Goal: Task Accomplishment & Management: Use online tool/utility

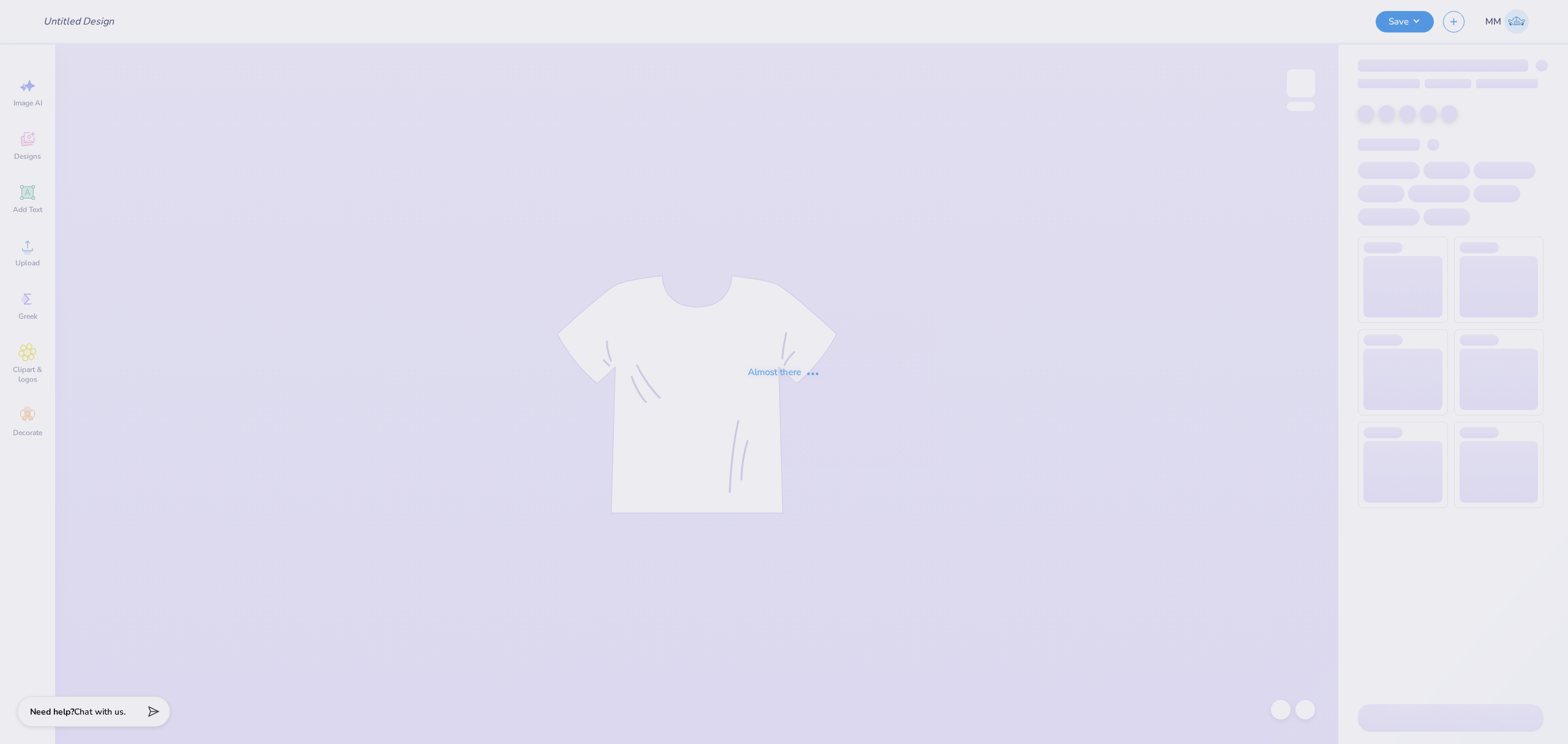
type input "Merch"
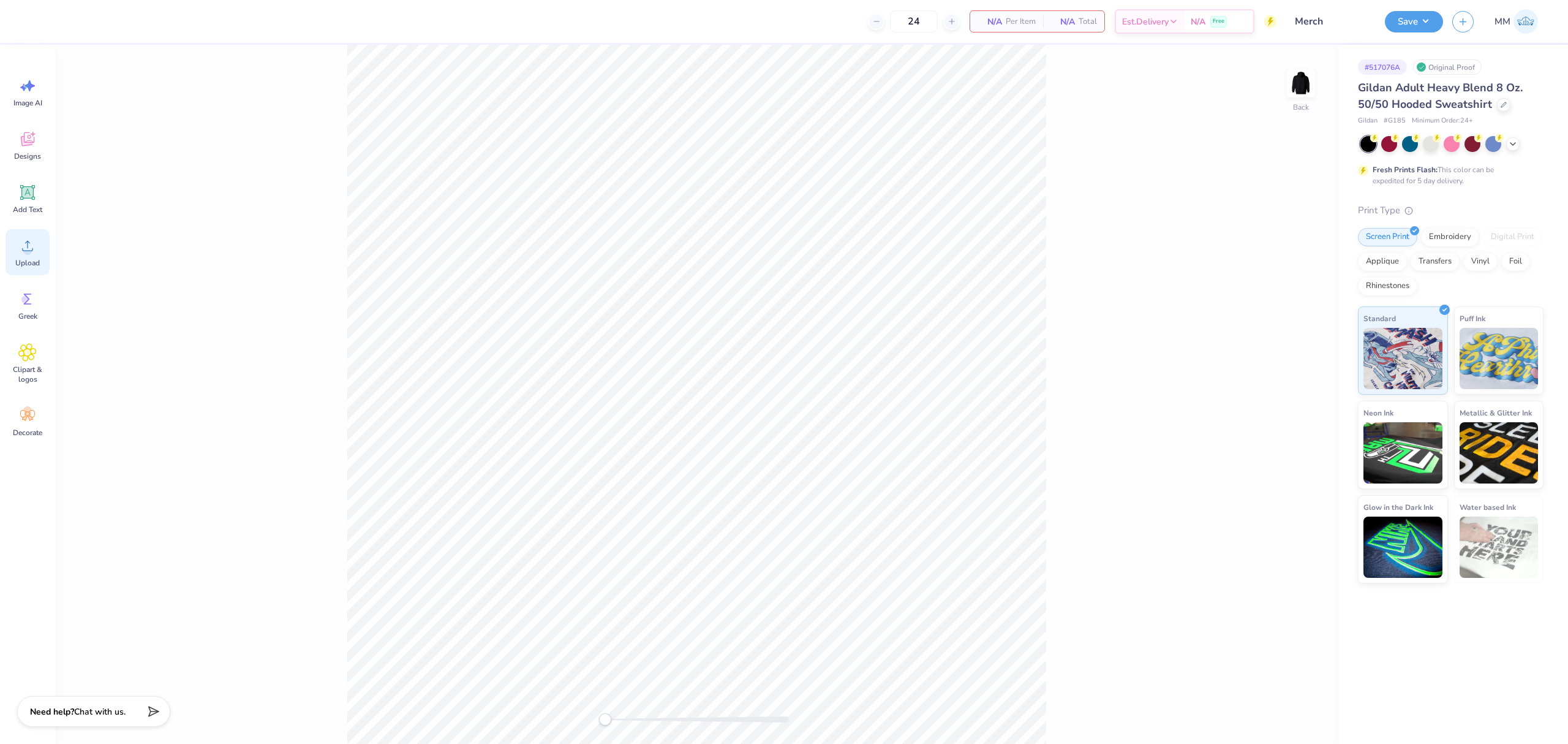
click at [33, 250] on icon at bounding box center [28, 246] width 19 height 19
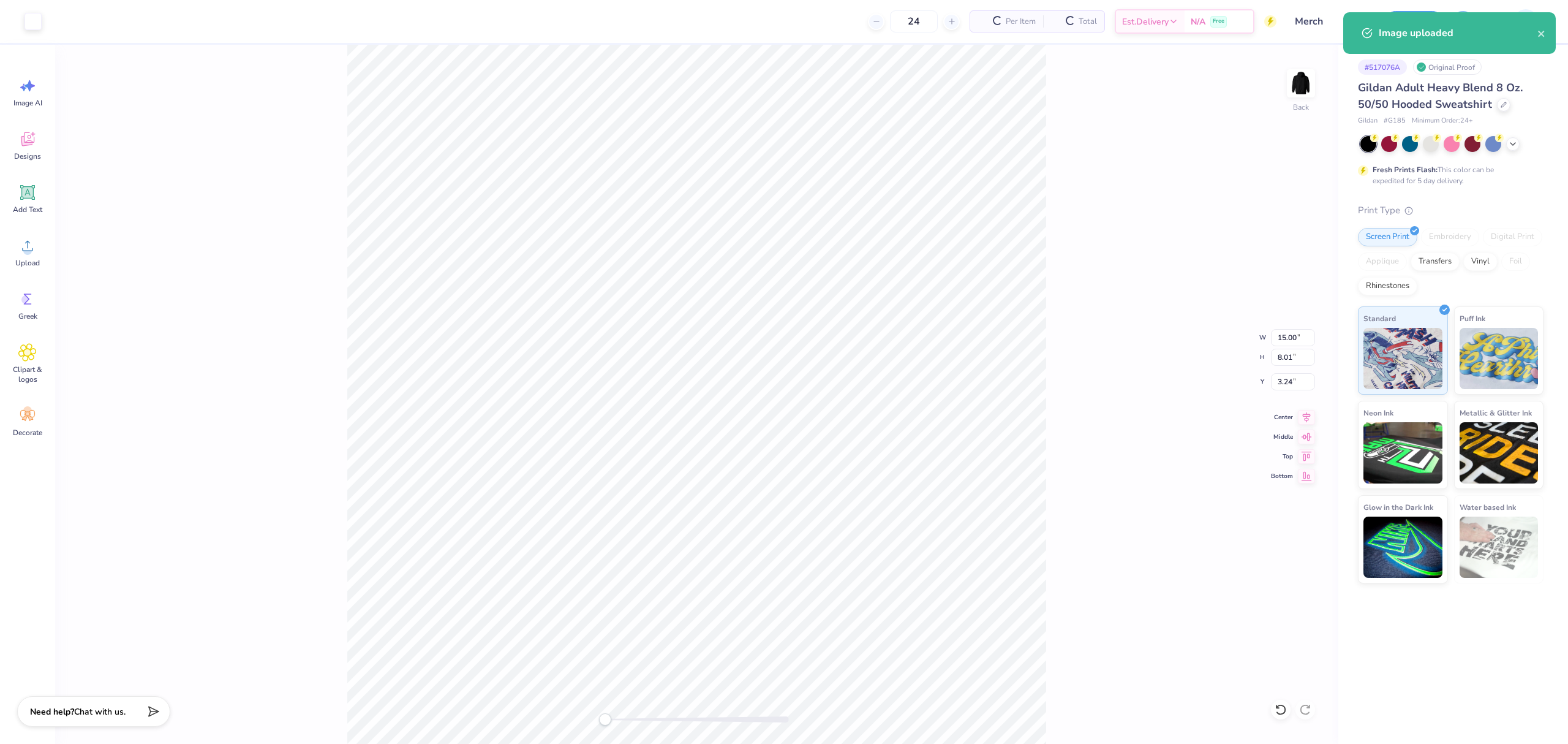
click at [1290, 324] on div "Back W 15.00 15.00 " H 8.01 8.01 " Y 3.24 3.24 " Center Middle Top Bottom" at bounding box center [697, 394] width 1284 height 699
click at [1290, 335] on input "15.00" at bounding box center [1293, 337] width 44 height 17
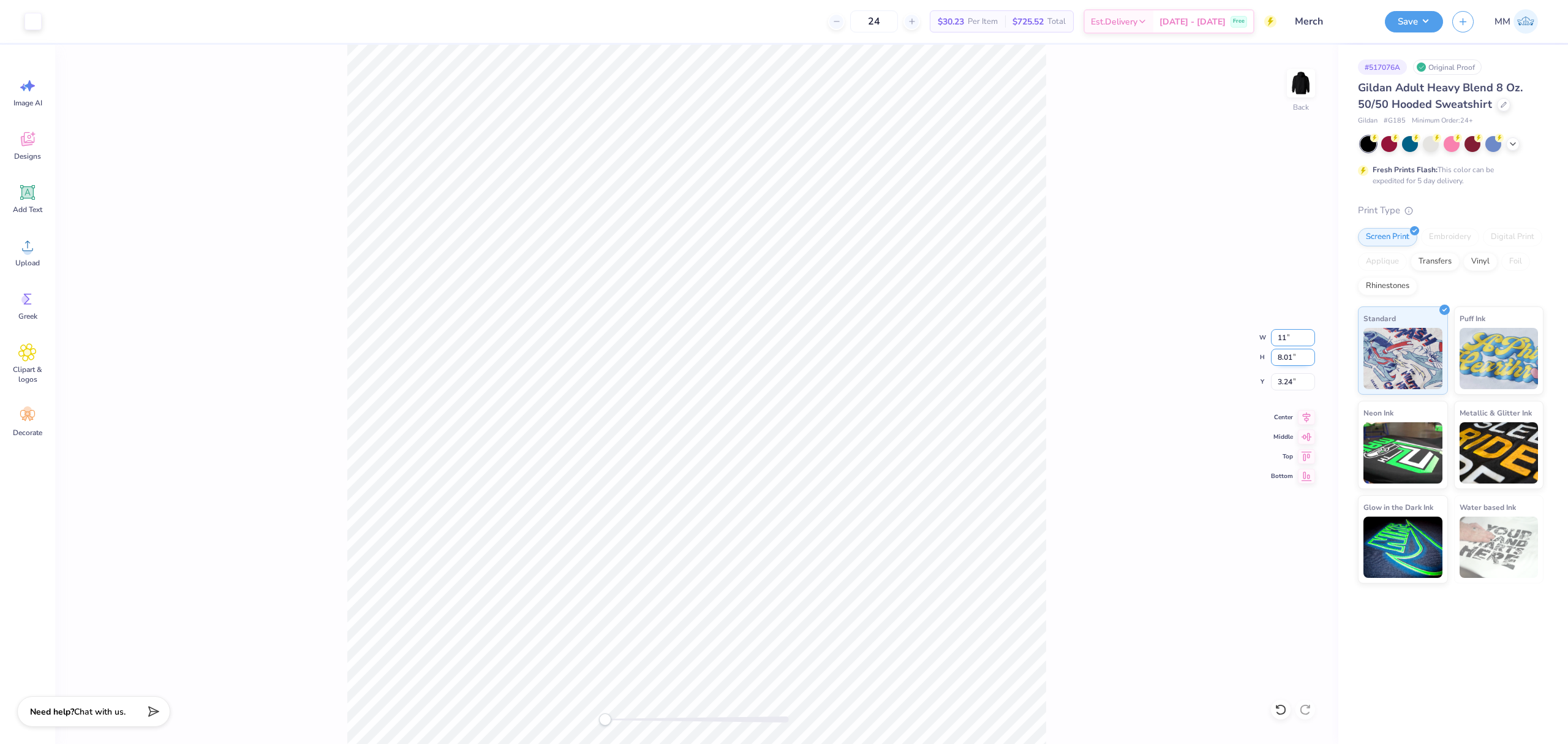
type input "11"
click at [1159, 392] on div "Back W 11 11 " H 8.01 8.01 " Y 3.24 3.24 " Center Middle Top Bottom" at bounding box center [697, 394] width 1284 height 699
click at [1300, 413] on icon at bounding box center [1307, 415] width 17 height 14
type input "11.00"
type input "5.88"
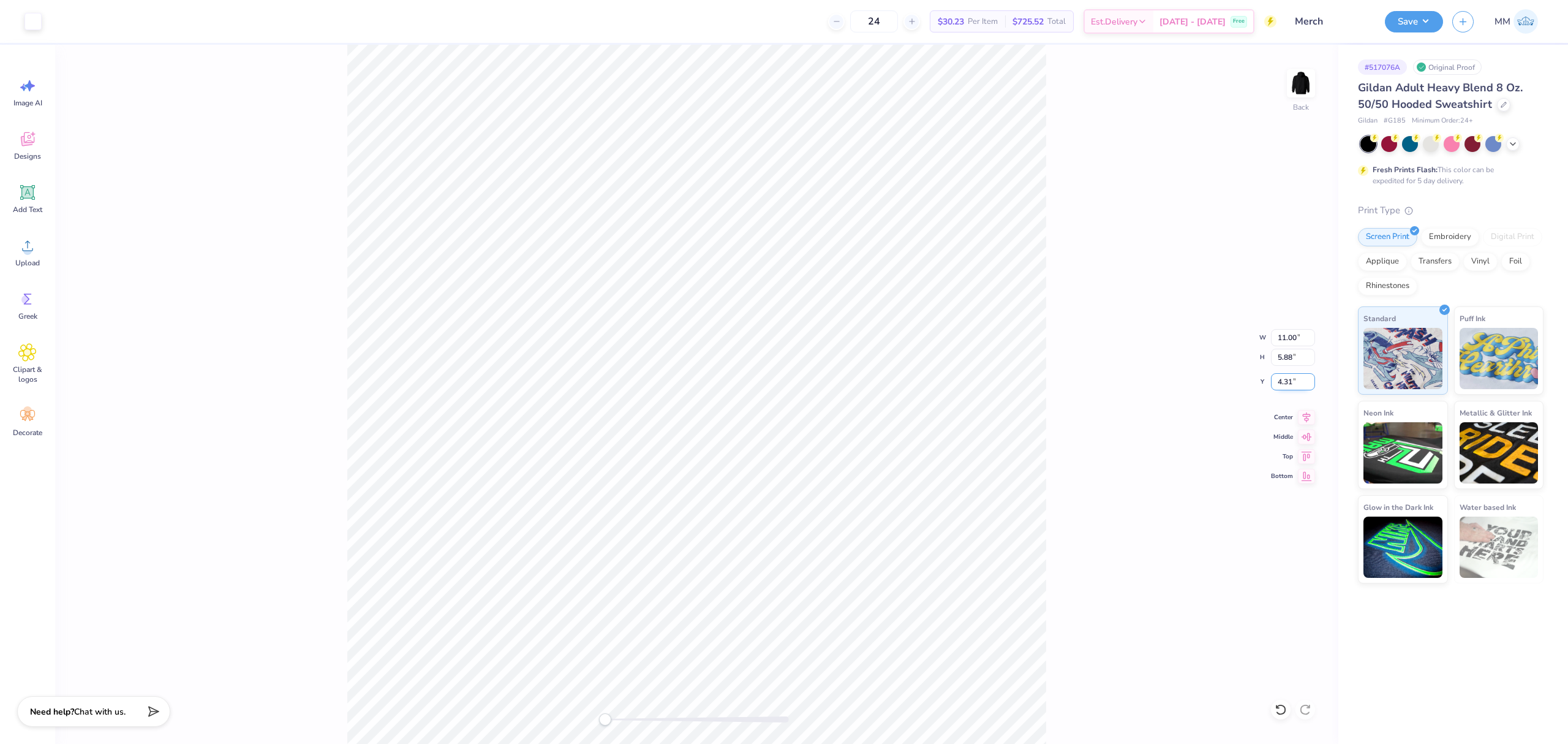
click at [1291, 384] on input "4.31" at bounding box center [1293, 381] width 44 height 17
type input "3"
click at [1292, 380] on input "3.00" at bounding box center [1293, 381] width 44 height 17
type input "2"
click at [23, 196] on icon at bounding box center [28, 193] width 12 height 12
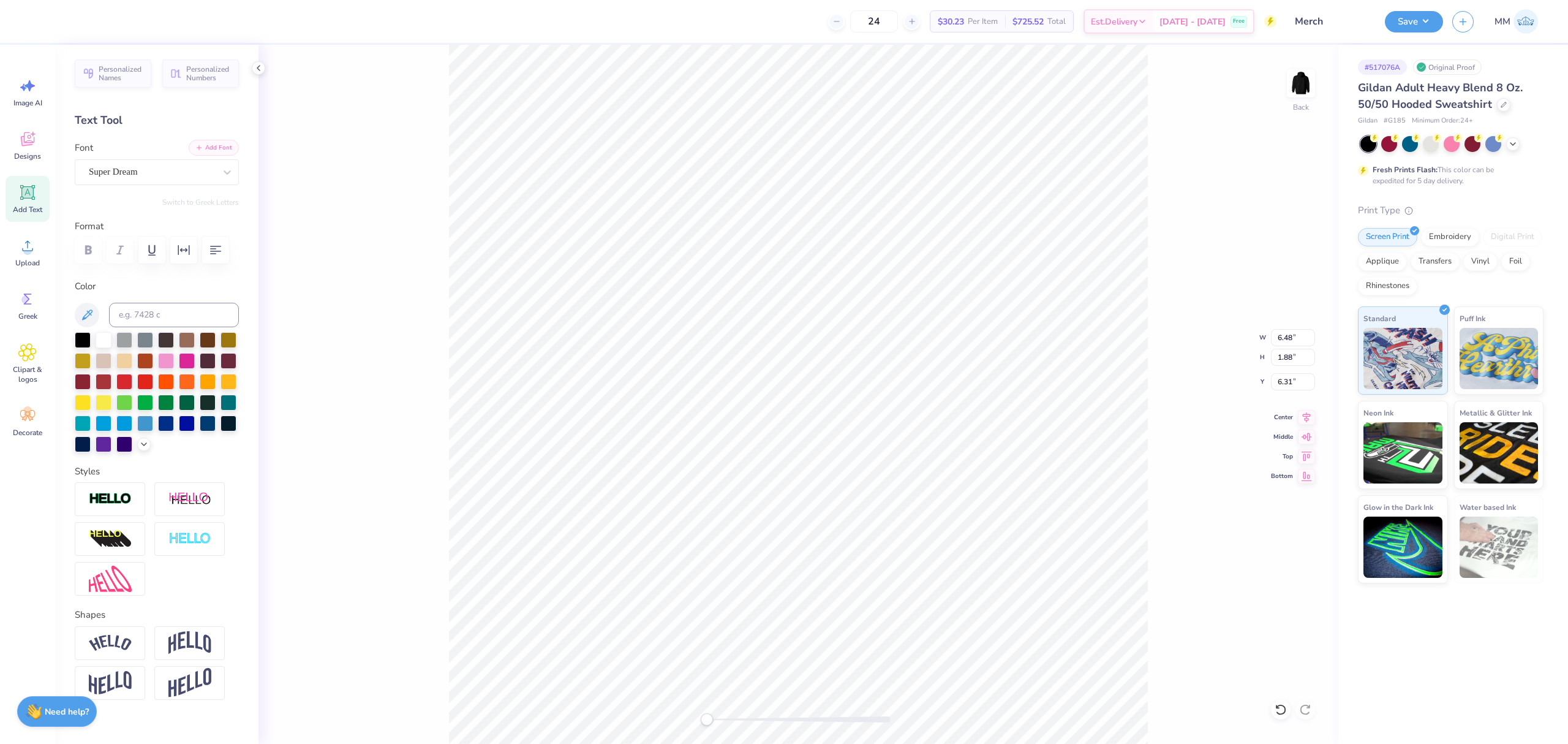
click at [195, 150] on icon "button" at bounding box center [199, 148] width 8 height 8
type textarea "BLACK MOVEMENTS DANCE THEATRE"
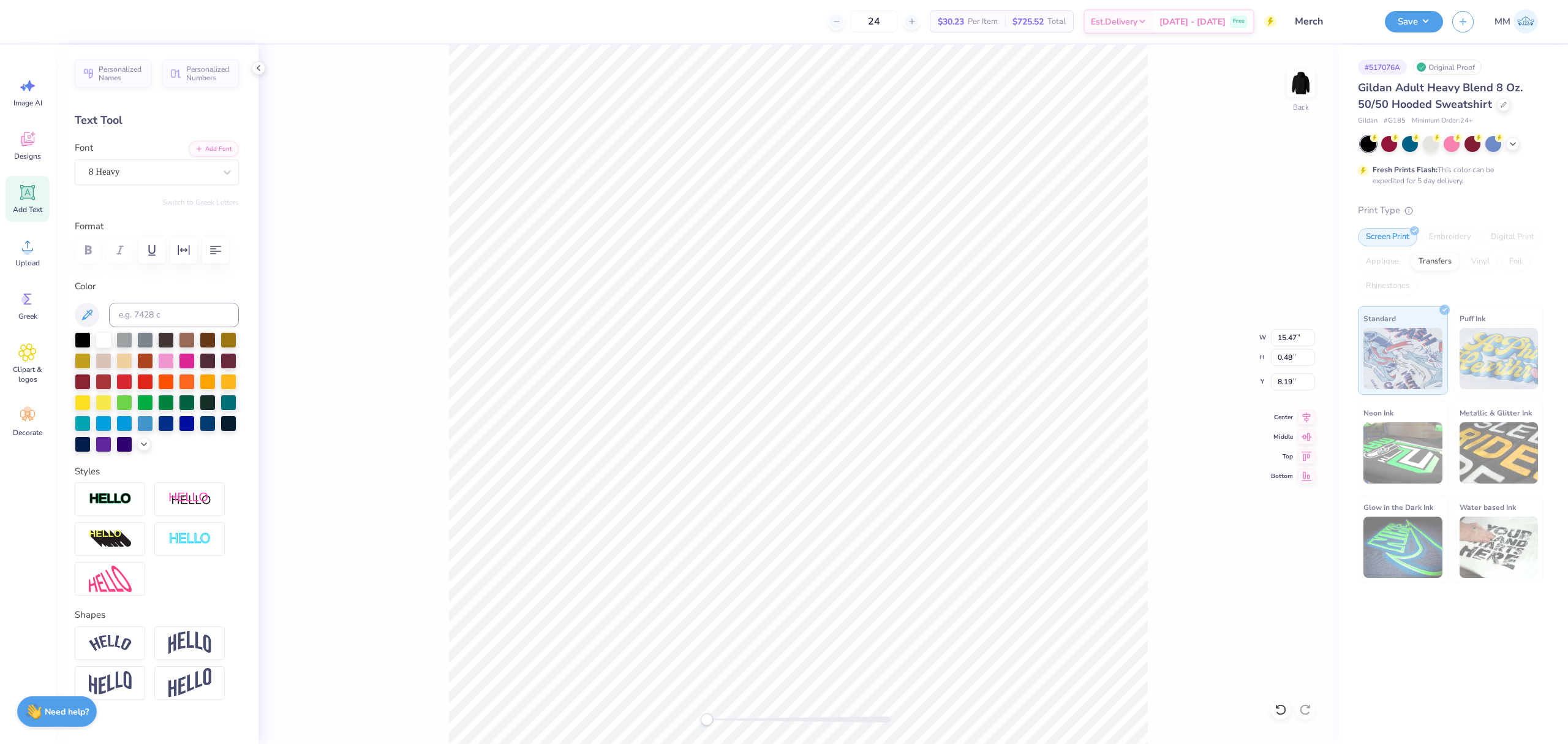
type input "11.00"
type input "5.88"
type input "2.00"
type input "15.47"
type input "0.48"
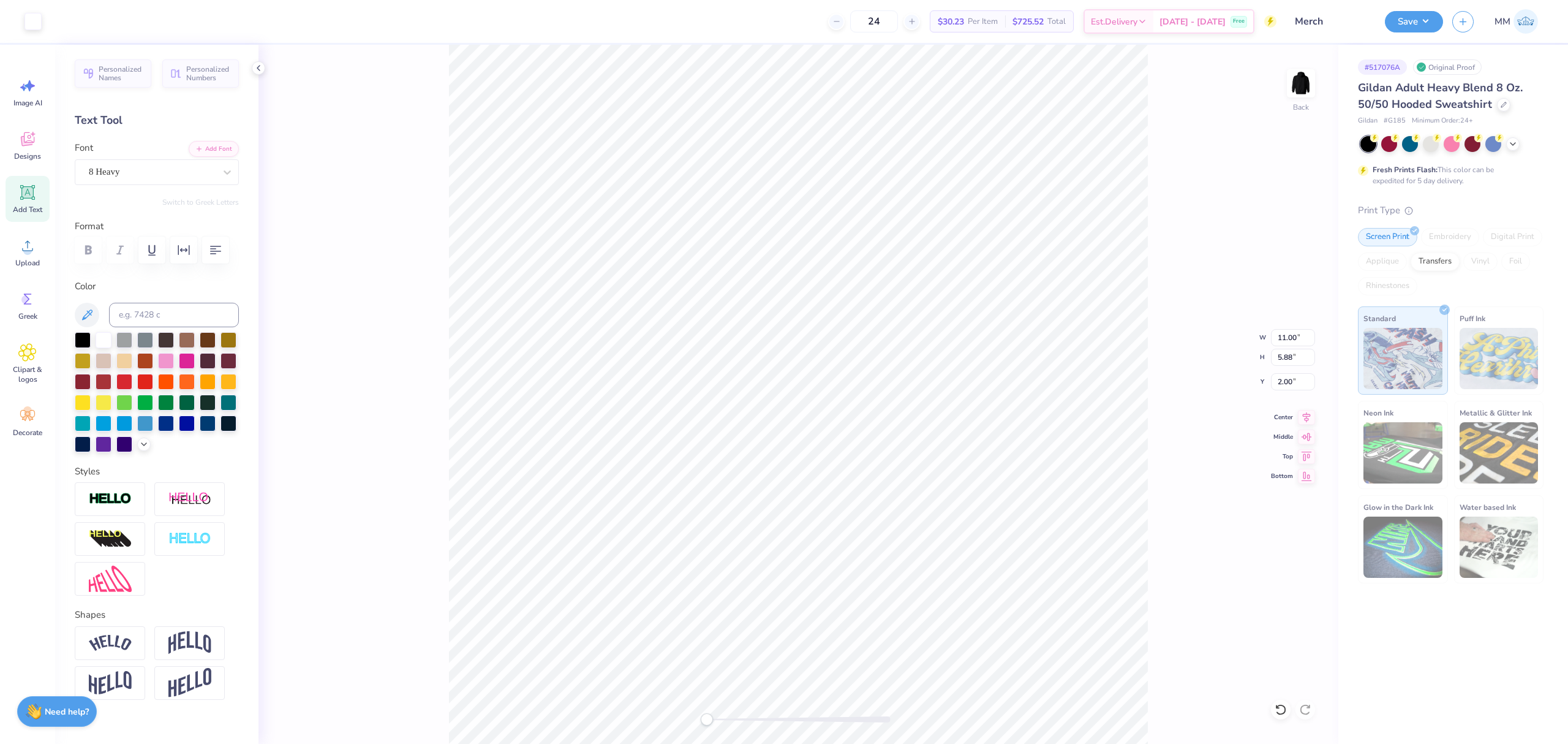
type input "8.19"
click at [1279, 340] on input "15.47" at bounding box center [1293, 337] width 44 height 17
type input "11"
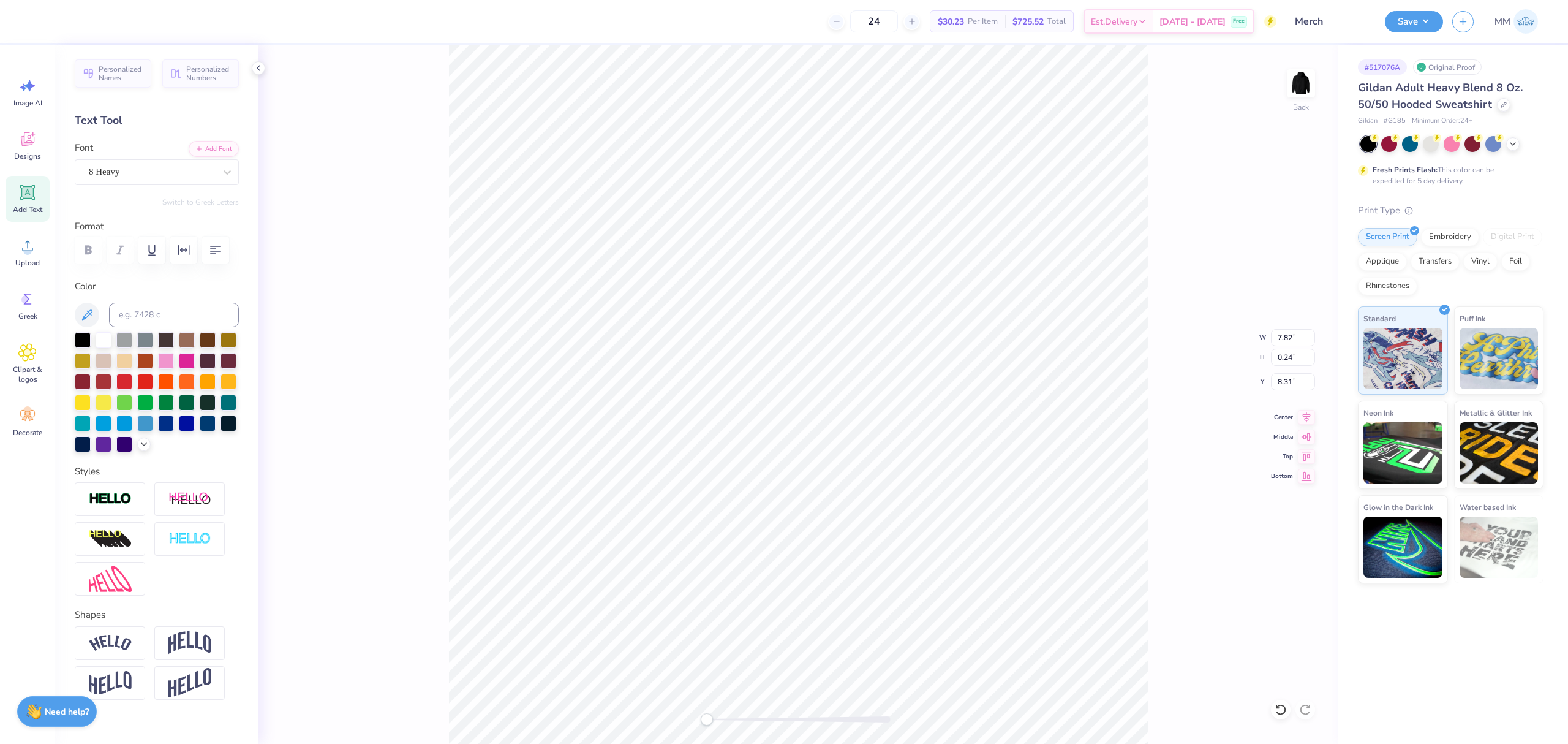
click at [1303, 418] on icon at bounding box center [1307, 417] width 17 height 14
type input "11.00"
type input "0.34"
type input "8.26"
click at [797, 465] on li "Duplicate" at bounding box center [804, 462] width 96 height 24
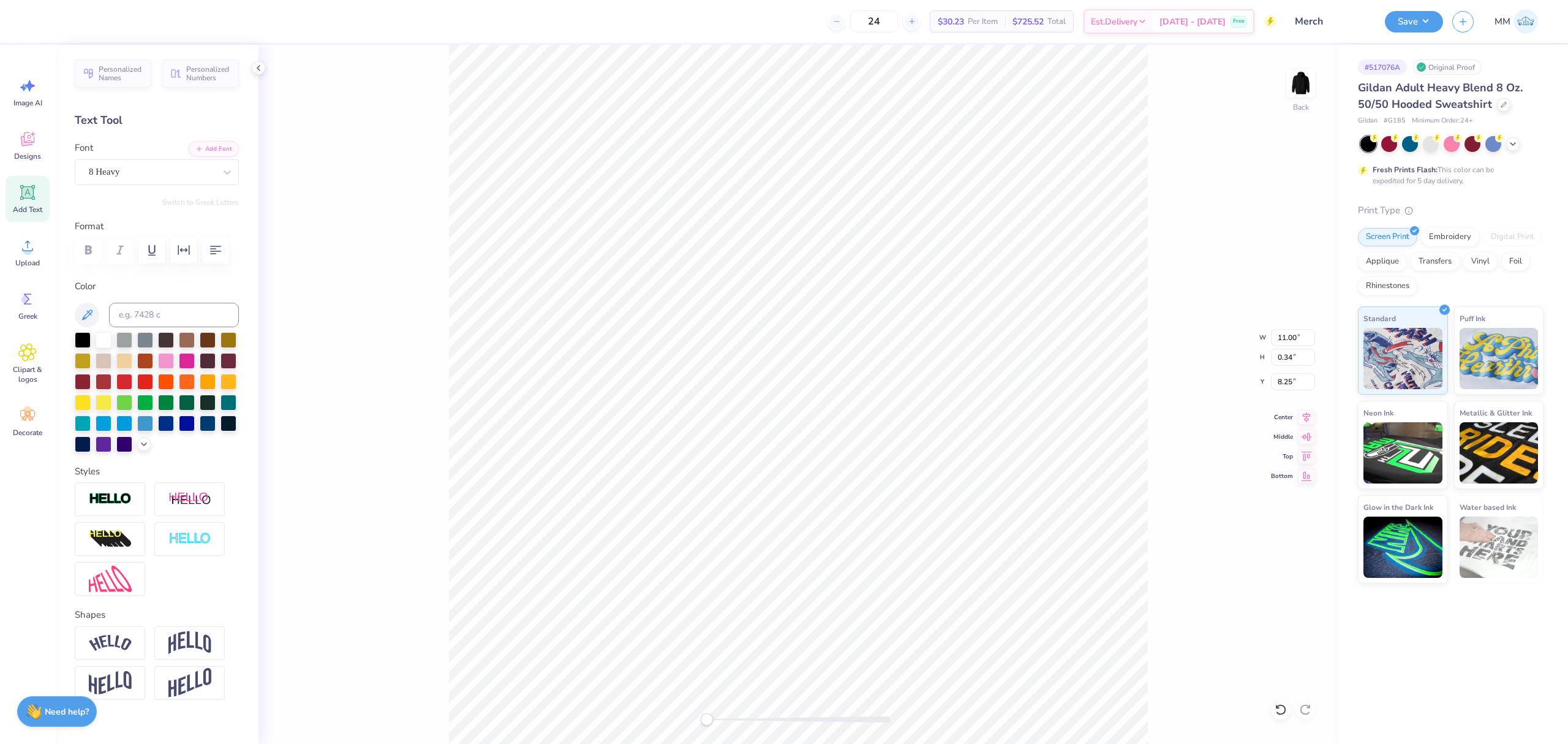
type input "8.25"
click at [216, 146] on button "Add Font" at bounding box center [213, 148] width 50 height 16
click at [197, 149] on button "Add Font" at bounding box center [213, 148] width 50 height 16
paste textarea "GEORGETOWN UNIVERSITY®"
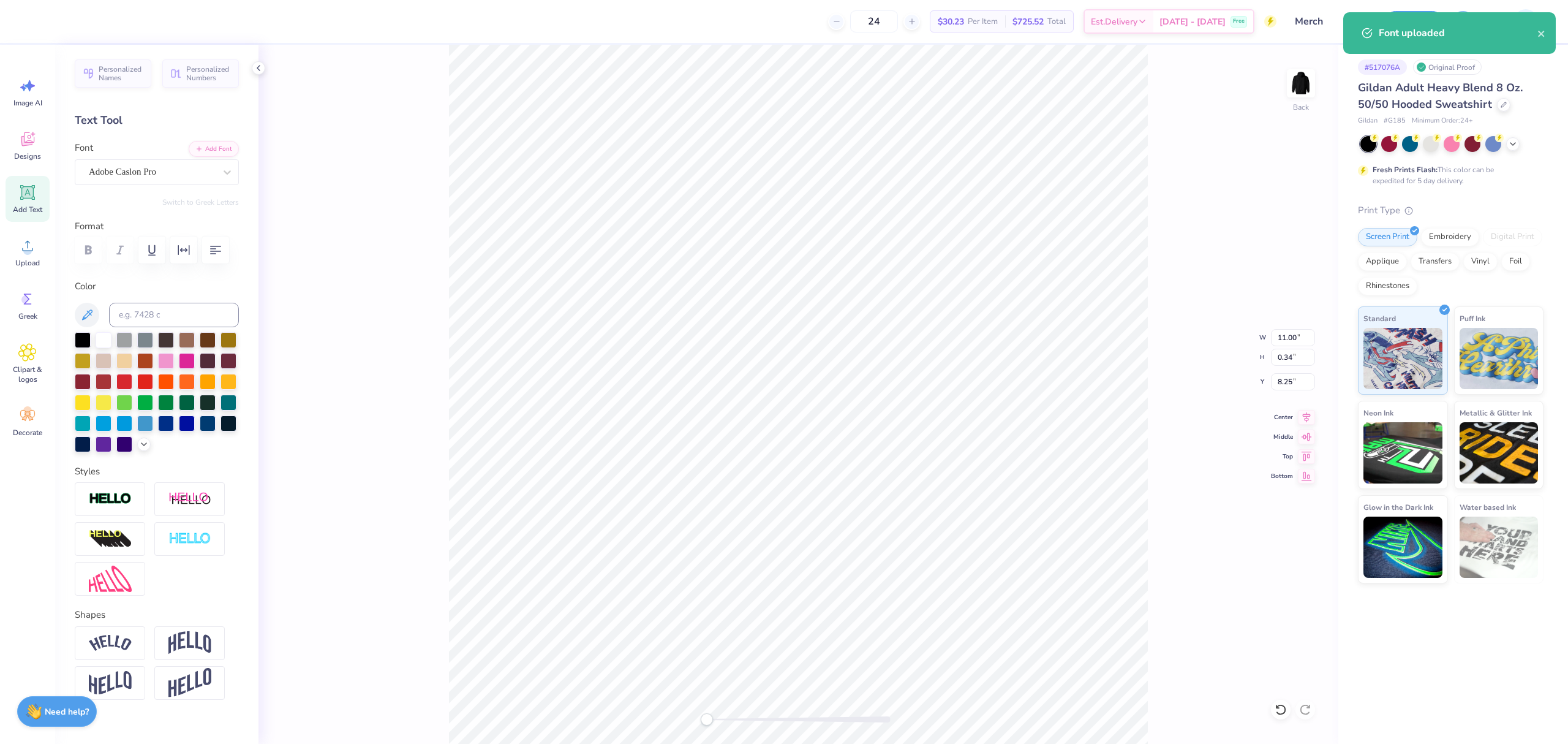
type textarea "GEORGETOWN UNIVERSITY®"
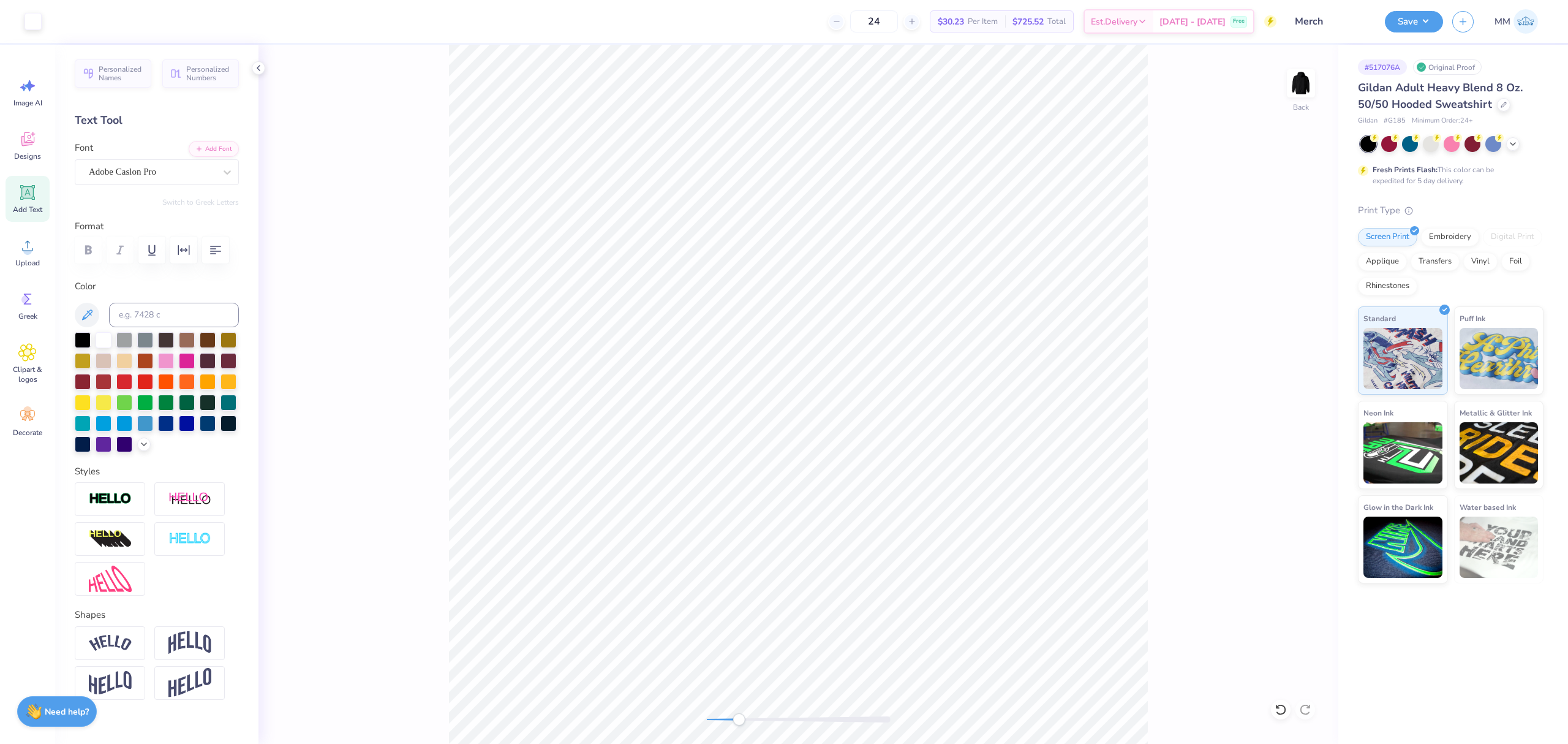
drag, startPoint x: 713, startPoint y: 716, endPoint x: 739, endPoint y: 725, distance: 27.5
click at [739, 723] on div at bounding box center [799, 719] width 183 height 6
type textarea "GEORGETOWN UNIVERSITY"
click at [1301, 414] on icon at bounding box center [1307, 415] width 17 height 14
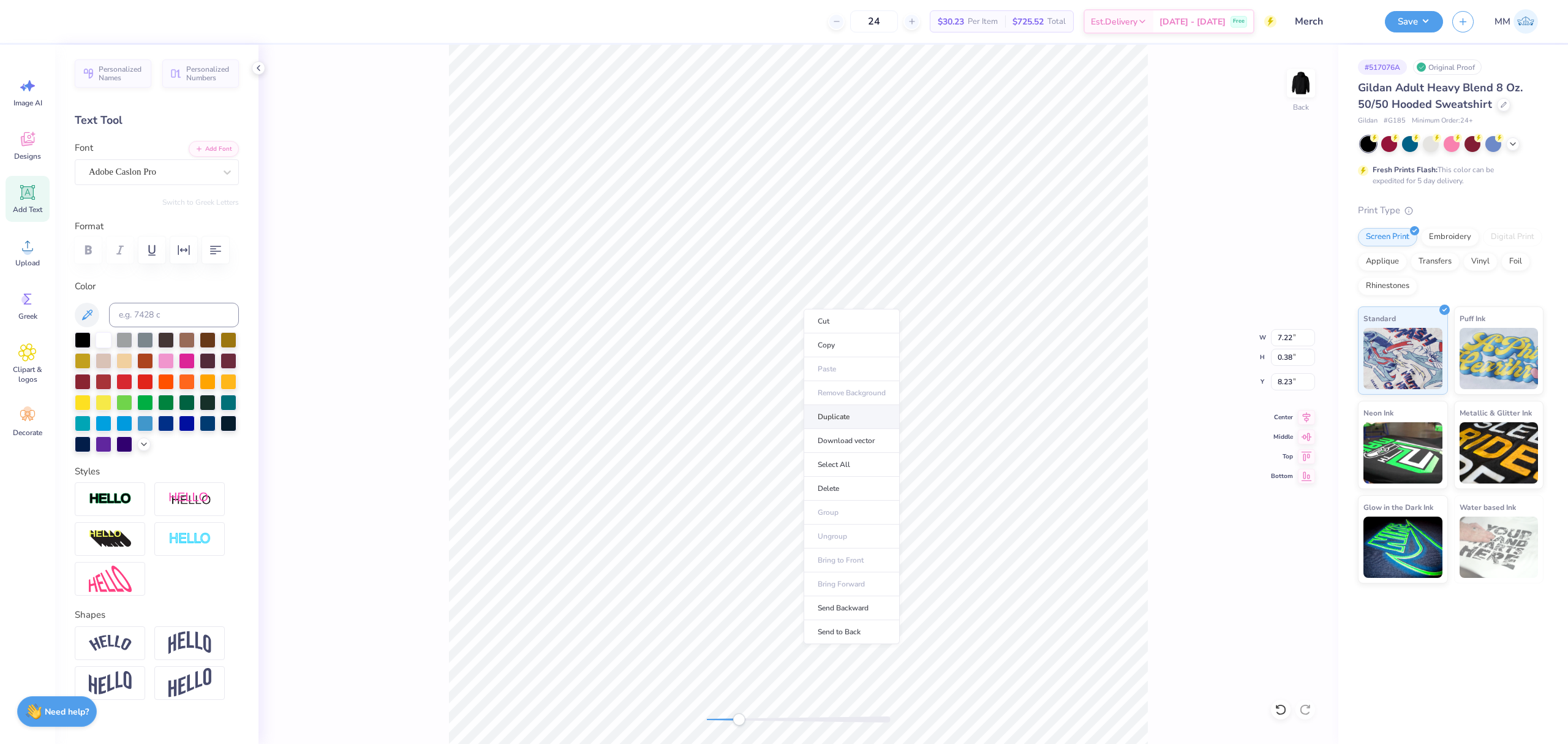
click at [852, 409] on li "Duplicate" at bounding box center [851, 417] width 96 height 24
type input "5.50"
type input "0.29"
type input "8.74"
paste textarea "®"
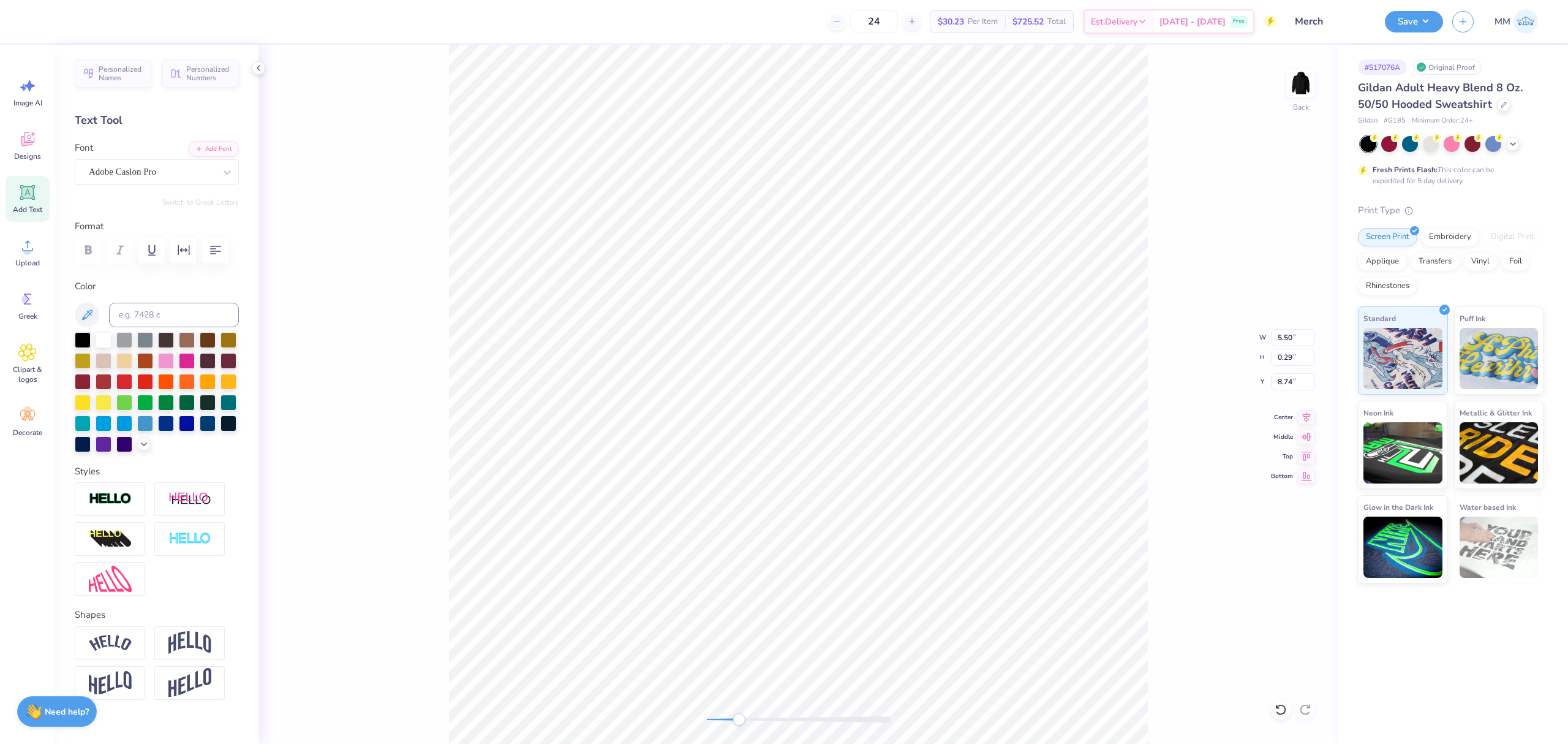
type textarea "®"
drag, startPoint x: 743, startPoint y: 716, endPoint x: 815, endPoint y: 723, distance: 72.3
click at [815, 723] on div "Accessibility label" at bounding box center [814, 719] width 12 height 12
click at [779, 706] on div "Back W 0.18 0.18 " H 0.18 0.18 " Y 8.79 8.79 " Center Middle Top Bottom" at bounding box center [798, 394] width 1080 height 699
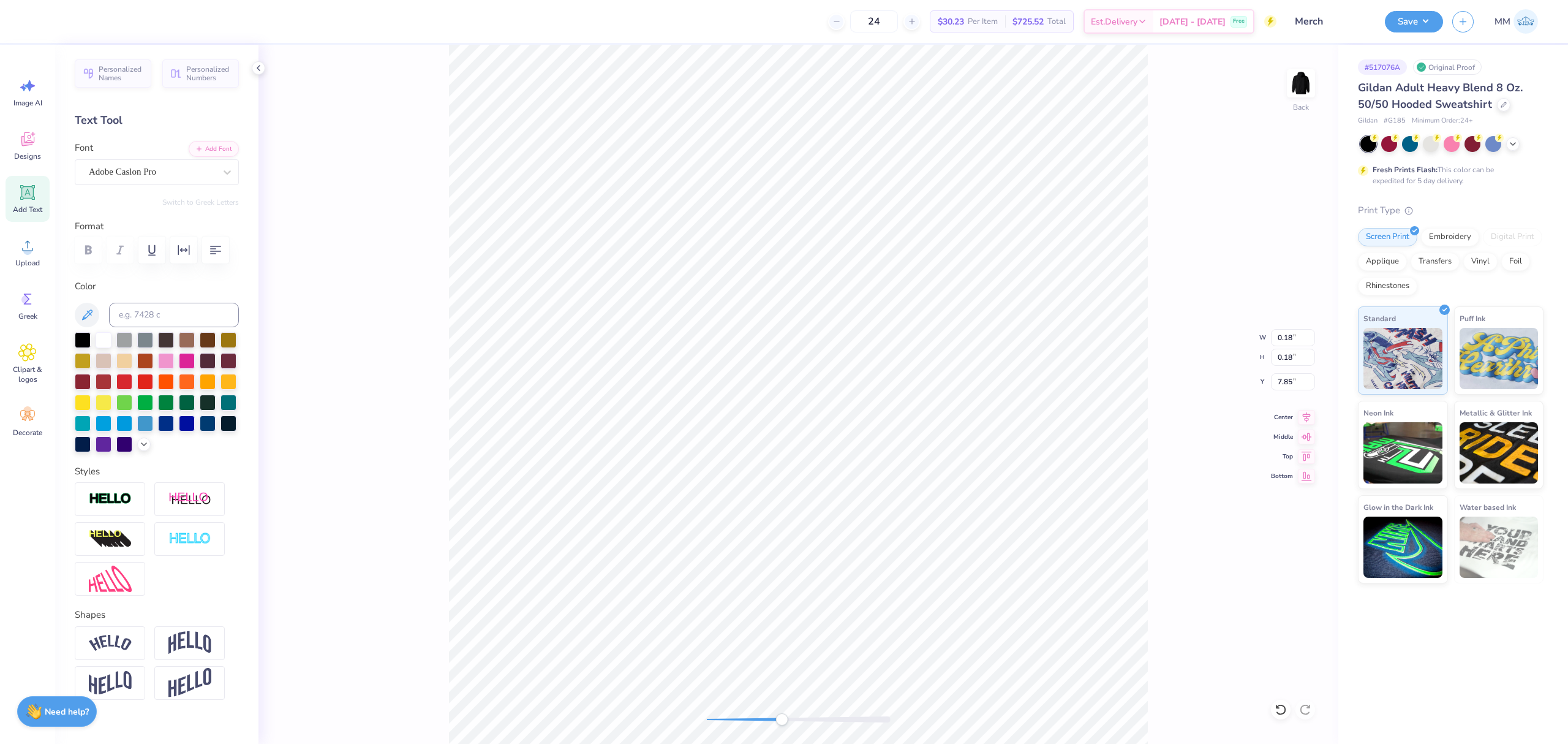
type input "5.70"
type input "0.29"
type input "7.74"
type input "5.84"
type input "0.30"
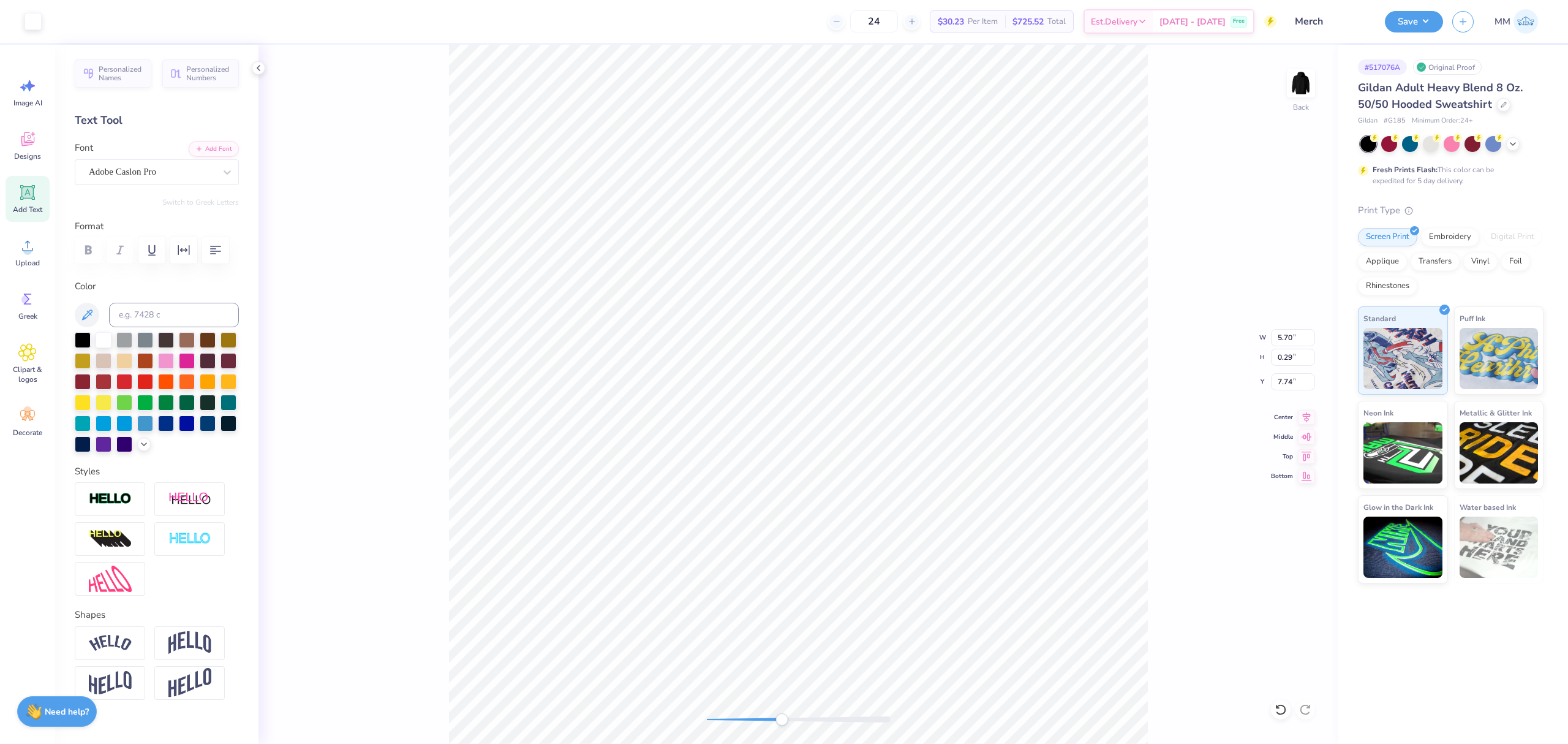
type input "7.73"
type input "6.03"
type input "0.32"
type input "7.72"
click at [1307, 415] on icon at bounding box center [1307, 415] width 17 height 14
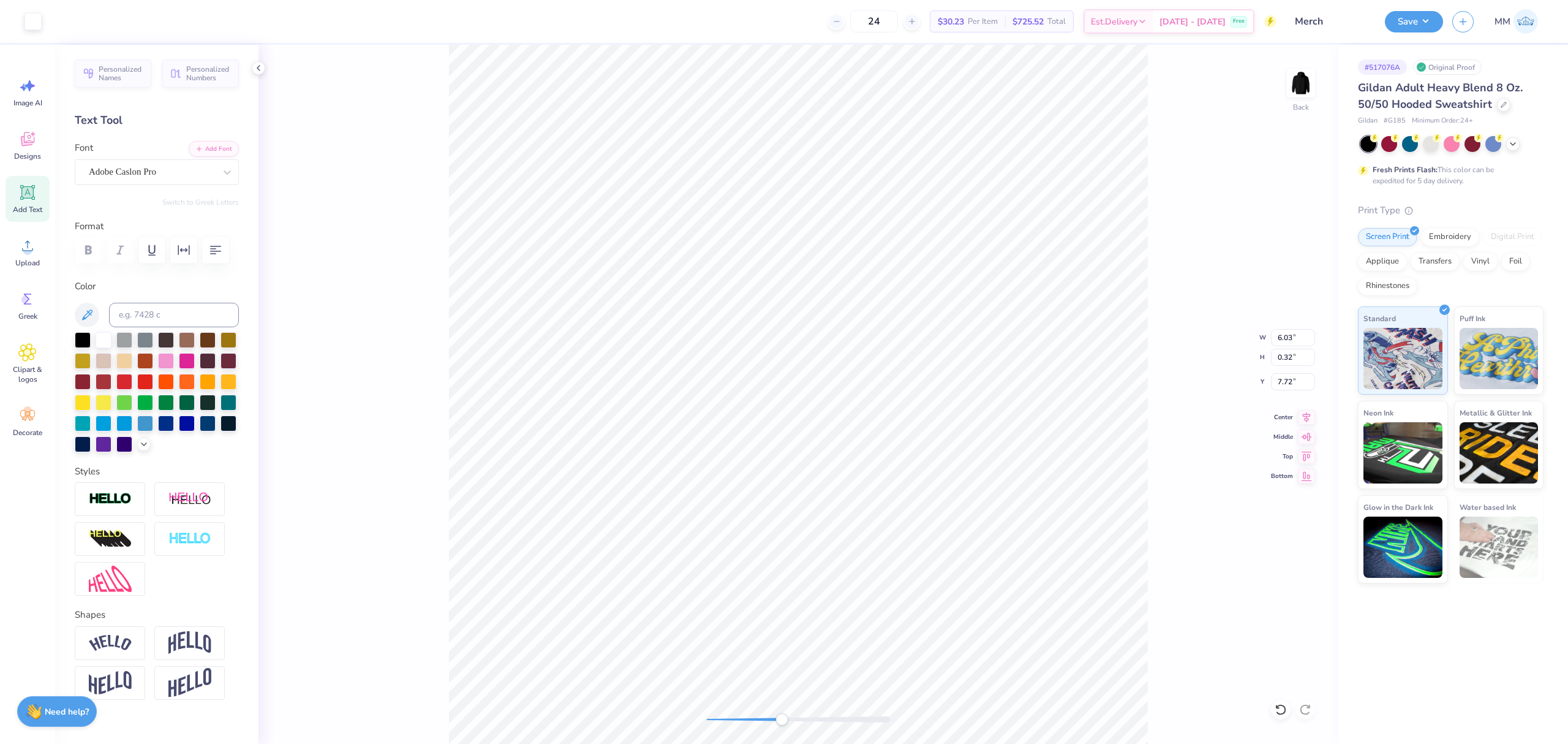
type input "5.83"
type input "0.30"
click at [711, 706] on div "Back" at bounding box center [798, 394] width 1080 height 699
click at [1292, 335] on input "11.00" at bounding box center [1293, 337] width 44 height 17
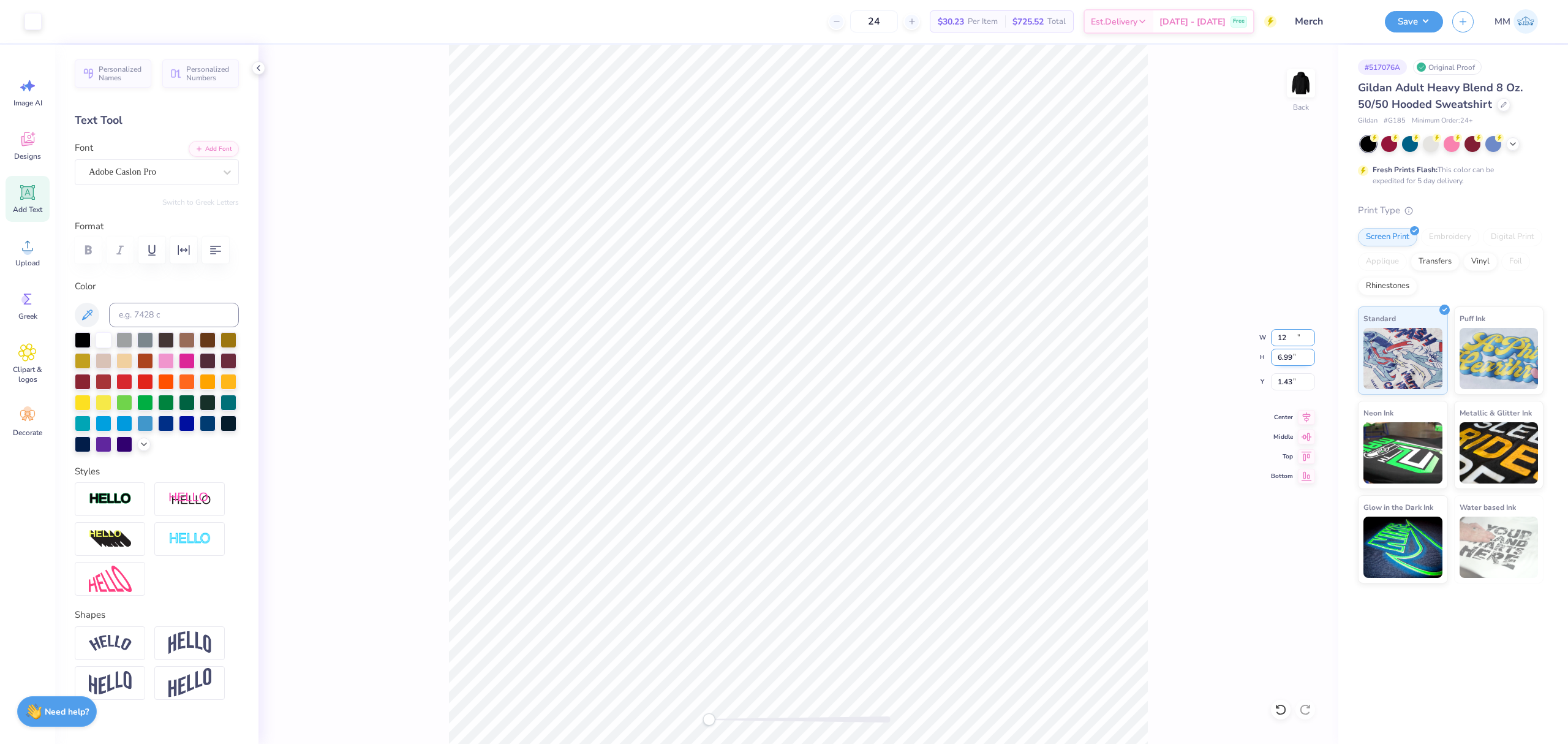
type input "13.09"
type input "6.99"
click at [1288, 375] on input "1.43" at bounding box center [1293, 381] width 44 height 17
click at [1292, 380] on input "3.00" at bounding box center [1293, 381] width 44 height 17
type input "2.00"
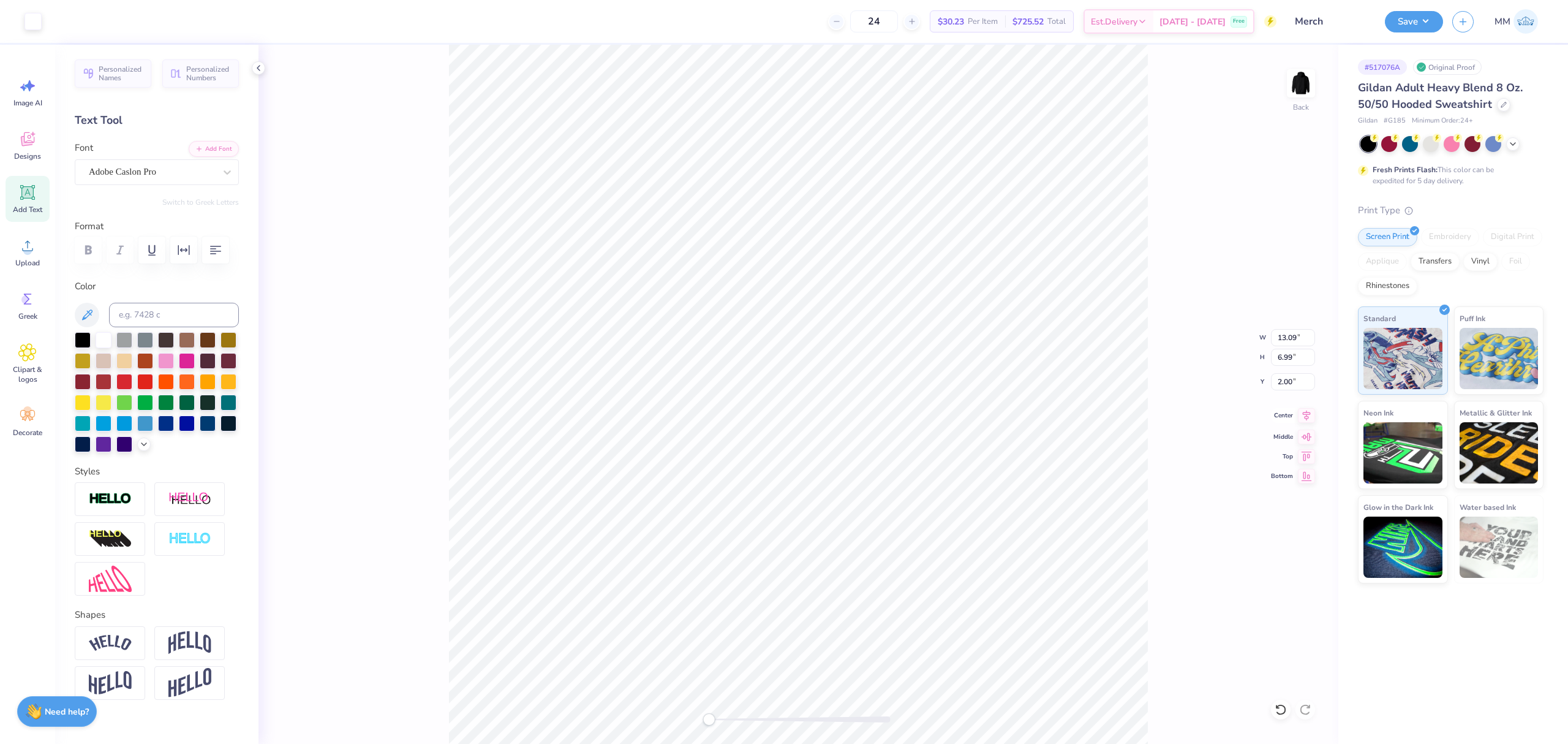
click at [1302, 417] on icon at bounding box center [1307, 415] width 17 height 14
click at [1303, 417] on icon at bounding box center [1307, 415] width 17 height 14
click at [1292, 341] on input "13.09" at bounding box center [1293, 337] width 44 height 17
type input "11.00"
type input "6.02"
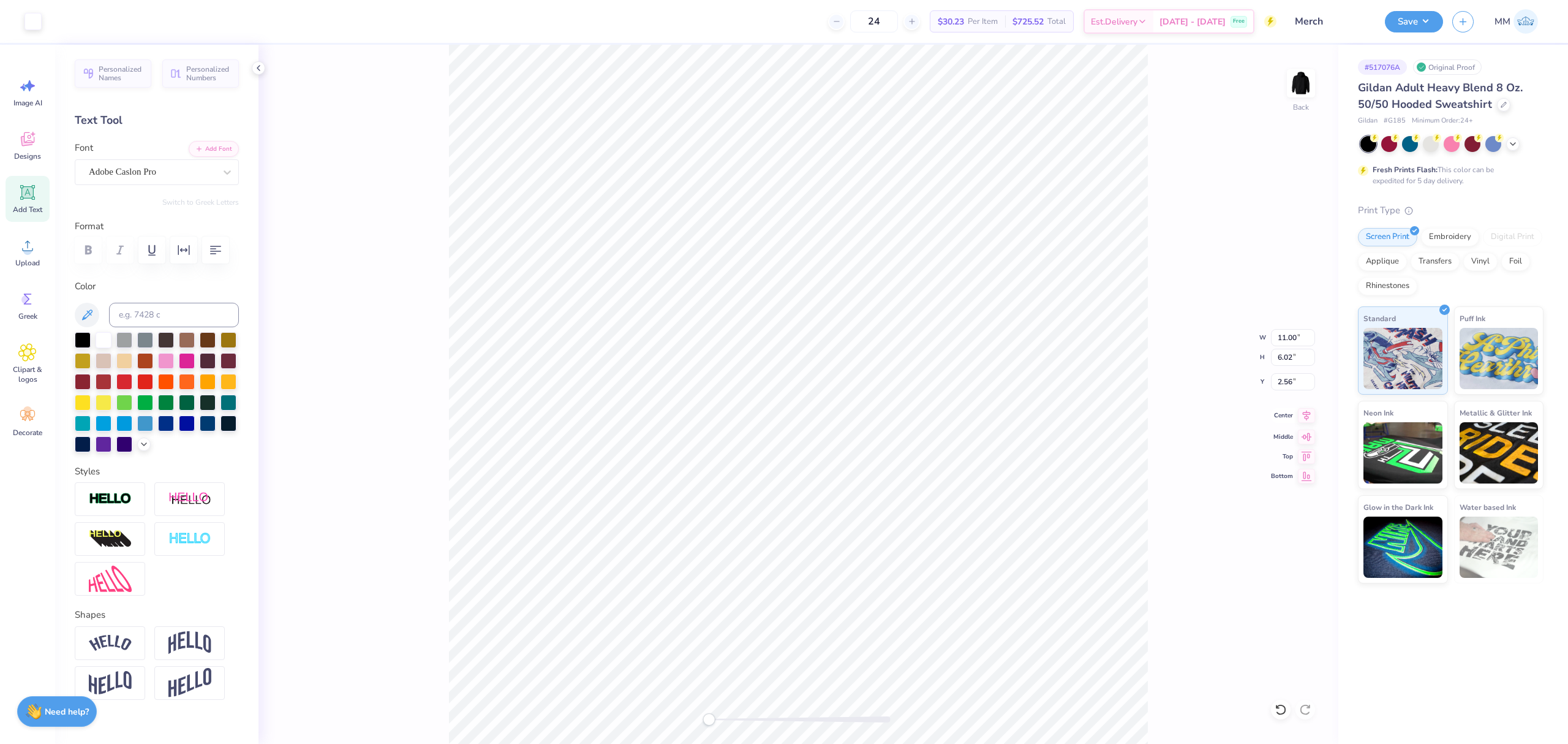
click at [1302, 417] on icon at bounding box center [1307, 415] width 17 height 14
click at [1303, 437] on icon at bounding box center [1307, 435] width 10 height 8
click at [1306, 417] on icon at bounding box center [1307, 415] width 8 height 10
click at [1289, 377] on input "4.24" at bounding box center [1293, 381] width 44 height 17
type input "2.00"
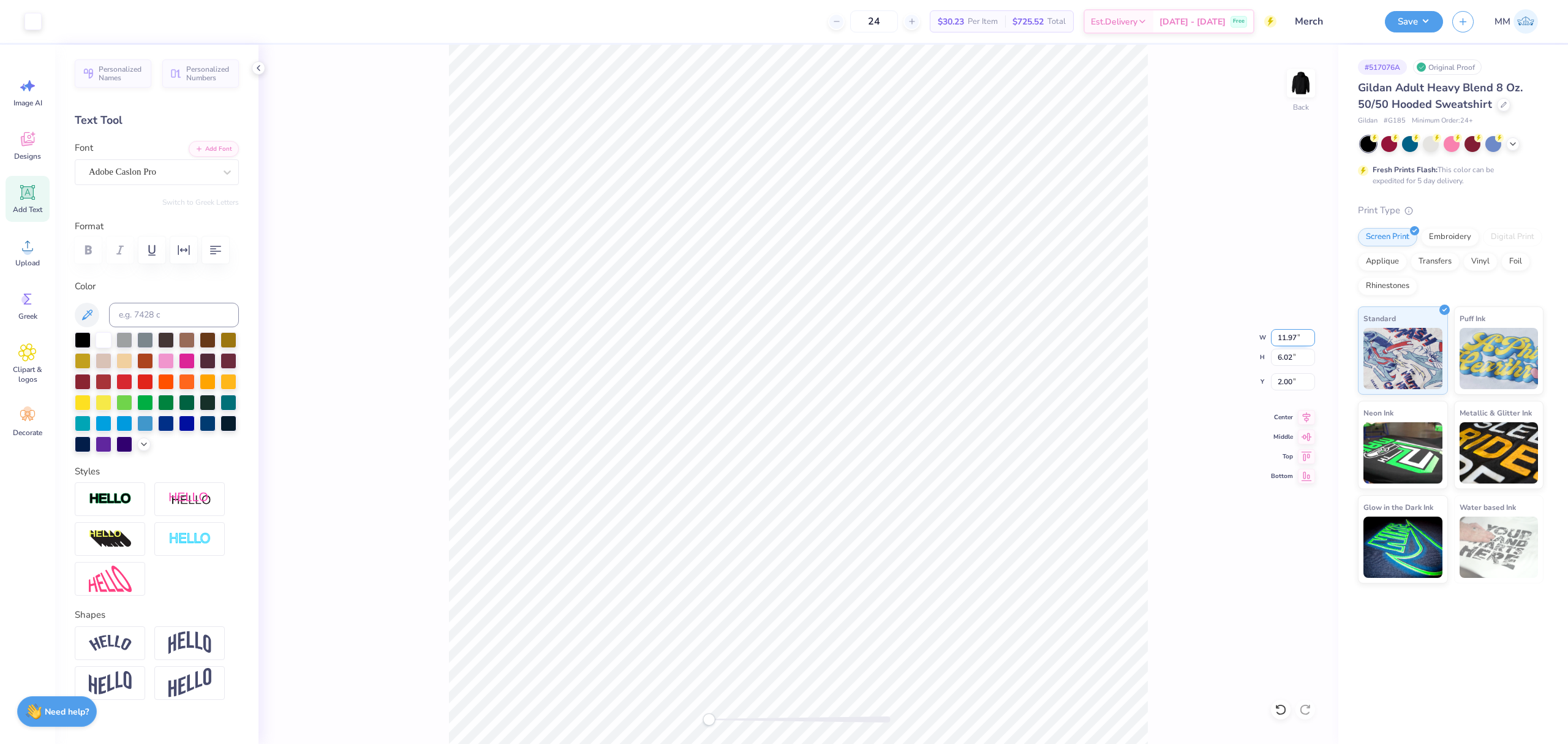
click at [1311, 335] on input "11.97" at bounding box center [1293, 337] width 44 height 17
click at [1311, 335] on input "11.98" at bounding box center [1293, 337] width 44 height 17
click at [1310, 334] on input "11.99" at bounding box center [1293, 337] width 44 height 17
click at [1310, 331] on input "11.99" at bounding box center [1293, 337] width 44 height 17
click at [1310, 334] on input "12" at bounding box center [1293, 337] width 44 height 17
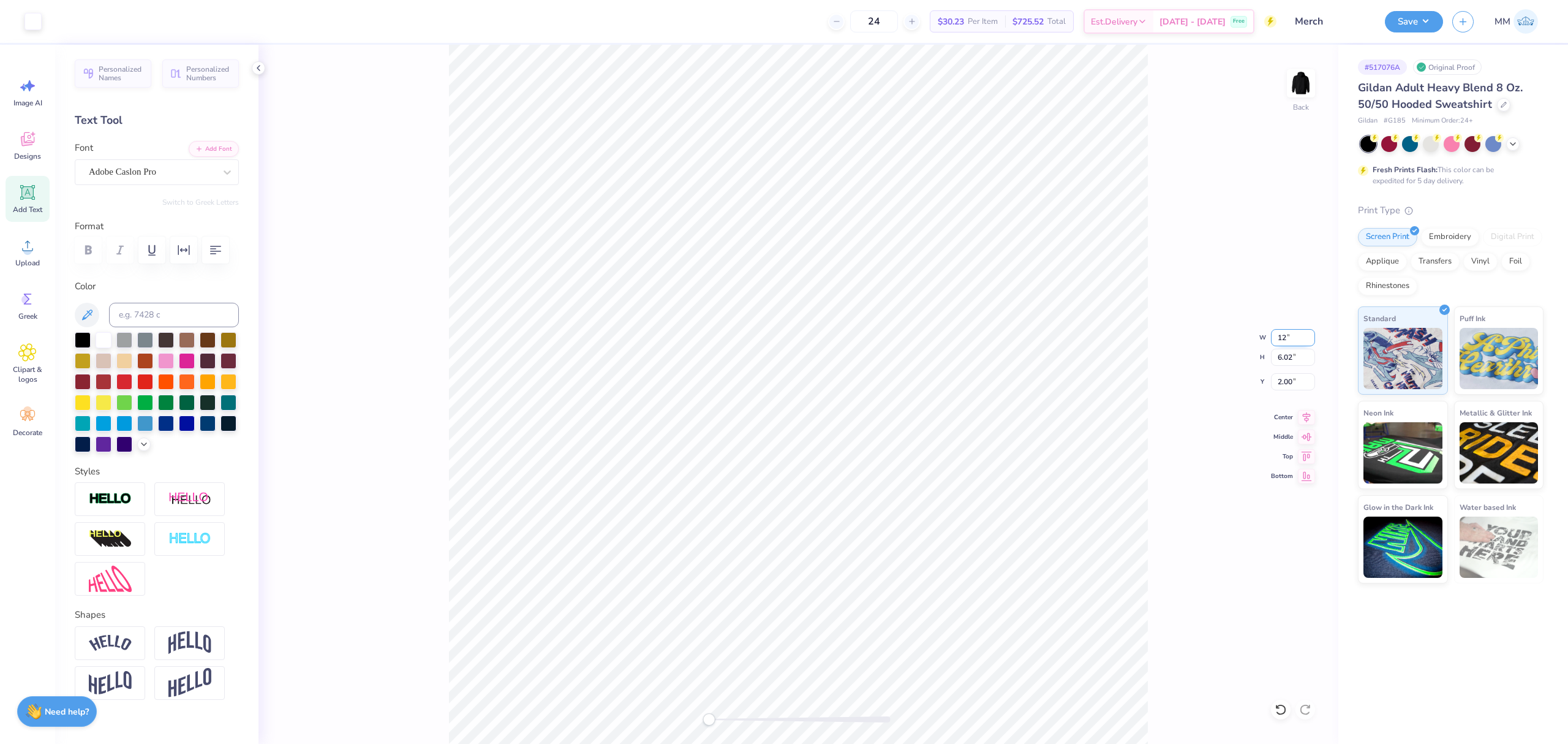
type input "13.09"
type input "6.99"
click at [1292, 386] on input "1.44" at bounding box center [1293, 381] width 44 height 17
type input "2.00"
click at [1284, 341] on input "13.09" at bounding box center [1293, 337] width 44 height 17
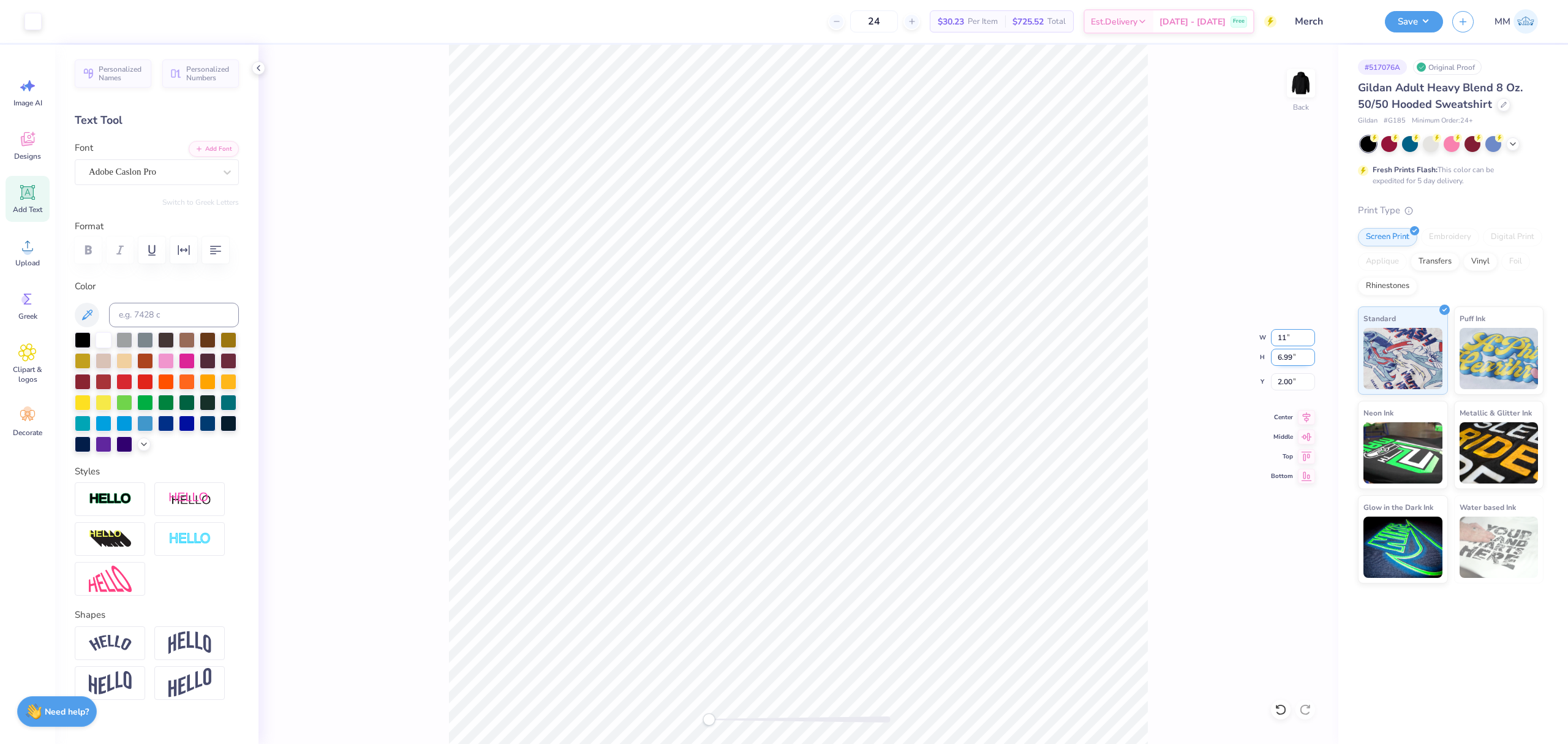
type input "9.24"
type input "5.29"
type input "3.03"
click at [1290, 343] on input "9.24" at bounding box center [1293, 337] width 44 height 17
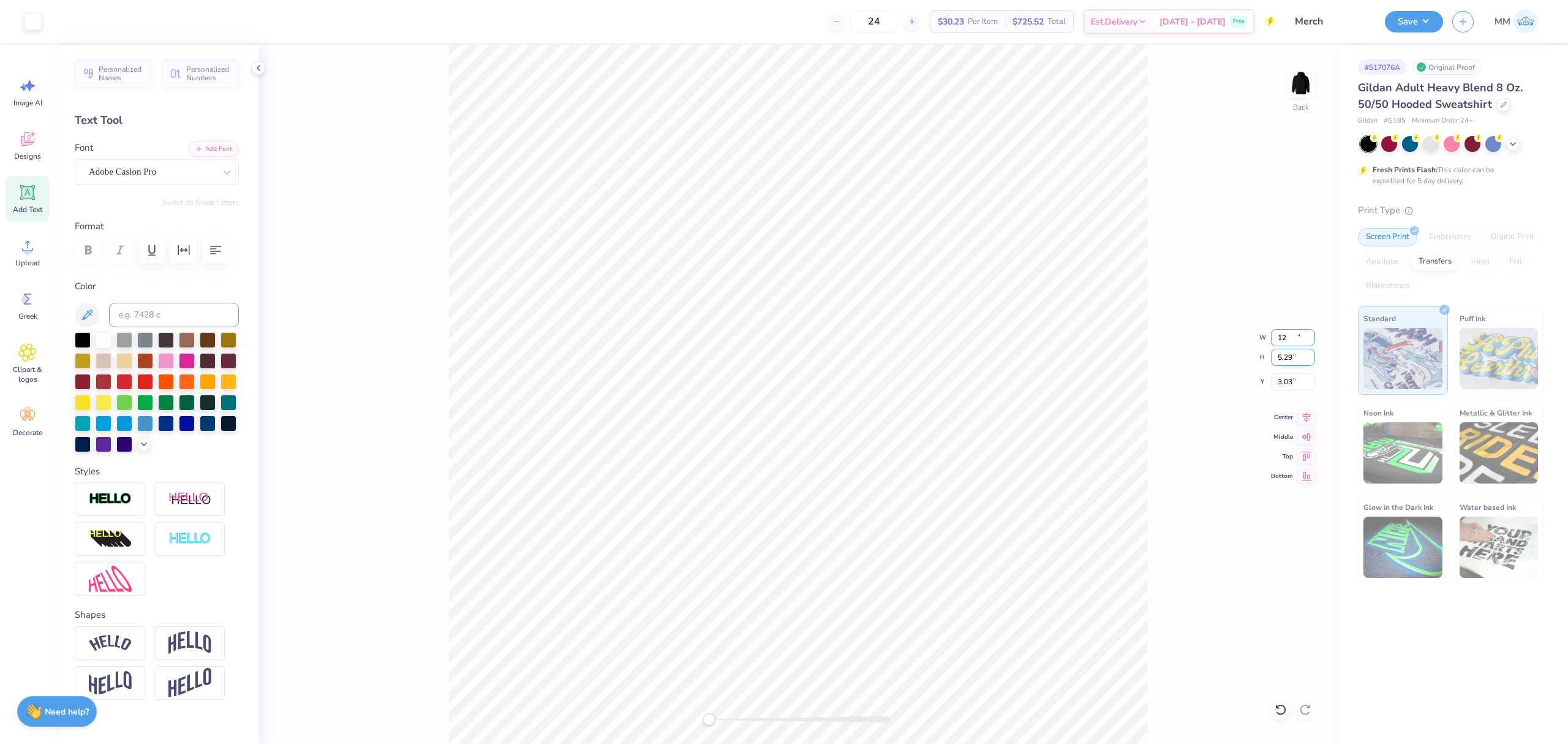
type input "15.47"
type input "8.26"
type input "1.31"
click at [1289, 331] on input "15.47" at bounding box center [1293, 337] width 44 height 17
type input "9.31"
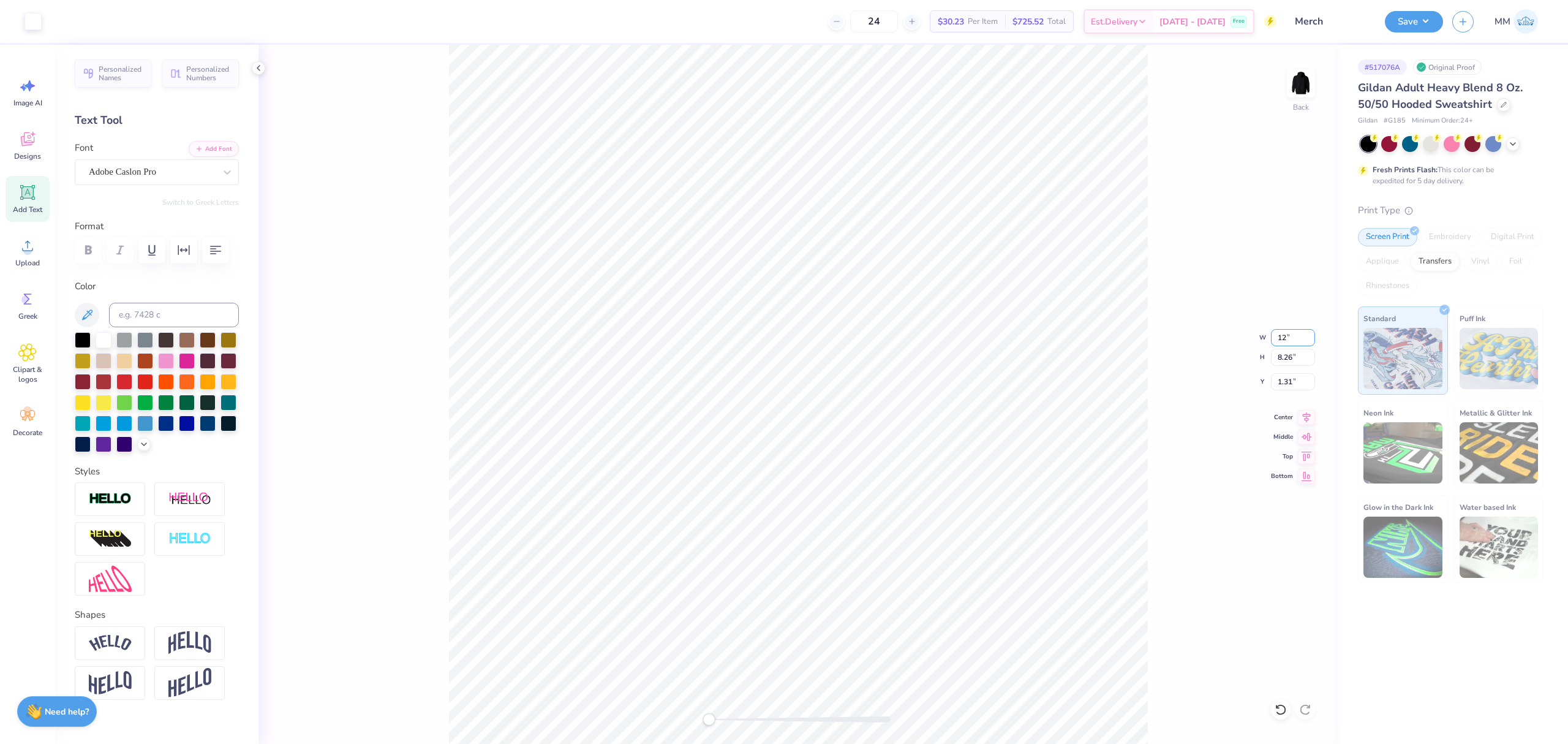
type input "5.33"
type input "2.96"
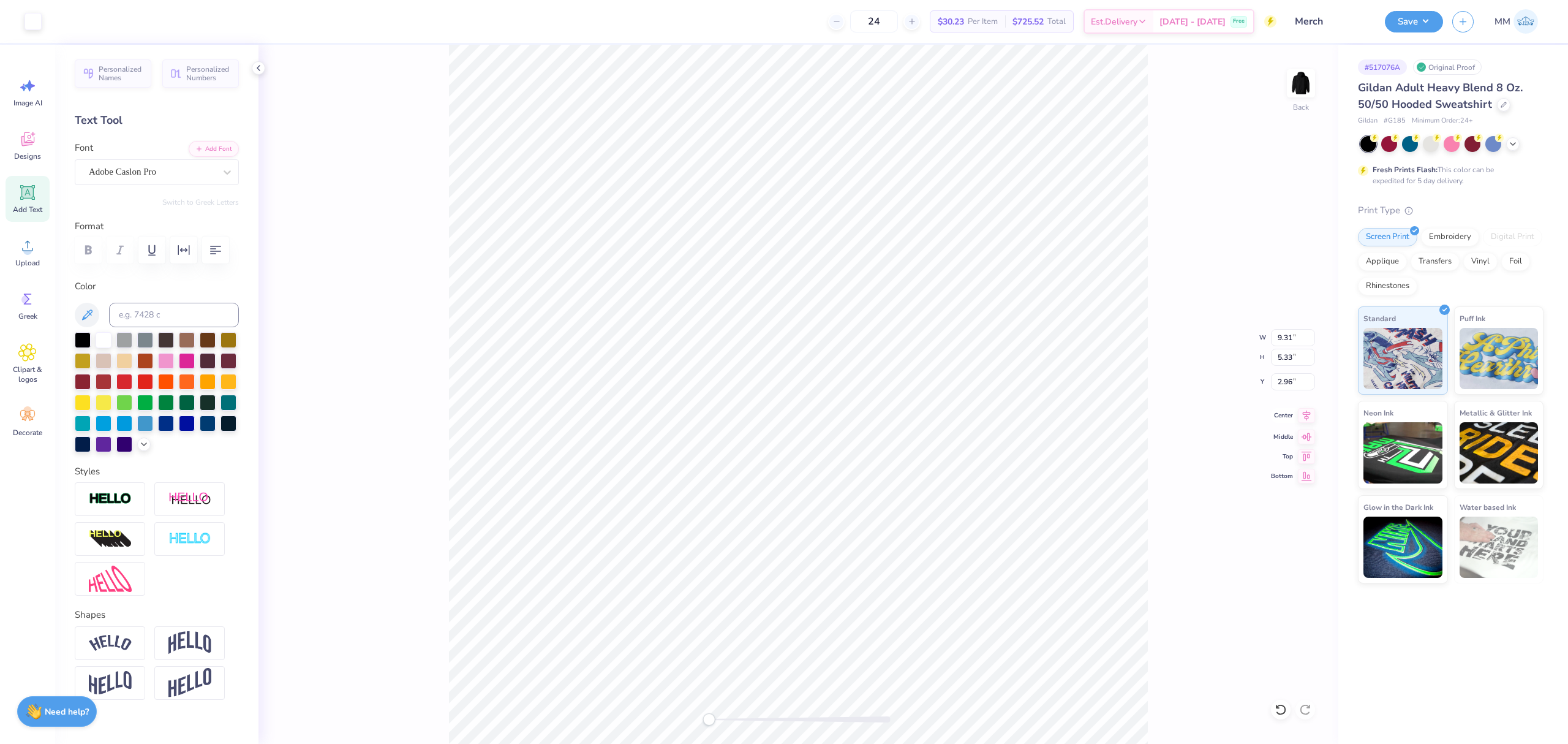
click at [1302, 420] on icon at bounding box center [1307, 415] width 17 height 14
drag, startPoint x: 714, startPoint y: 724, endPoint x: 730, endPoint y: 725, distance: 16.0
click at [730, 725] on div at bounding box center [799, 719] width 183 height 12
click at [1290, 331] on input "9.31" at bounding box center [1293, 337] width 44 height 17
type input "15.47"
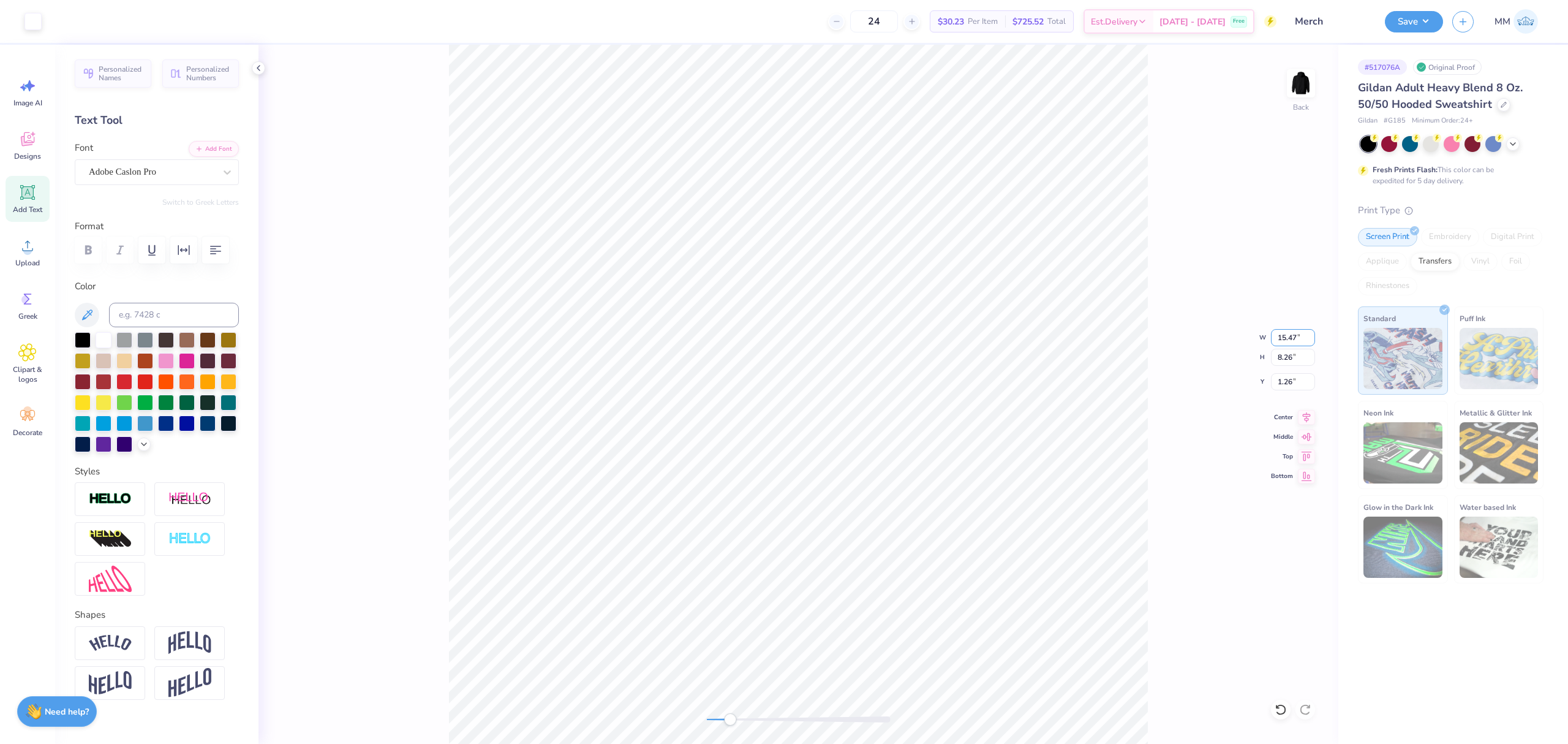
type input "8.26"
type input "1.26"
click at [666, 720] on div "Back" at bounding box center [798, 394] width 1080 height 699
type input "7.89"
type input "4.72"
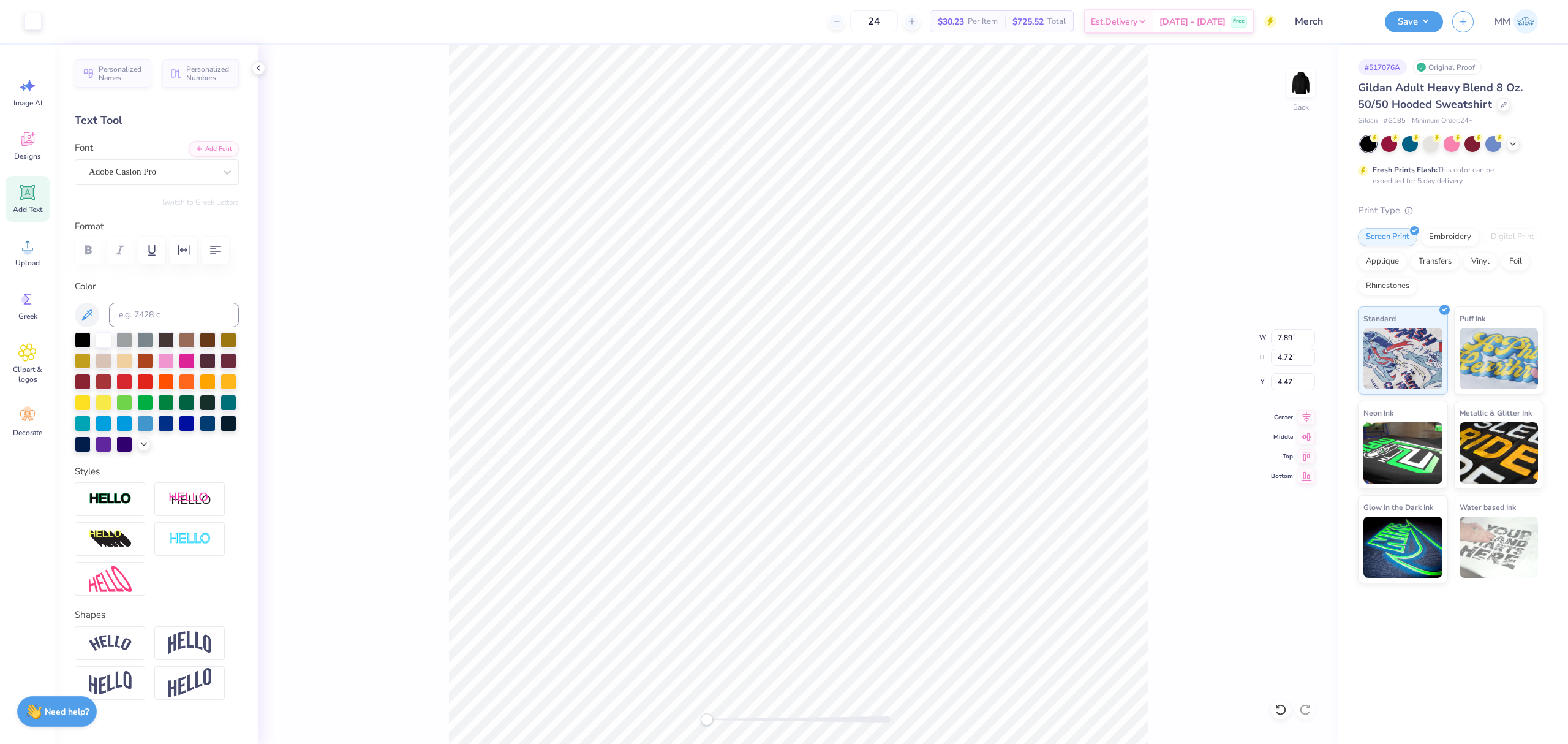
type input "4.22"
drag, startPoint x: 704, startPoint y: 721, endPoint x: 729, endPoint y: 720, distance: 25.0
click at [731, 724] on div "Accessibility label" at bounding box center [731, 719] width 12 height 12
click at [1283, 338] on input "7.89" at bounding box center [1293, 337] width 44 height 17
type input "12"
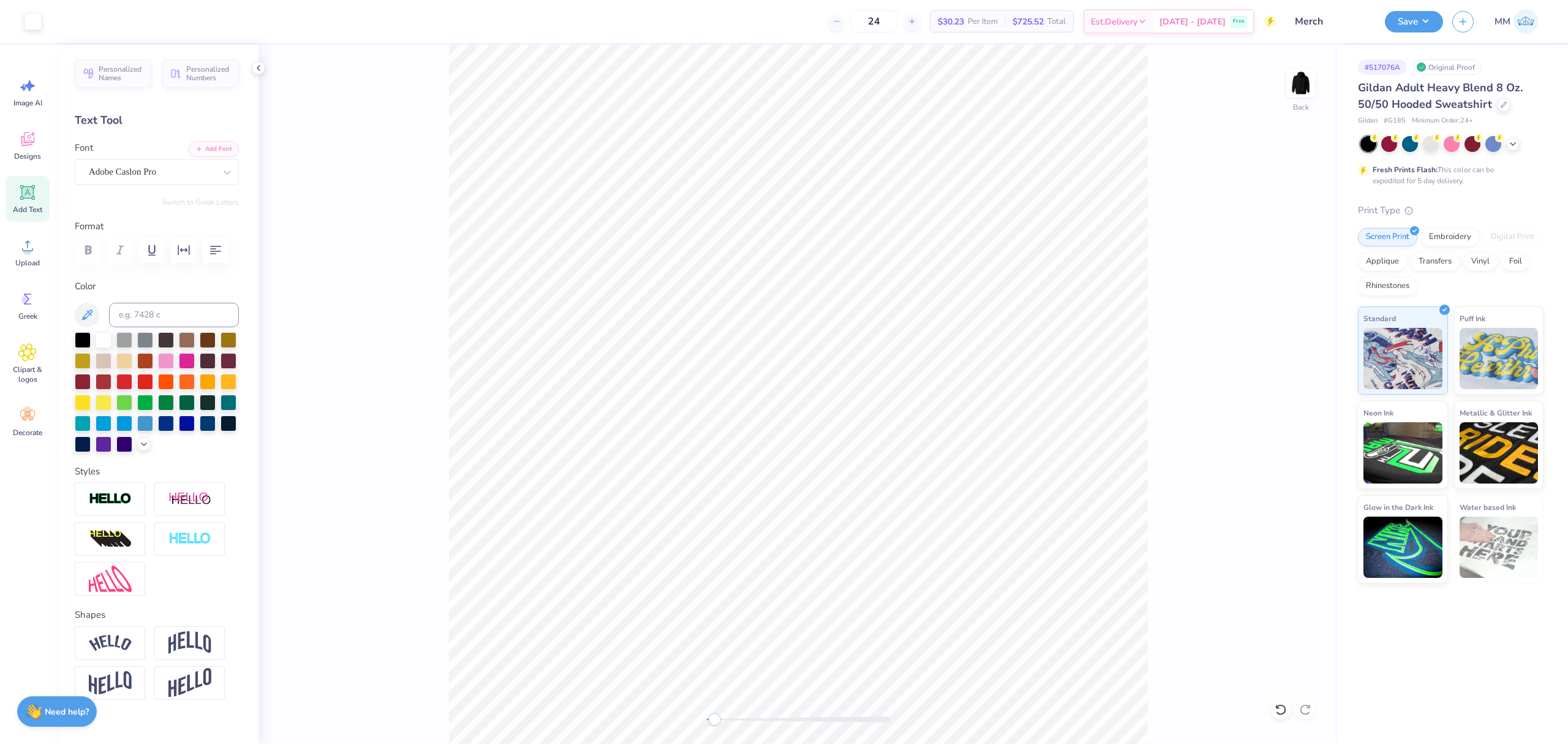
click at [684, 700] on div "Back" at bounding box center [798, 394] width 1080 height 699
click at [1282, 707] on icon at bounding box center [1280, 709] width 12 height 12
click at [1284, 336] on input "11.05" at bounding box center [1293, 337] width 44 height 17
type input "12"
click at [1284, 336] on input "13.03" at bounding box center [1293, 337] width 44 height 17
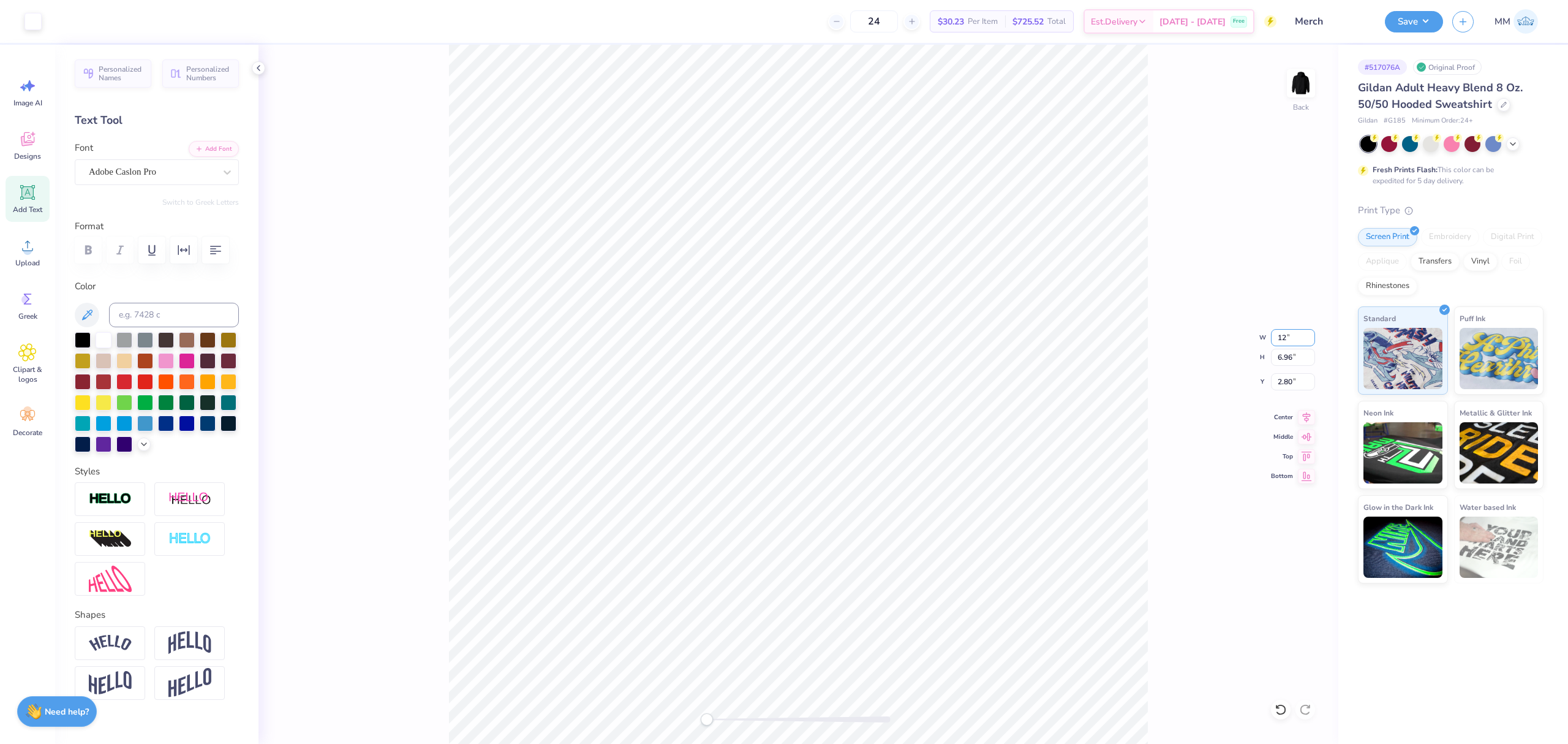
type input "12"
click at [1283, 386] on input "3.29" at bounding box center [1293, 381] width 44 height 17
type input "2"
type input "10.77"
click at [717, 722] on div at bounding box center [799, 719] width 183 height 6
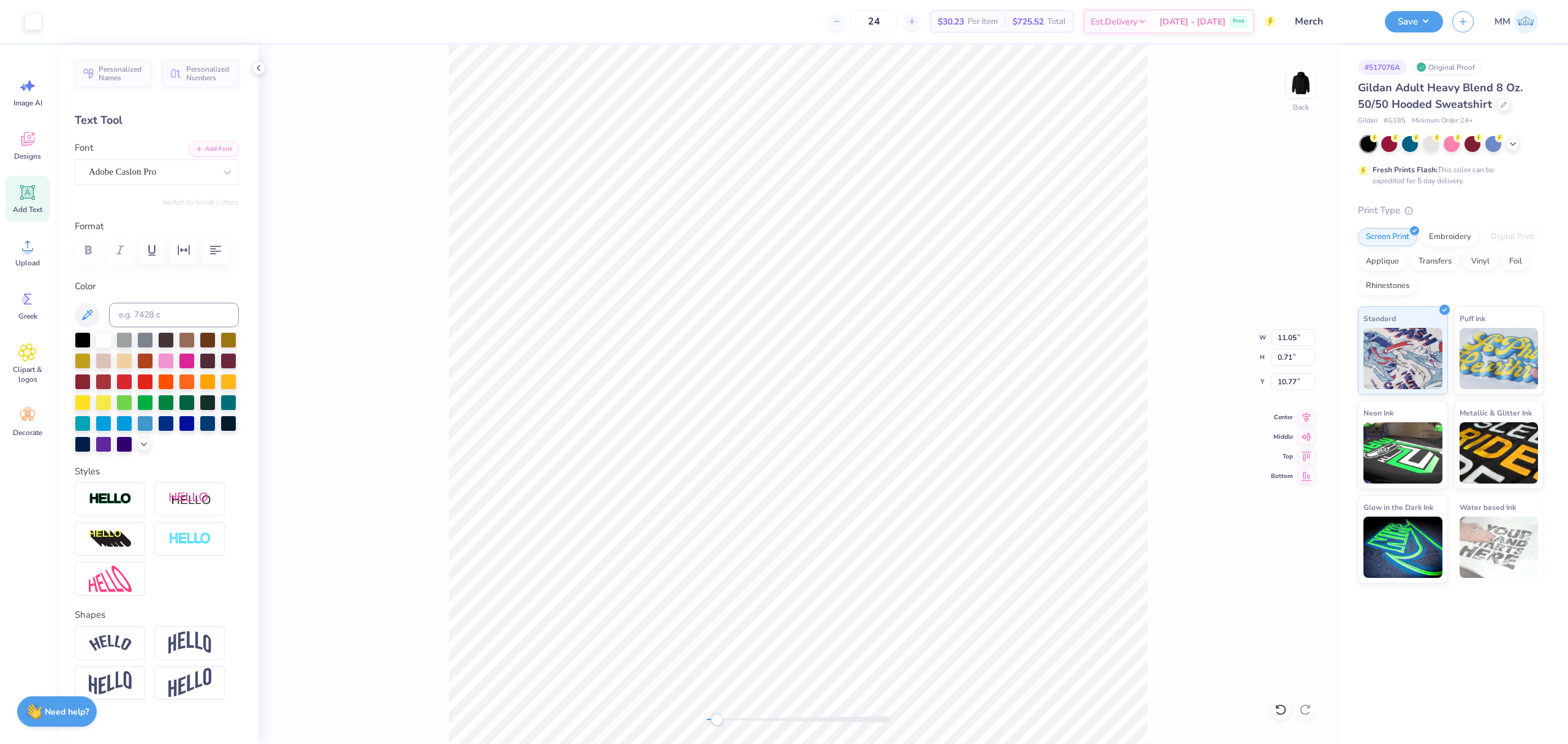
type input "5.90"
type input "2.00"
click at [1288, 330] on input "11.05" at bounding box center [1293, 337] width 44 height 17
type input "12"
click at [1161, 427] on div "Back W 12 12 " H 5.90 5.90 " Y 2.00 2.00 " Center Middle Top Bottom" at bounding box center [798, 394] width 1080 height 699
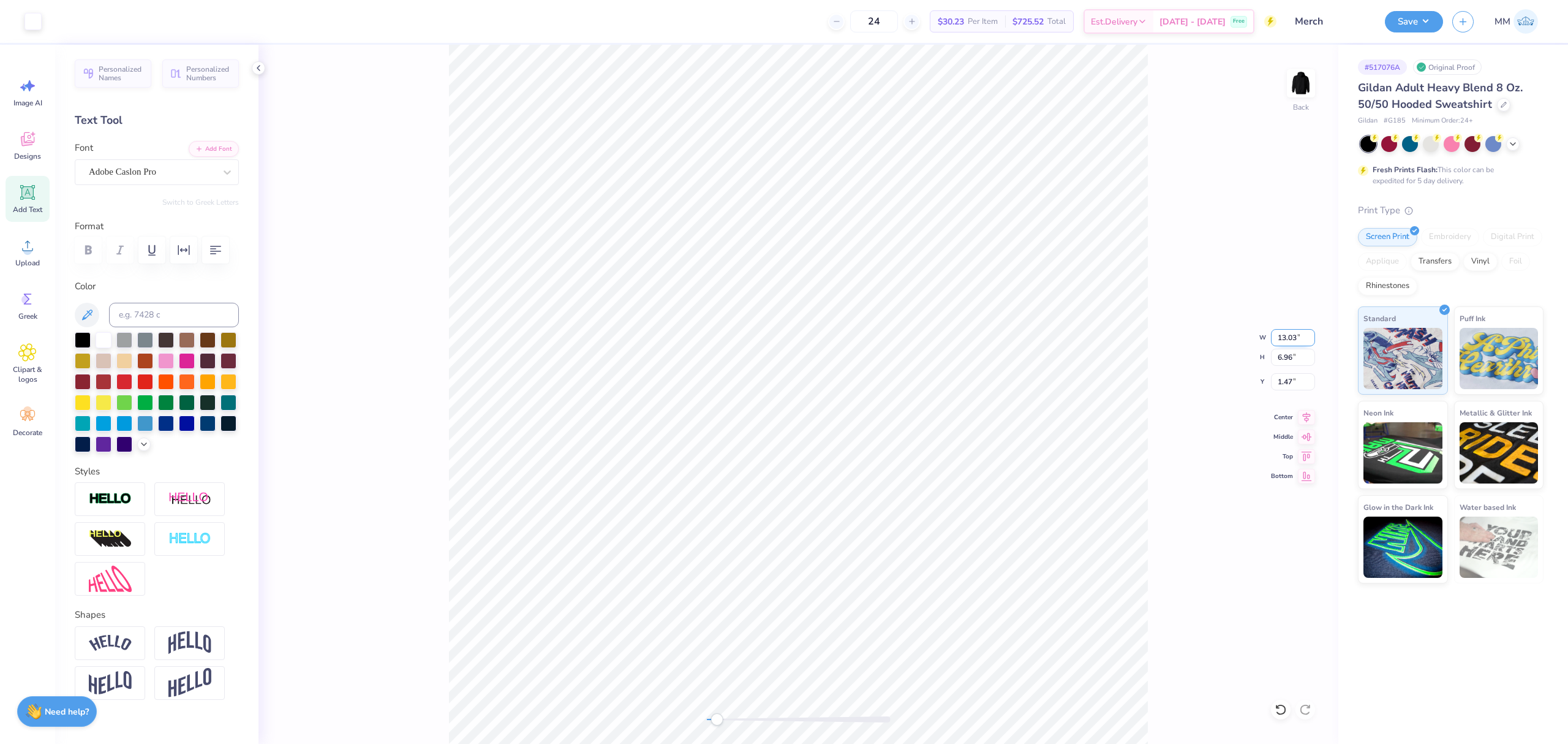
click at [1294, 335] on input "13.03" at bounding box center [1293, 337] width 44 height 17
type input "12"
type input "11.05"
type input "0.34"
type input "10.77"
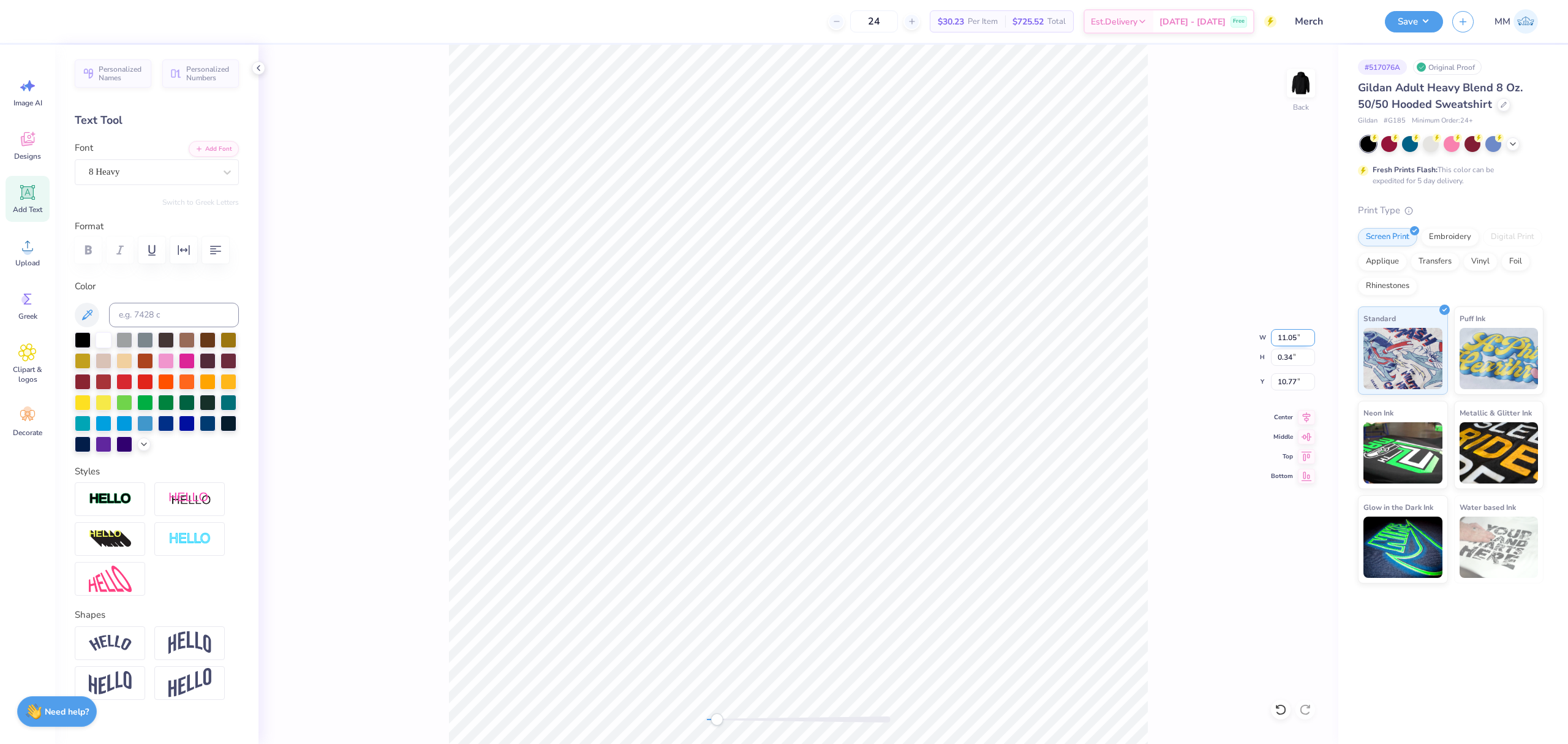
click at [1287, 336] on input "11.05" at bounding box center [1293, 337] width 44 height 17
type input "12"
click at [1284, 336] on input "12.77" at bounding box center [1293, 337] width 44 height 17
type input "12"
click at [1303, 420] on icon at bounding box center [1307, 415] width 17 height 14
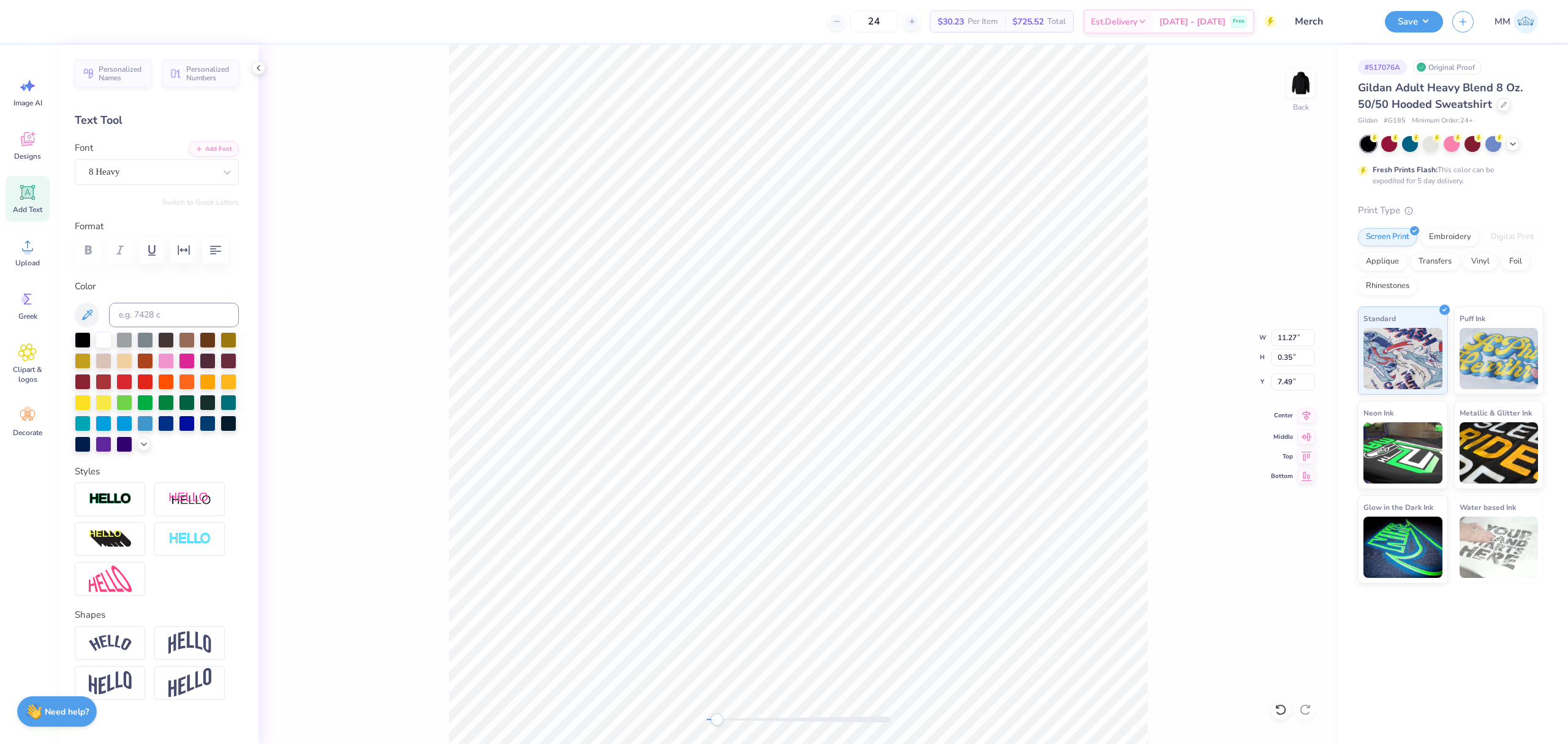
type input "12.00"
type input "0.37"
type input "7.48"
click at [1301, 415] on icon at bounding box center [1307, 415] width 17 height 14
click at [733, 726] on div "Back" at bounding box center [798, 394] width 1080 height 699
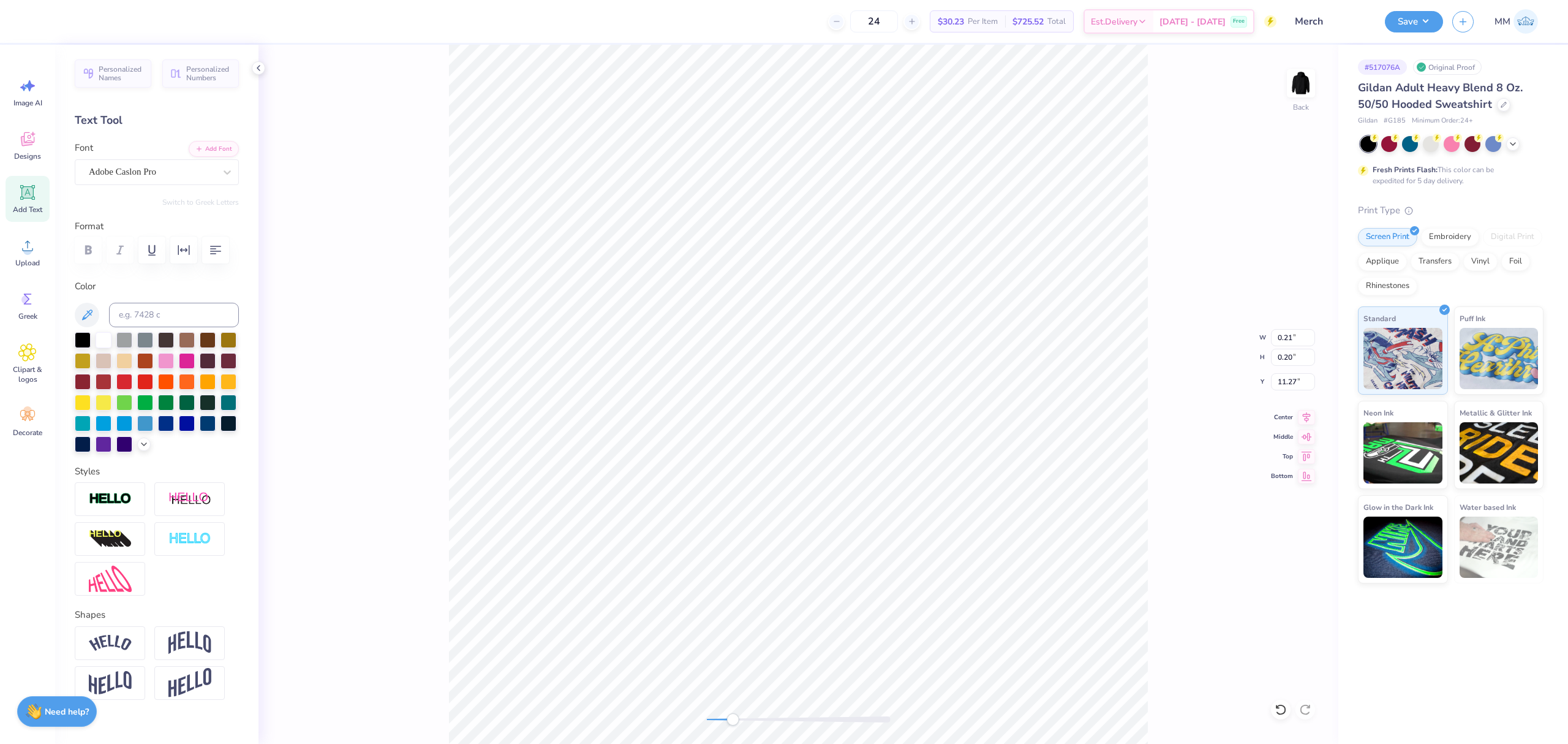
type input "0.21"
type input "0.20"
type input "11.27"
click at [763, 727] on div "Back W 0.21 0.21 " H 0.20 0.20 " Y 11.27 11.27 " Center Middle Top Bottom" at bounding box center [798, 394] width 1080 height 699
type input "5.94"
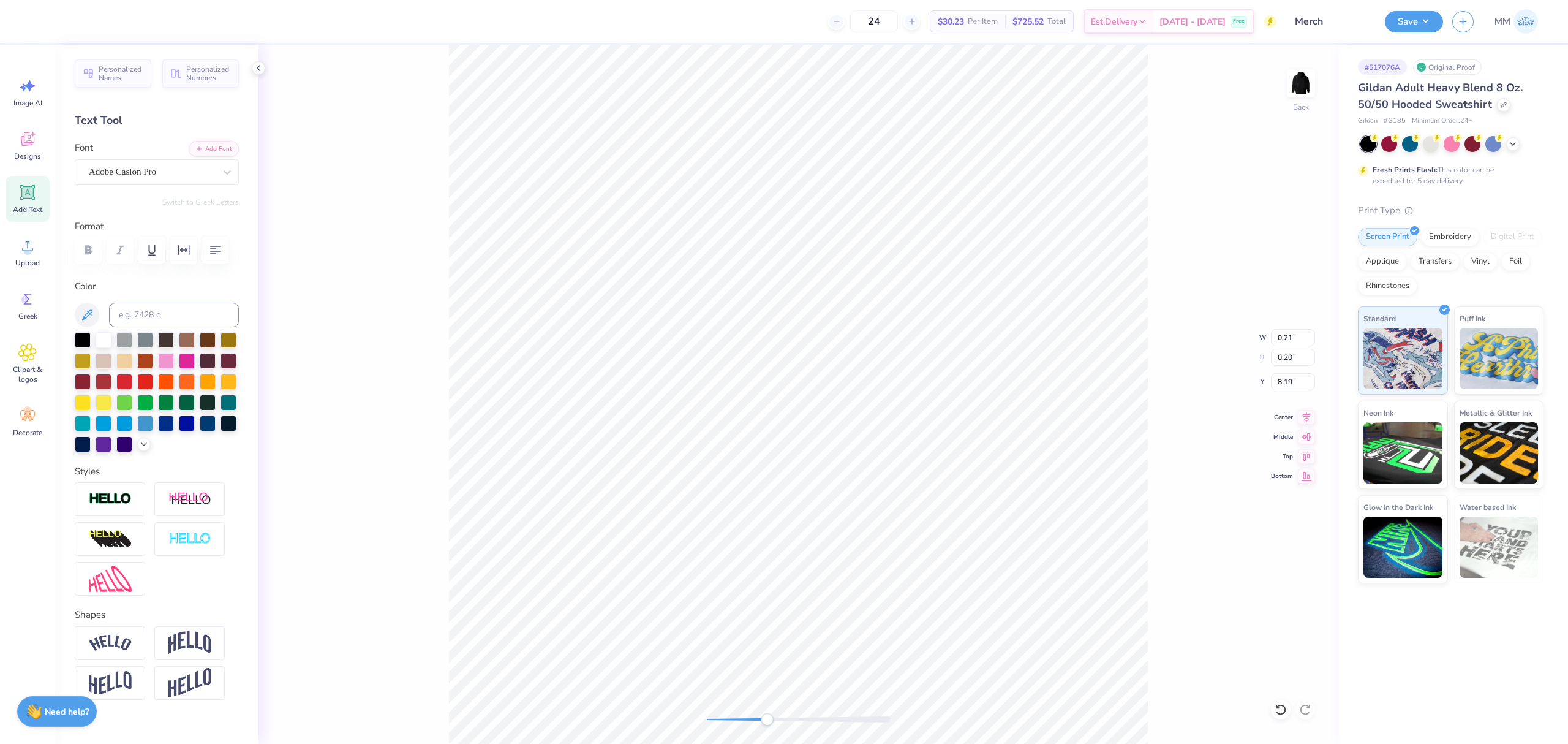
type input "0.31"
type input "8.08"
type input "6.57"
type input "0.35"
type input "8.07"
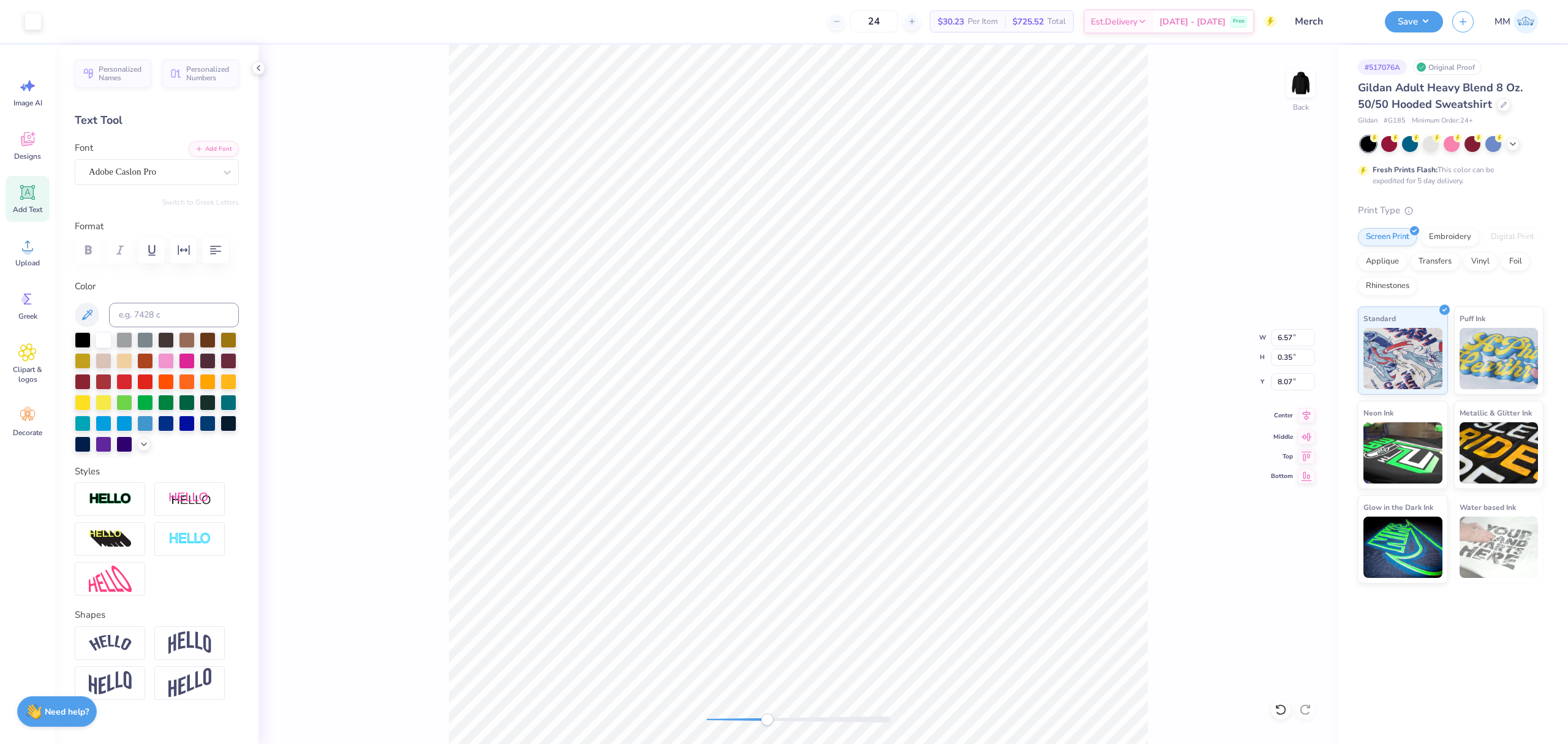
click at [1304, 418] on icon at bounding box center [1307, 415] width 17 height 14
drag, startPoint x: 767, startPoint y: 722, endPoint x: 778, endPoint y: 714, distance: 13.6
click at [756, 721] on div "Accessibility label" at bounding box center [756, 719] width 12 height 12
click at [1273, 712] on div at bounding box center [1280, 709] width 20 height 20
type input "6.35"
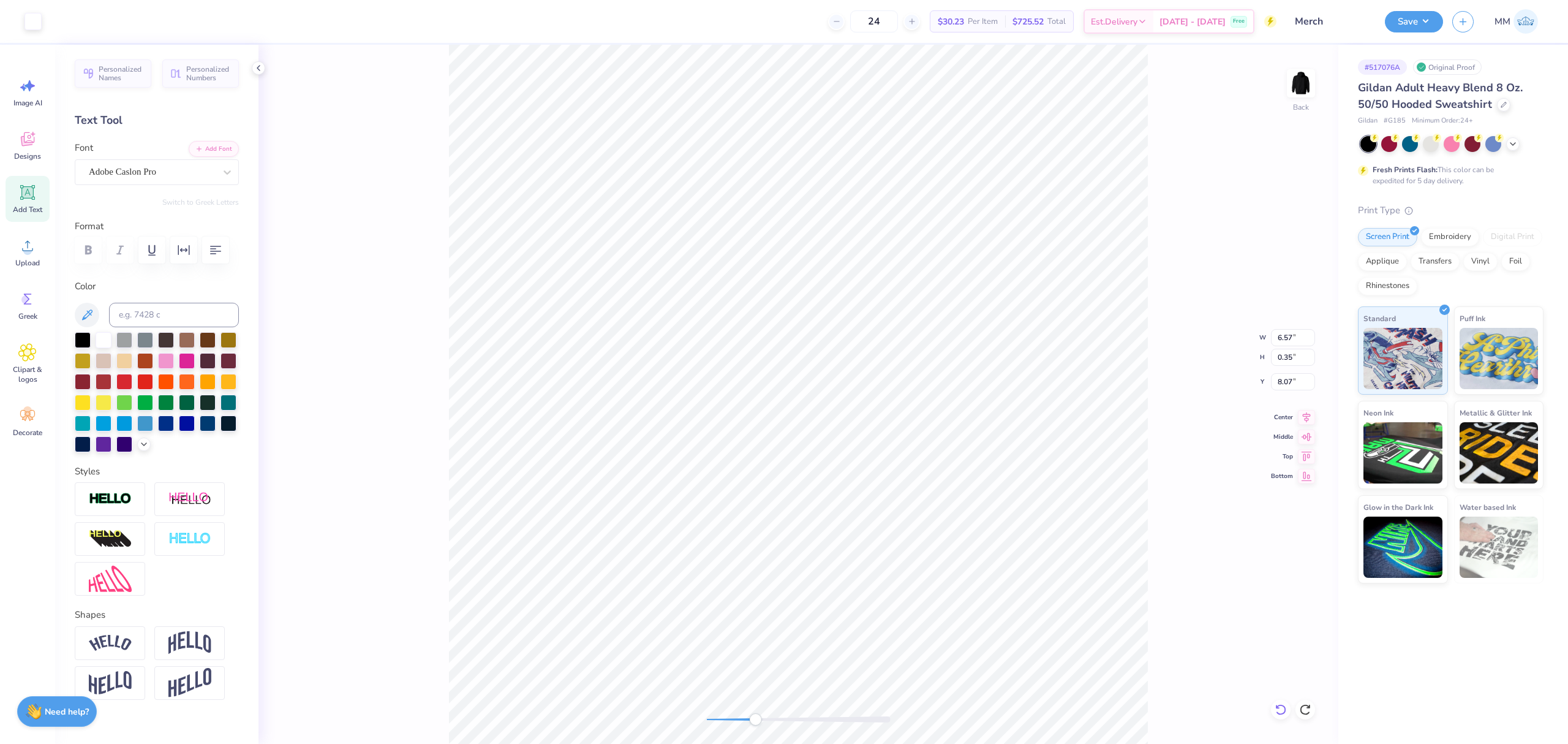
type input "0.33"
type input "8.08"
click at [748, 716] on div "Accessibility label" at bounding box center [748, 719] width 12 height 12
click at [793, 734] on div "Back W 6.13 6.13 " H 0.33 0.33 " Y 8.08 8.08 " Center Middle Top Bottom" at bounding box center [798, 394] width 1080 height 699
type input "12.00"
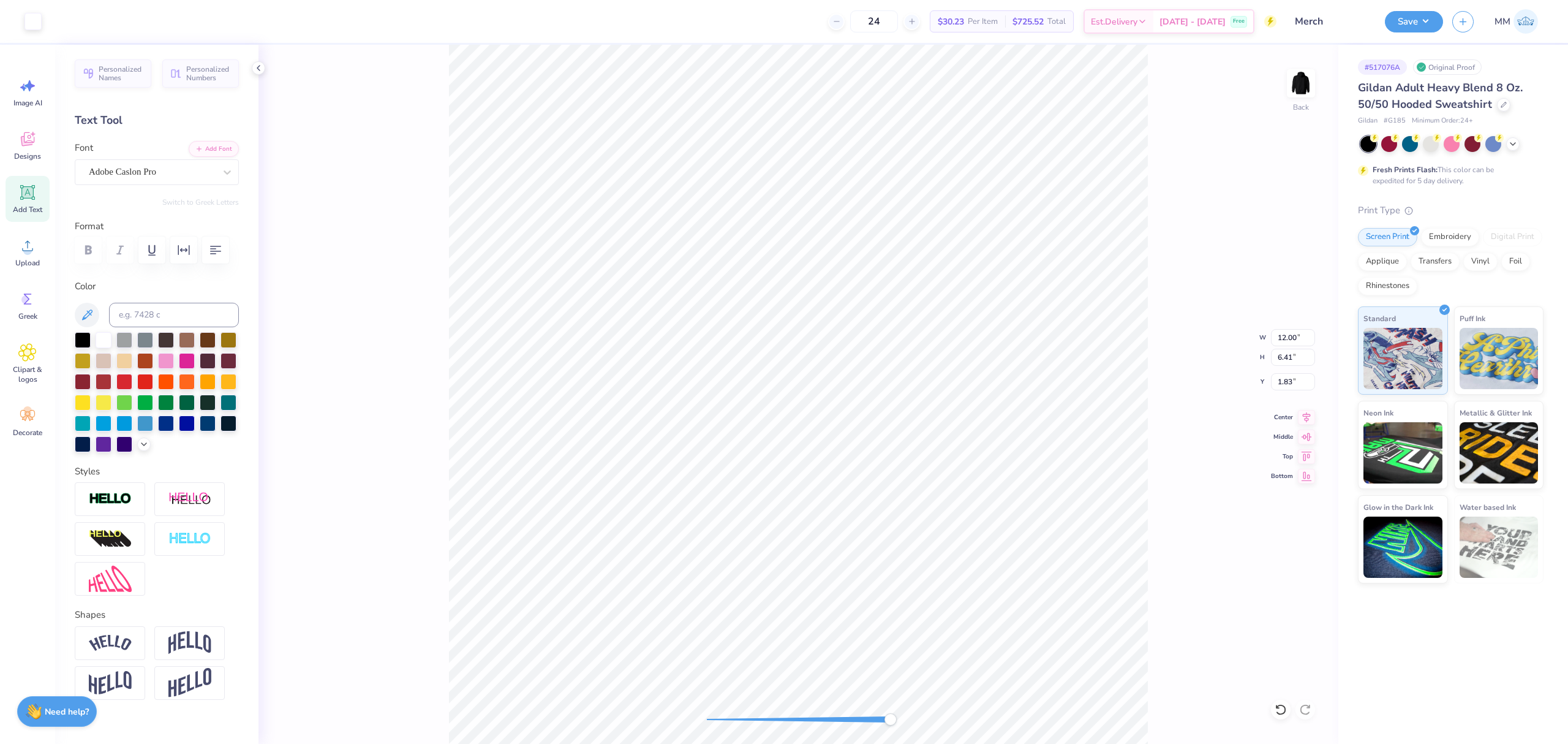
type input "6.41"
type input "1.83"
type input "0.22"
type input "8.20"
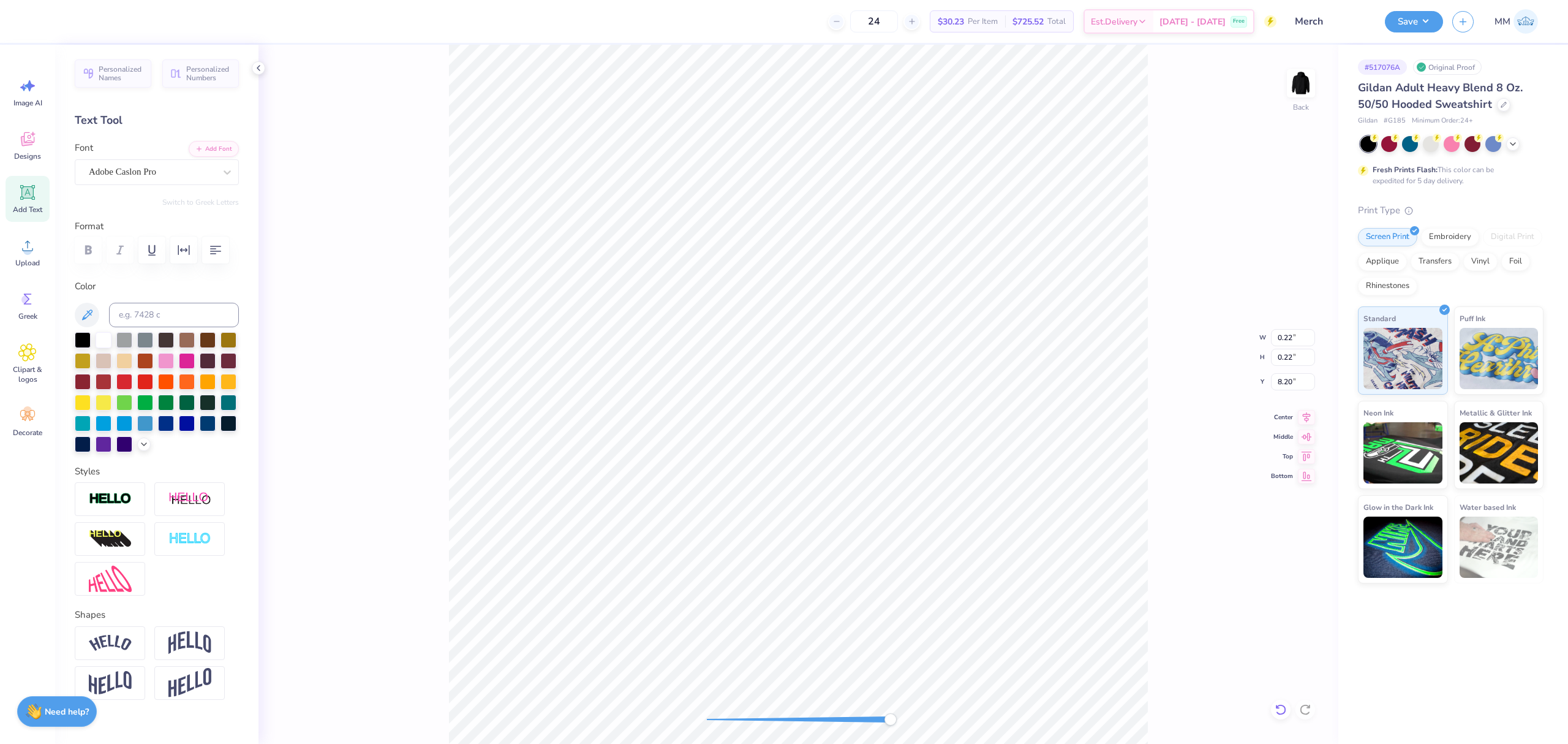
click at [1285, 713] on icon at bounding box center [1280, 709] width 12 height 12
type input "6.35"
type input "0.33"
type input "8.08"
click at [941, 513] on li "Group" at bounding box center [949, 510] width 96 height 24
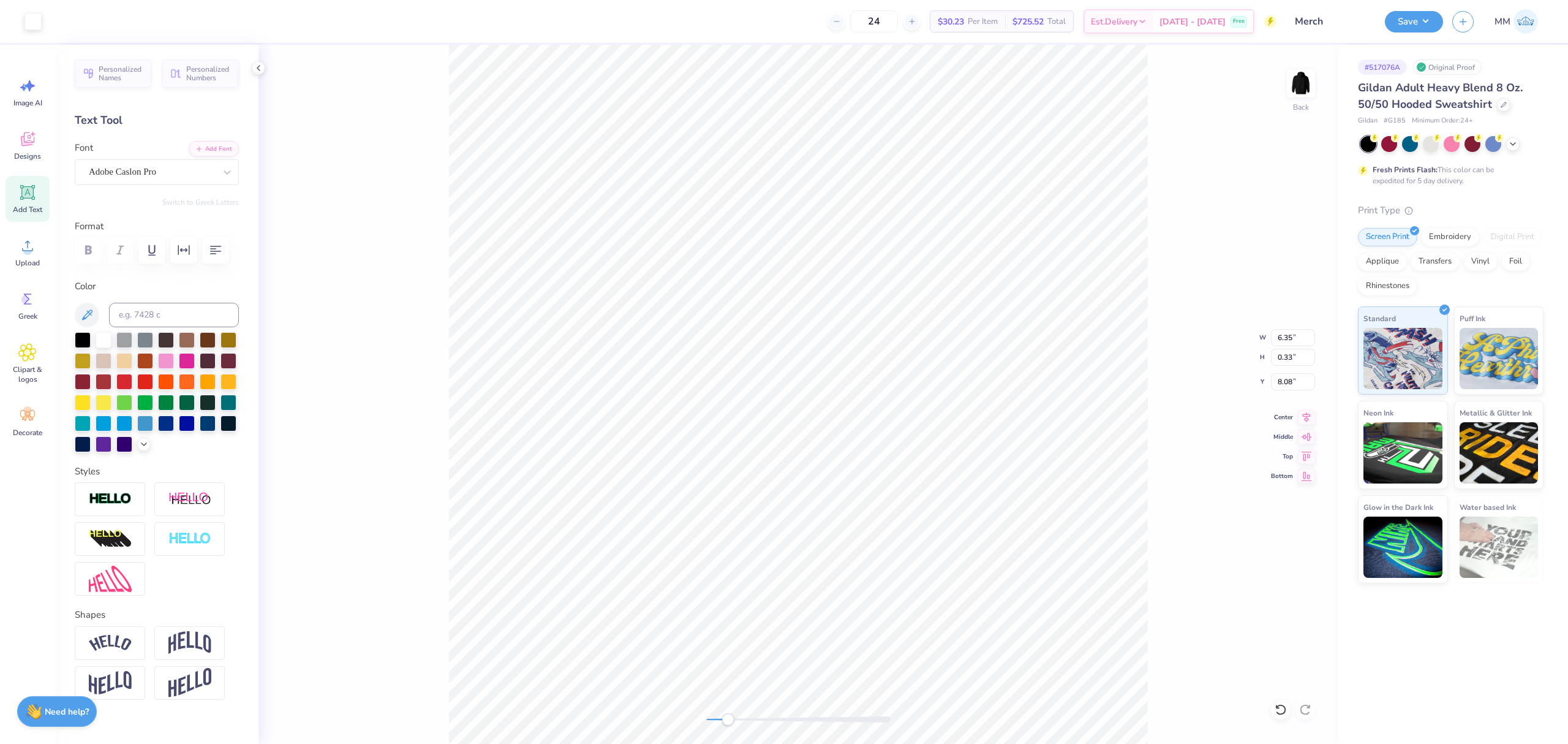
click at [726, 670] on div "Back W 6.35 6.35 " H 0.33 0.33 " Y 8.08 8.08 " Center Middle Top Bottom" at bounding box center [798, 394] width 1080 height 699
click at [1307, 414] on icon at bounding box center [1307, 415] width 17 height 14
click at [1308, 414] on icon at bounding box center [1307, 415] width 17 height 14
click at [1310, 414] on icon at bounding box center [1307, 415] width 8 height 10
click at [655, 691] on div "Back" at bounding box center [798, 394] width 1080 height 699
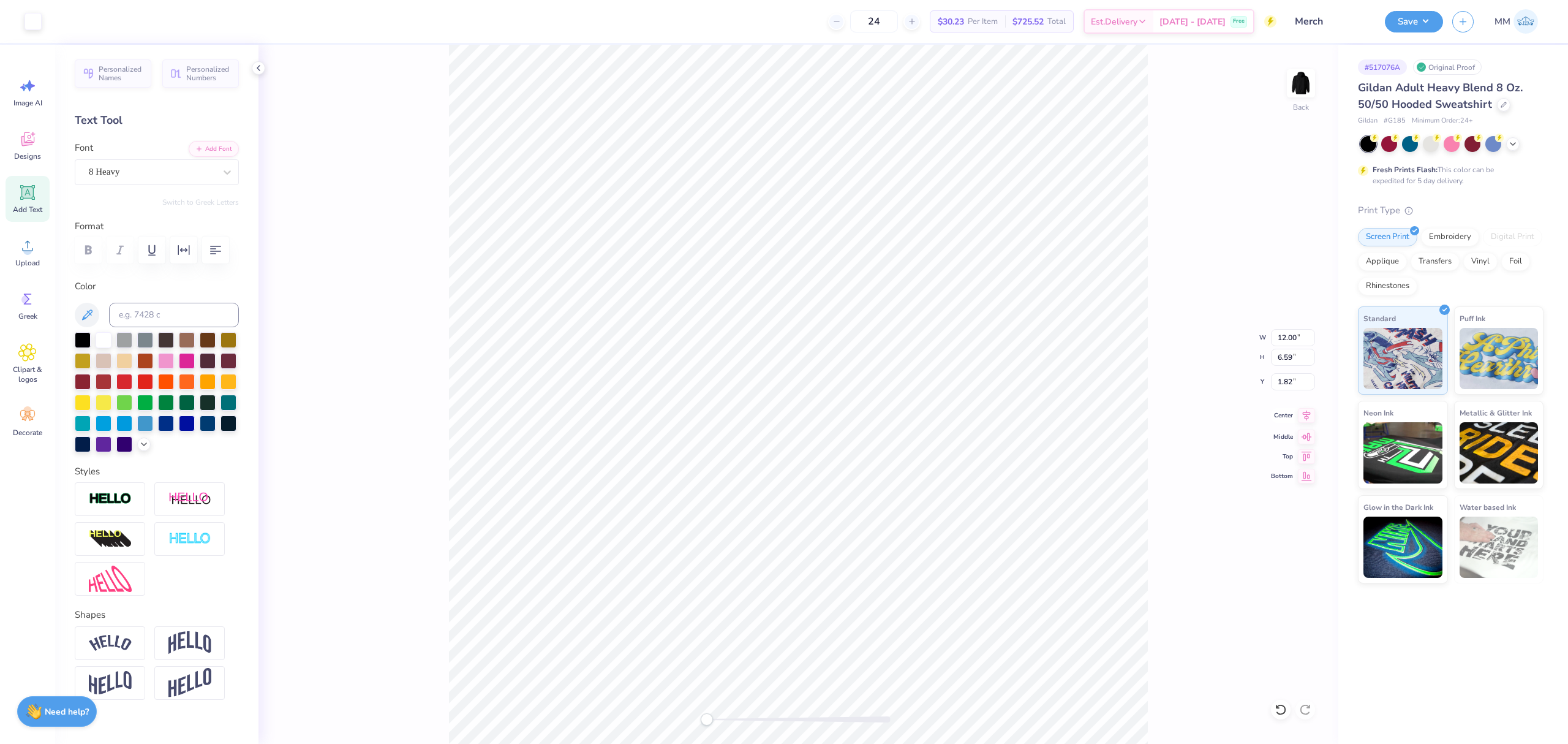
click at [1308, 418] on icon at bounding box center [1307, 415] width 8 height 10
click at [1286, 388] on input "1.82" at bounding box center [1293, 381] width 44 height 17
type input "2.00"
click at [1412, 13] on button "Save" at bounding box center [1413, 20] width 59 height 21
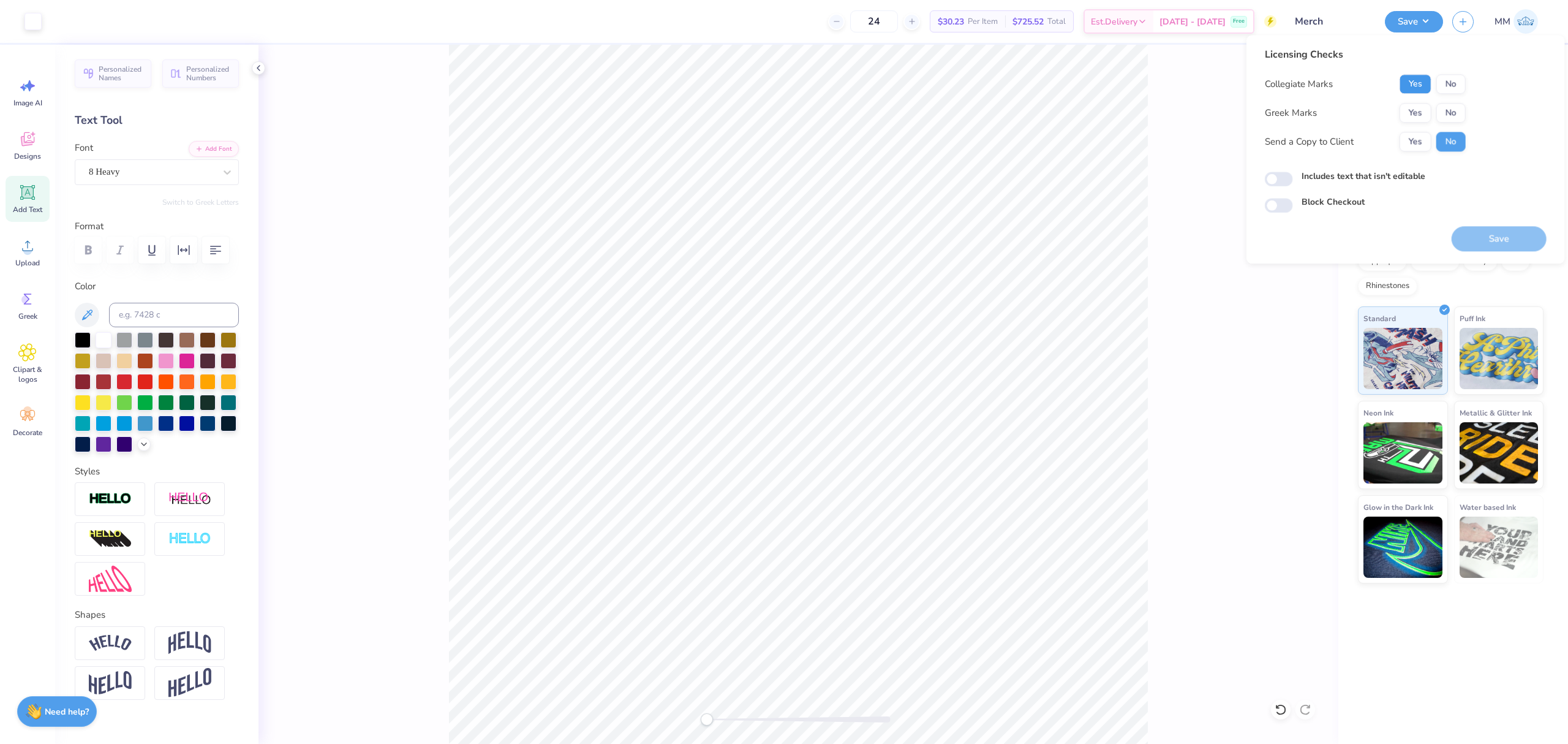
click at [1409, 75] on button "Yes" at bounding box center [1416, 83] width 32 height 20
click at [1453, 114] on button "No" at bounding box center [1451, 112] width 30 height 20
click at [1366, 178] on label "Includes text that isn't editable" at bounding box center [1363, 176] width 124 height 13
click at [1293, 178] on input "Includes text that isn't editable" at bounding box center [1279, 179] width 28 height 14
checkbox input "true"
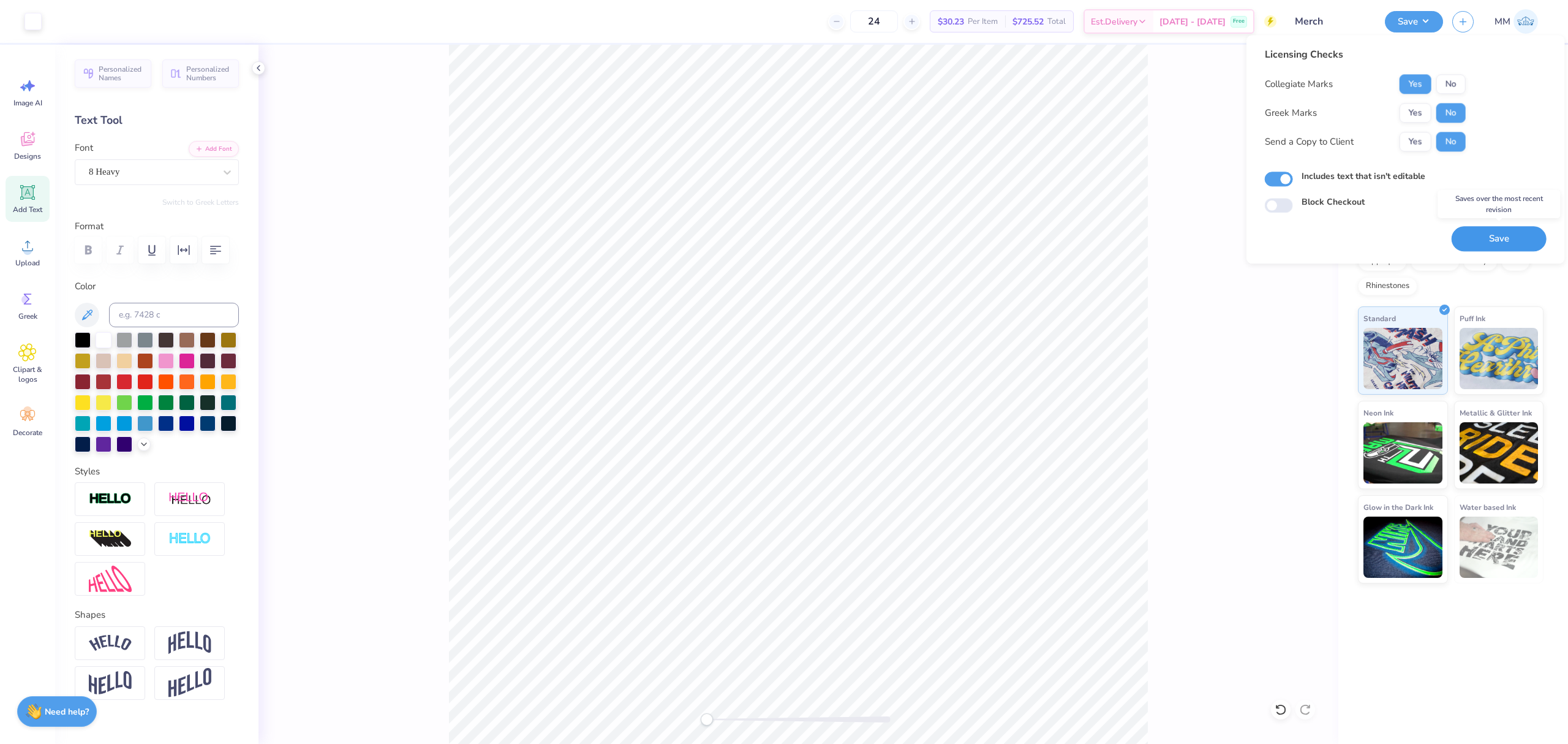
click at [1471, 236] on button "Save" at bounding box center [1499, 239] width 95 height 25
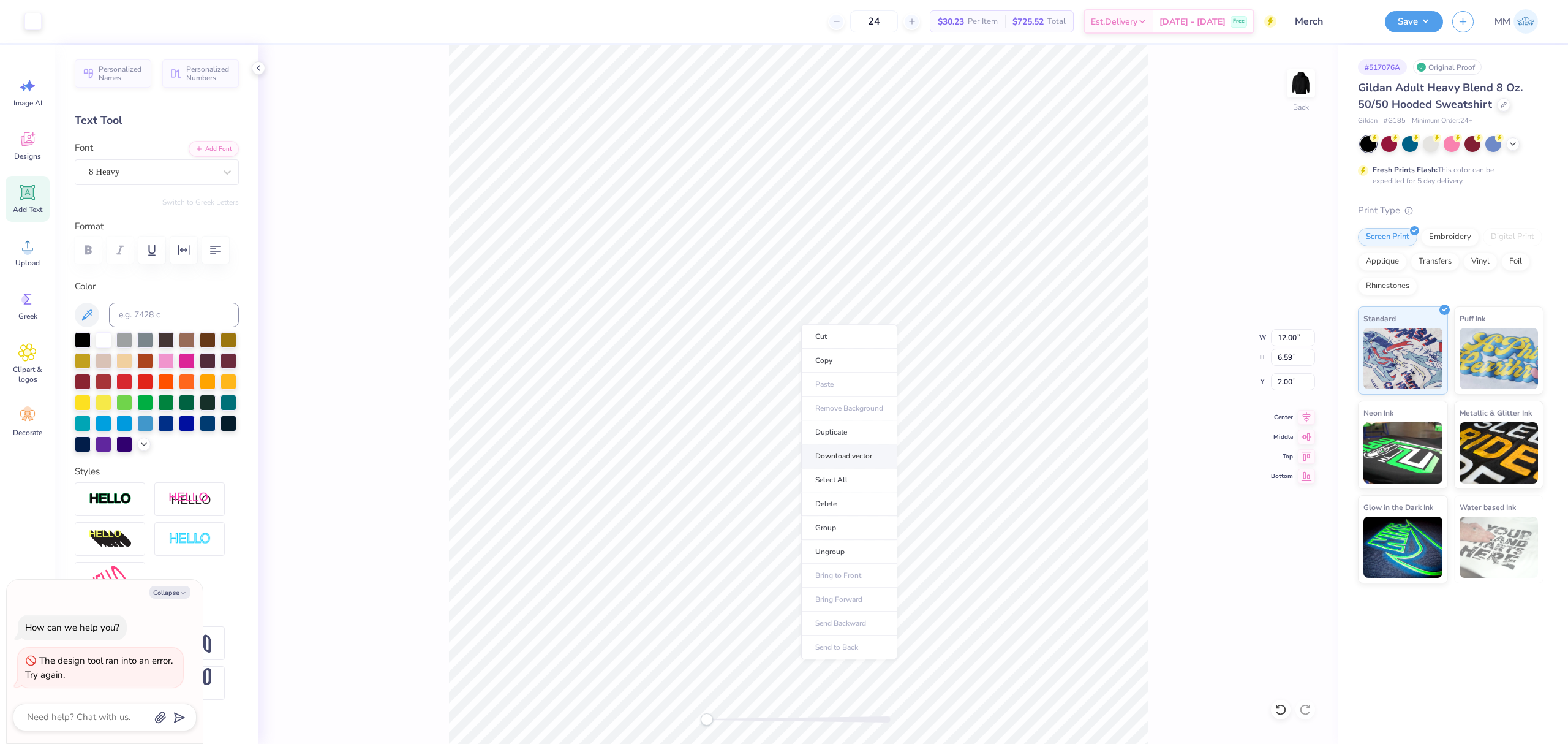
click at [822, 454] on li "Download vector" at bounding box center [849, 456] width 96 height 24
type textarea "x"
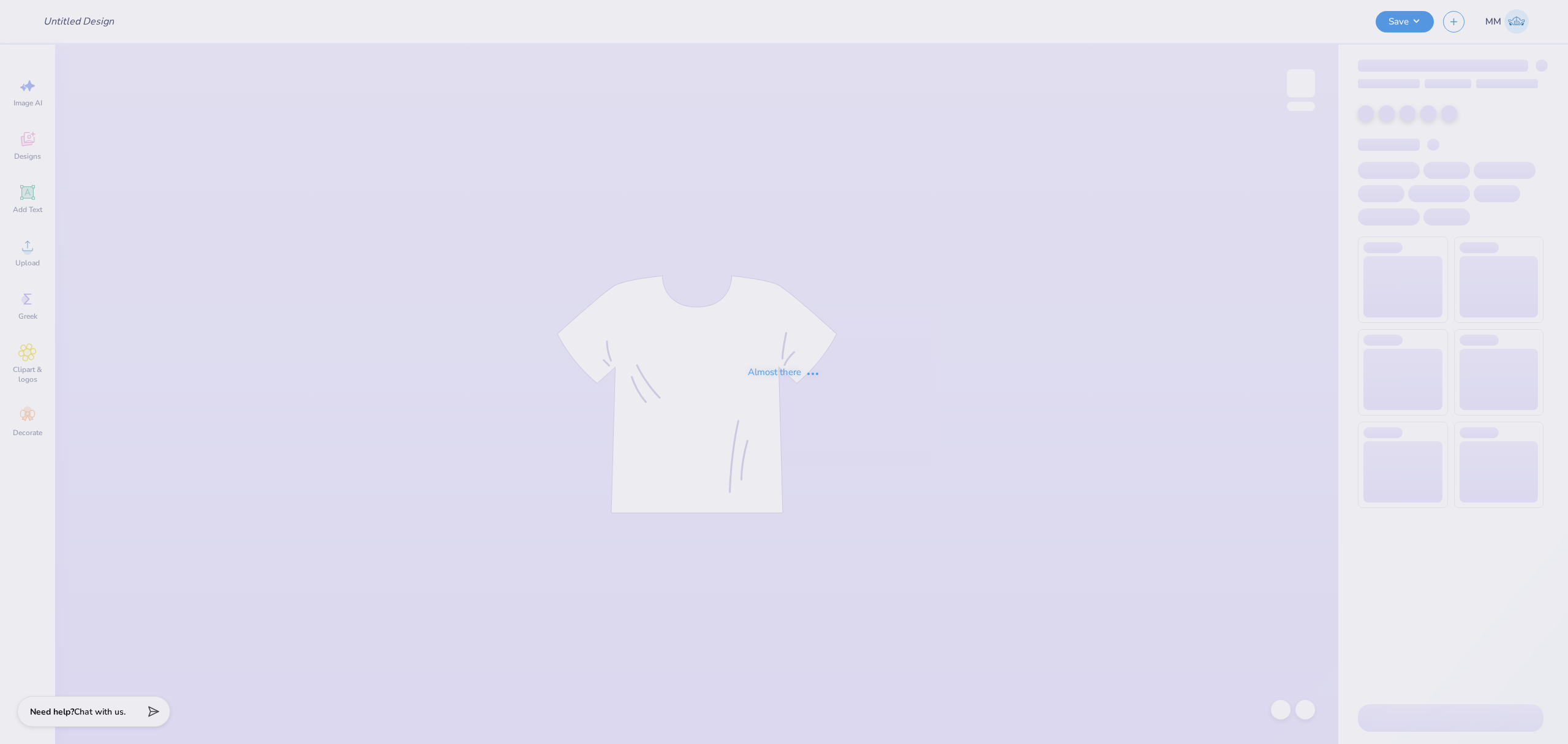
type input "Merch"
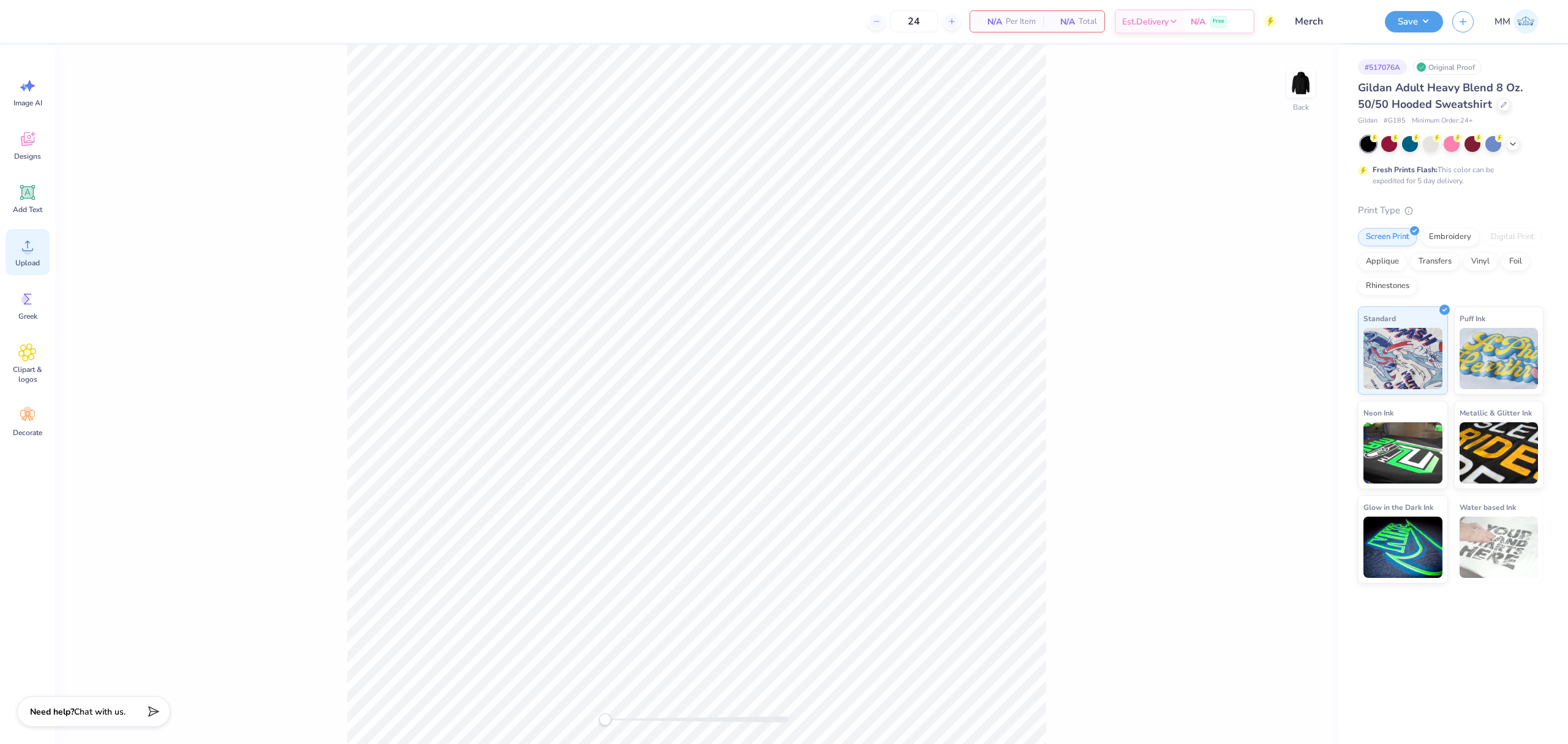
click at [16, 253] on div "Upload" at bounding box center [27, 252] width 44 height 46
click at [20, 239] on icon at bounding box center [28, 246] width 19 height 19
click at [19, 249] on icon at bounding box center [28, 246] width 19 height 19
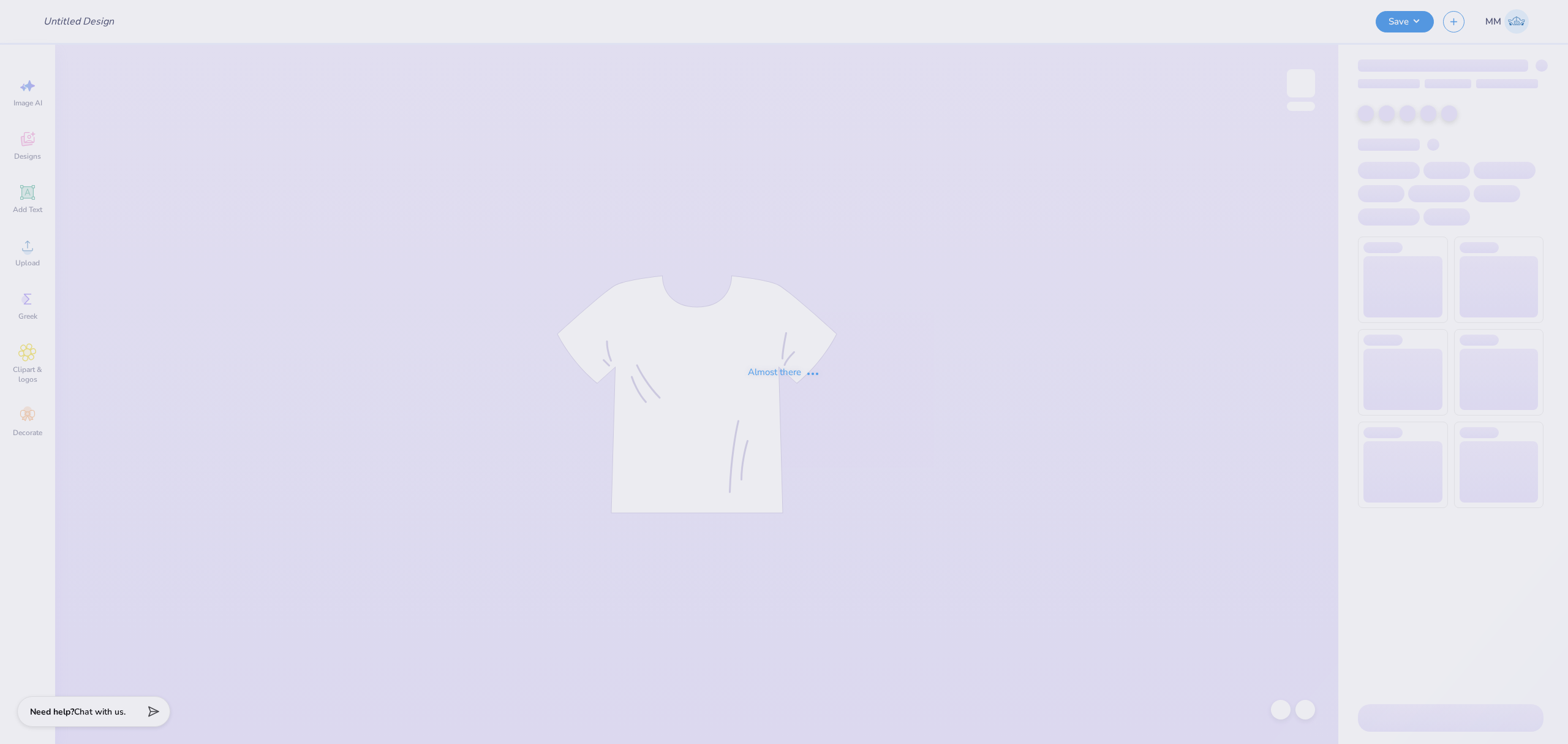
type input "Merch"
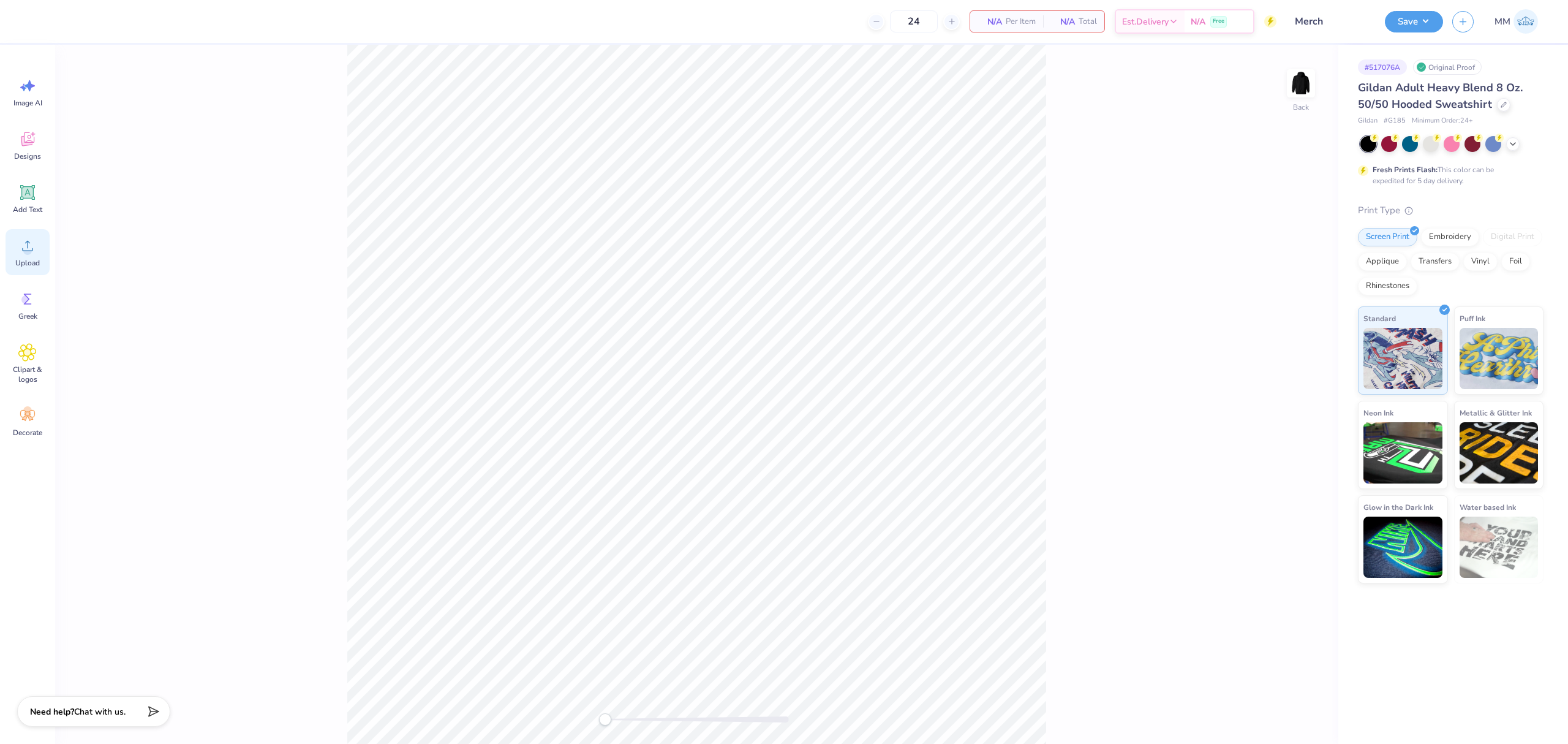
click at [30, 243] on icon at bounding box center [28, 246] width 19 height 19
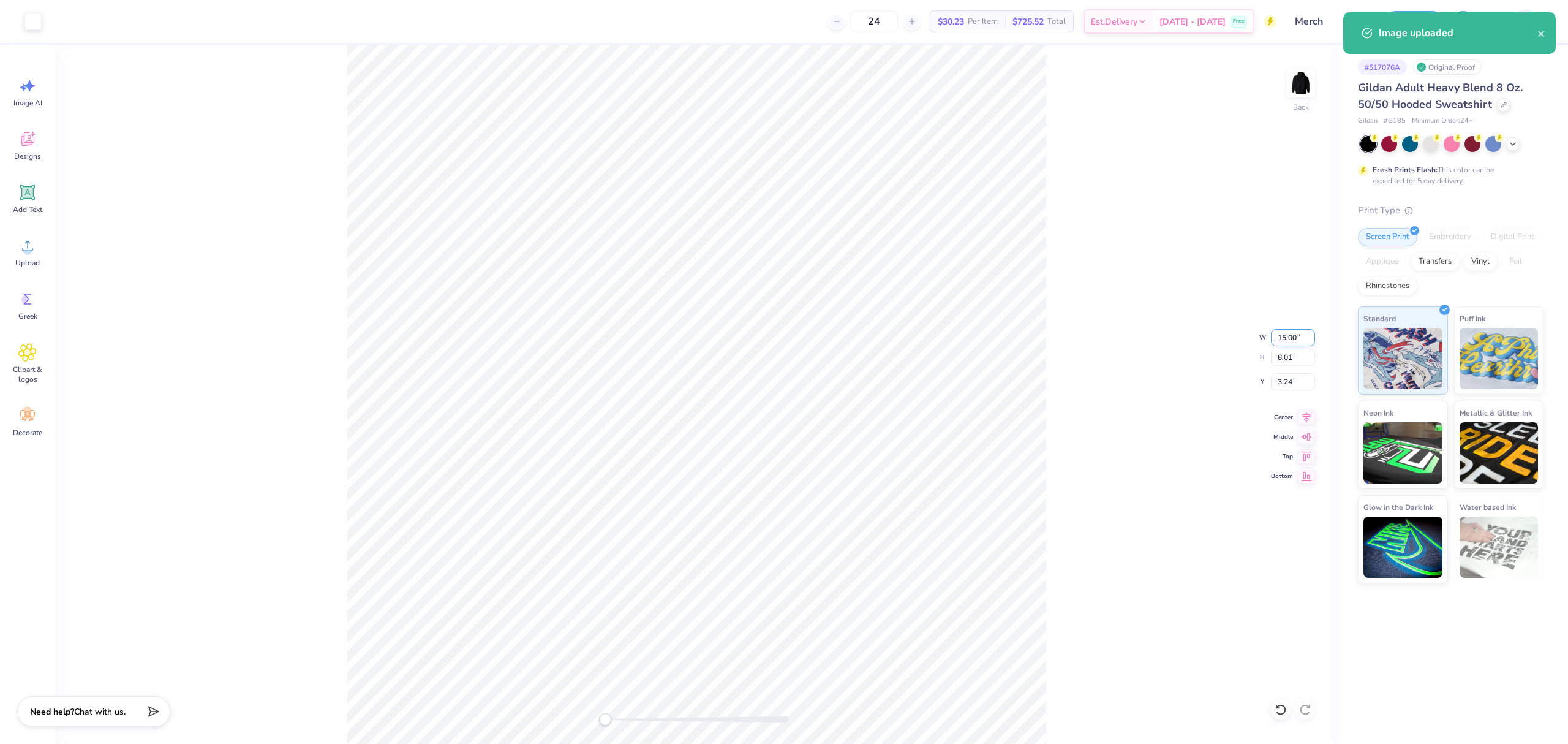
click at [1279, 337] on input "15.00" at bounding box center [1293, 337] width 44 height 17
type input "12"
click at [1290, 383] on input "3.24" at bounding box center [1293, 381] width 44 height 17
type input "2"
click at [1093, 435] on div "Back W 12 12 " H 8.01 8.01 " Y 2 2 " Center Middle Top Bottom" at bounding box center [697, 394] width 1284 height 699
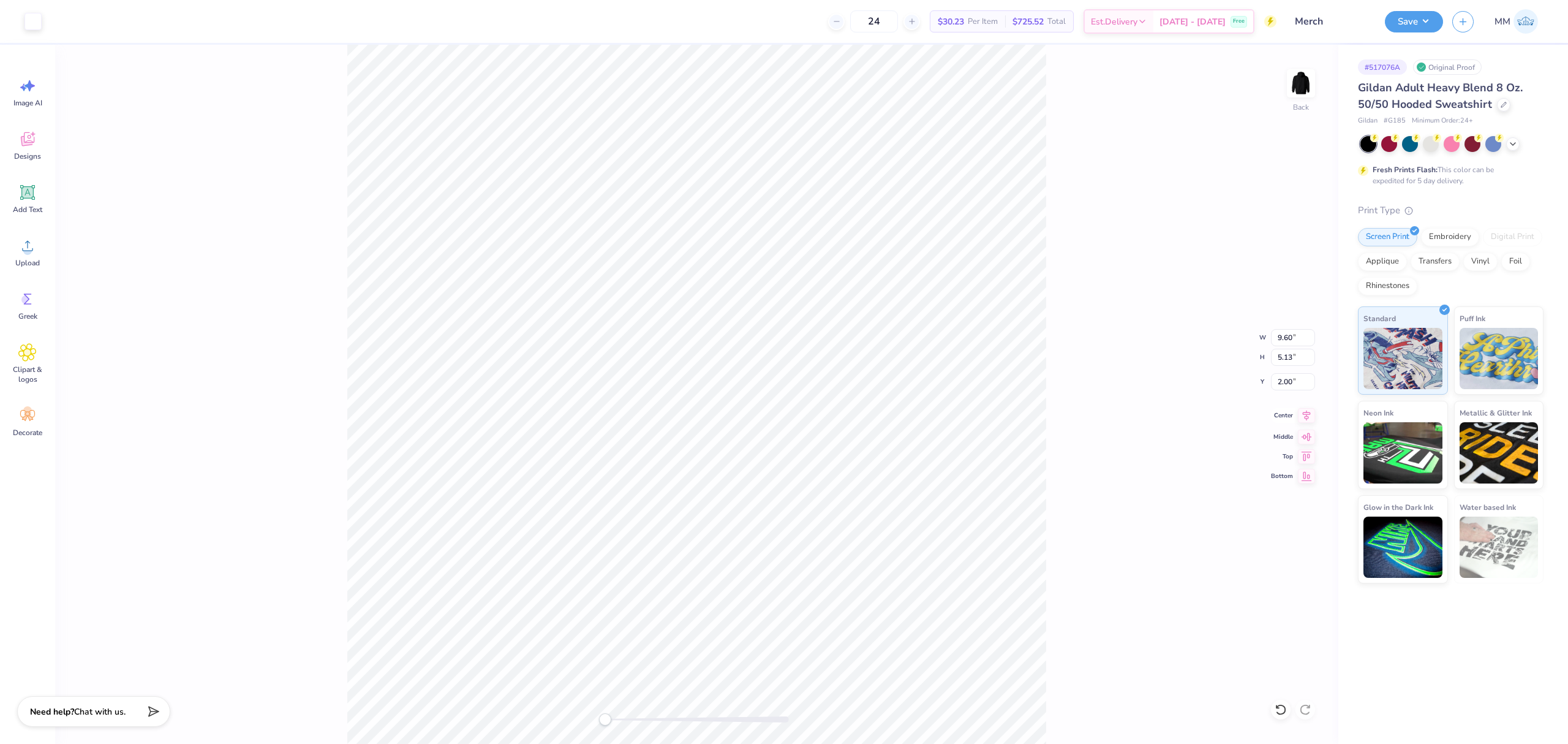
click at [1302, 417] on icon at bounding box center [1307, 415] width 17 height 14
type input "12.00"
type input "6.41"
type input "1.36"
click at [1307, 417] on icon at bounding box center [1307, 415] width 8 height 10
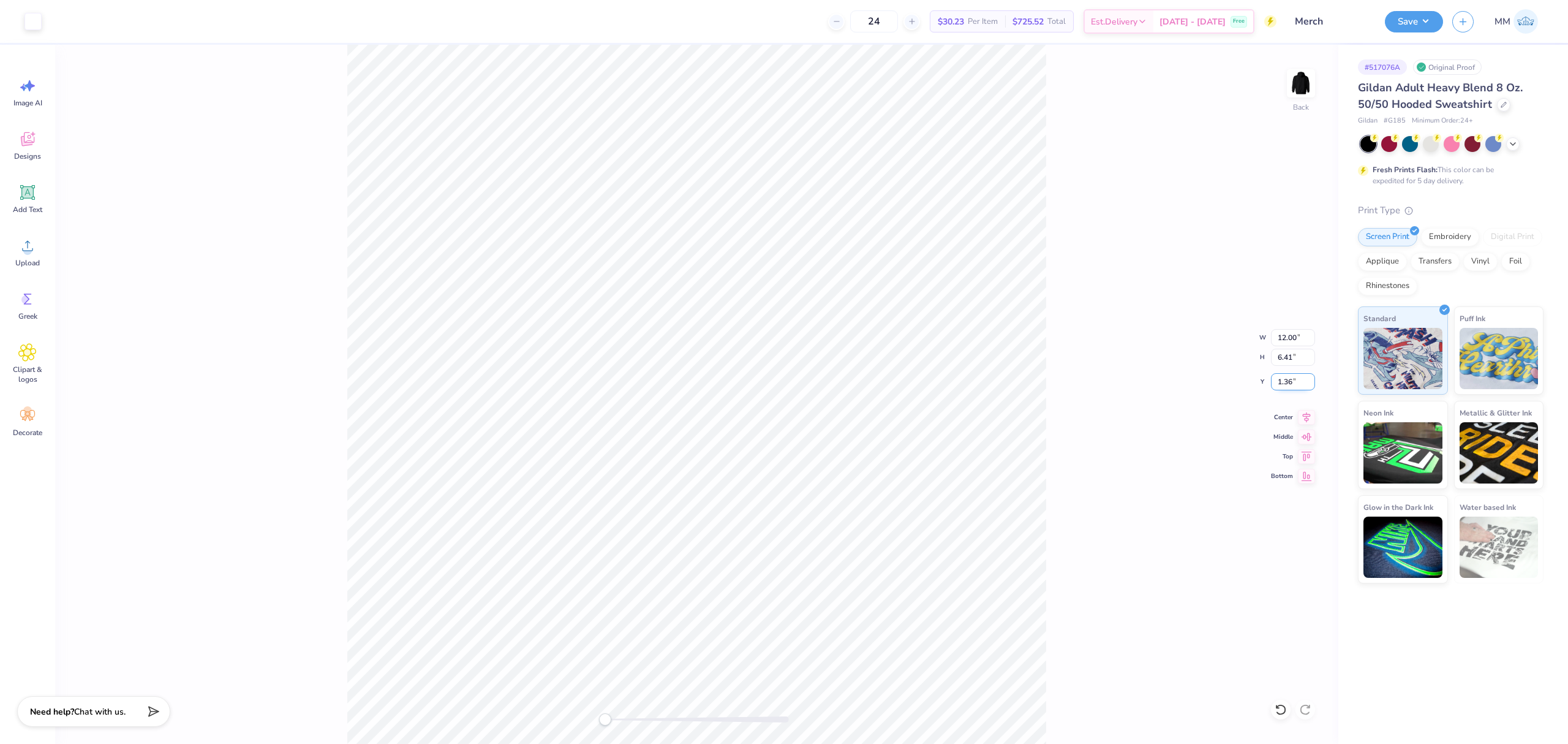
click at [1287, 388] on input "1.36" at bounding box center [1293, 381] width 44 height 17
type input "2"
click at [23, 202] on div "Add Text" at bounding box center [27, 199] width 44 height 46
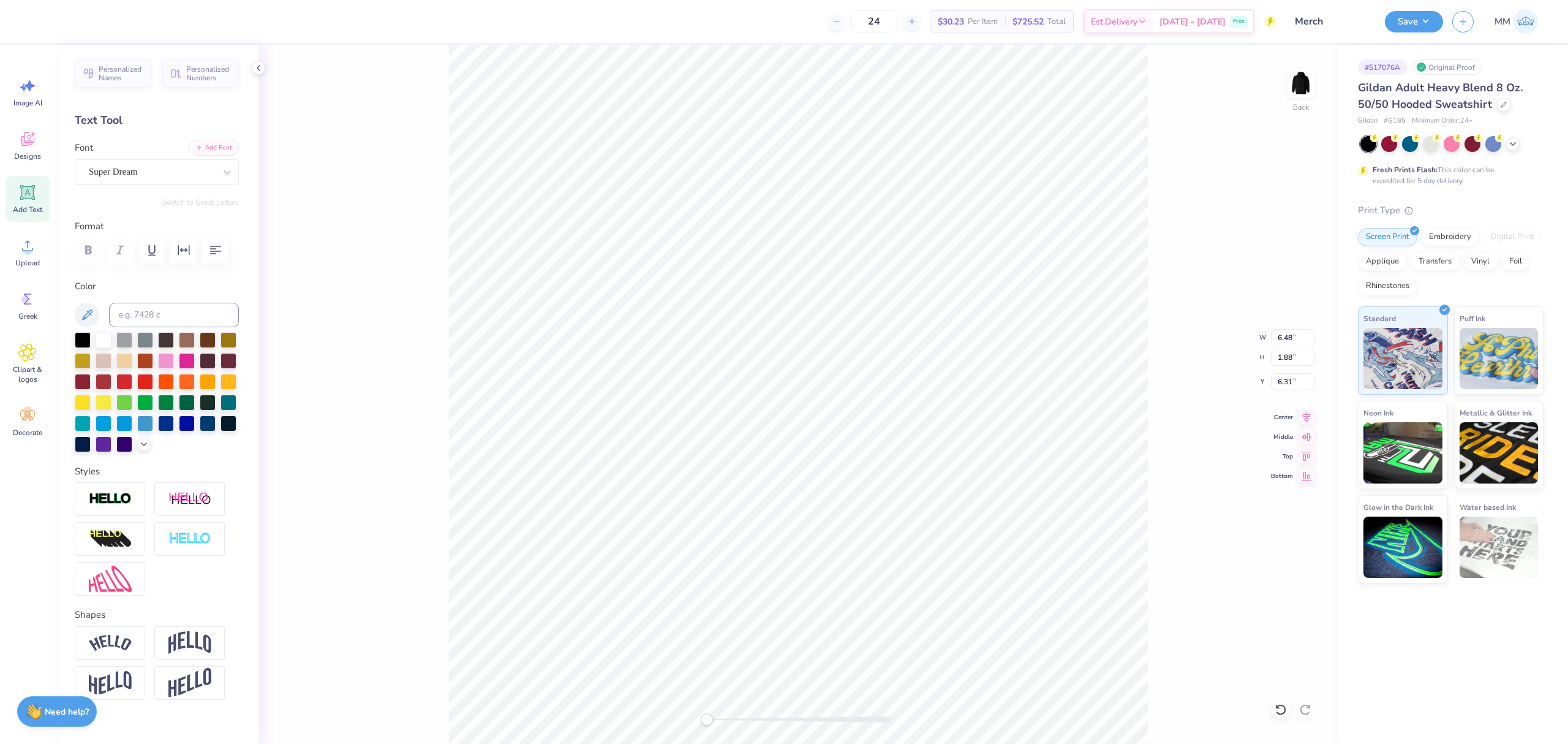
click at [201, 153] on button "Add Font" at bounding box center [213, 148] width 50 height 16
paste textarea "BLACK MOVEMENTS DANCE THEATRE"
type textarea "BLACK MOVEMENTS DANCE THEATRE"
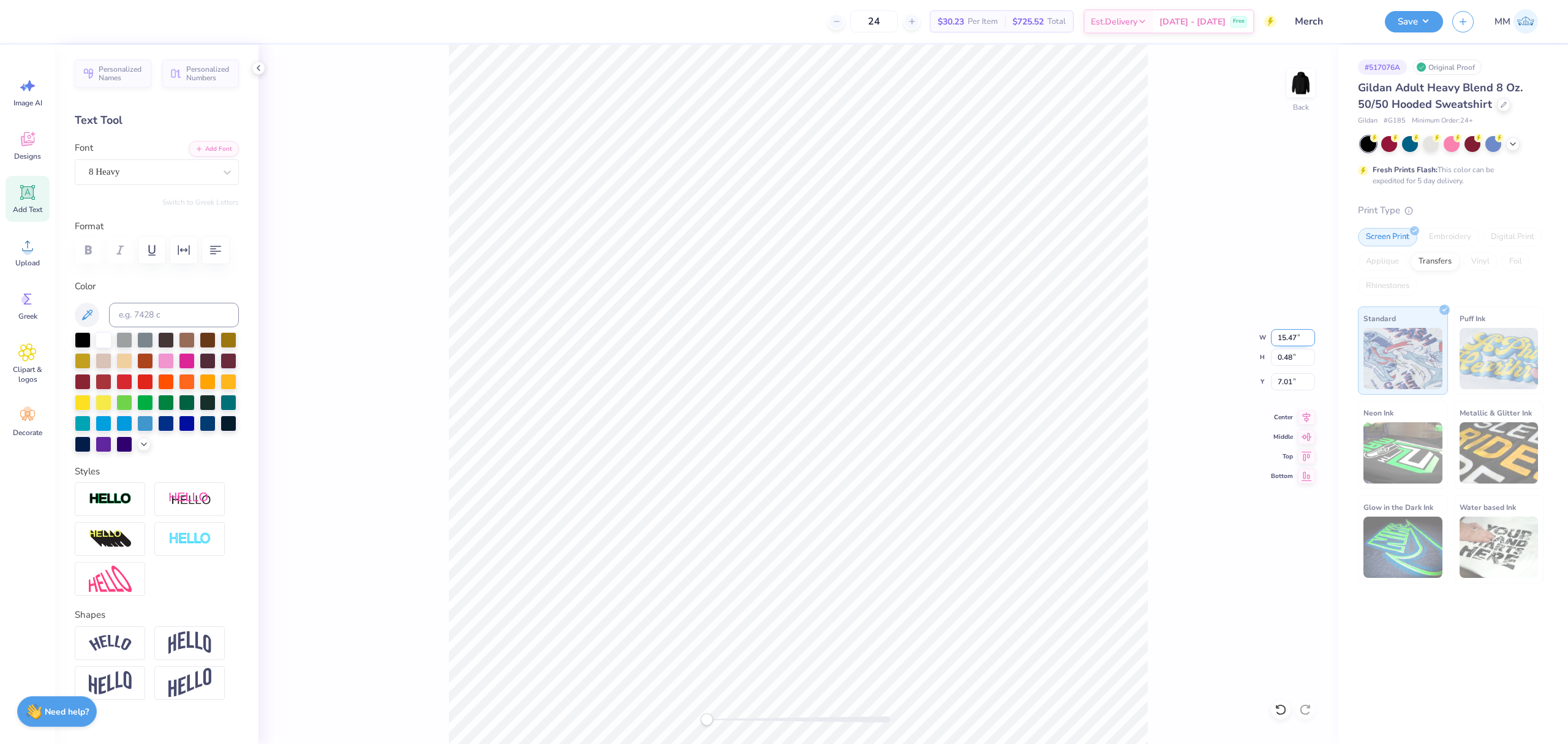
click at [1290, 329] on input "15.47" at bounding box center [1293, 337] width 44 height 17
type input "12"
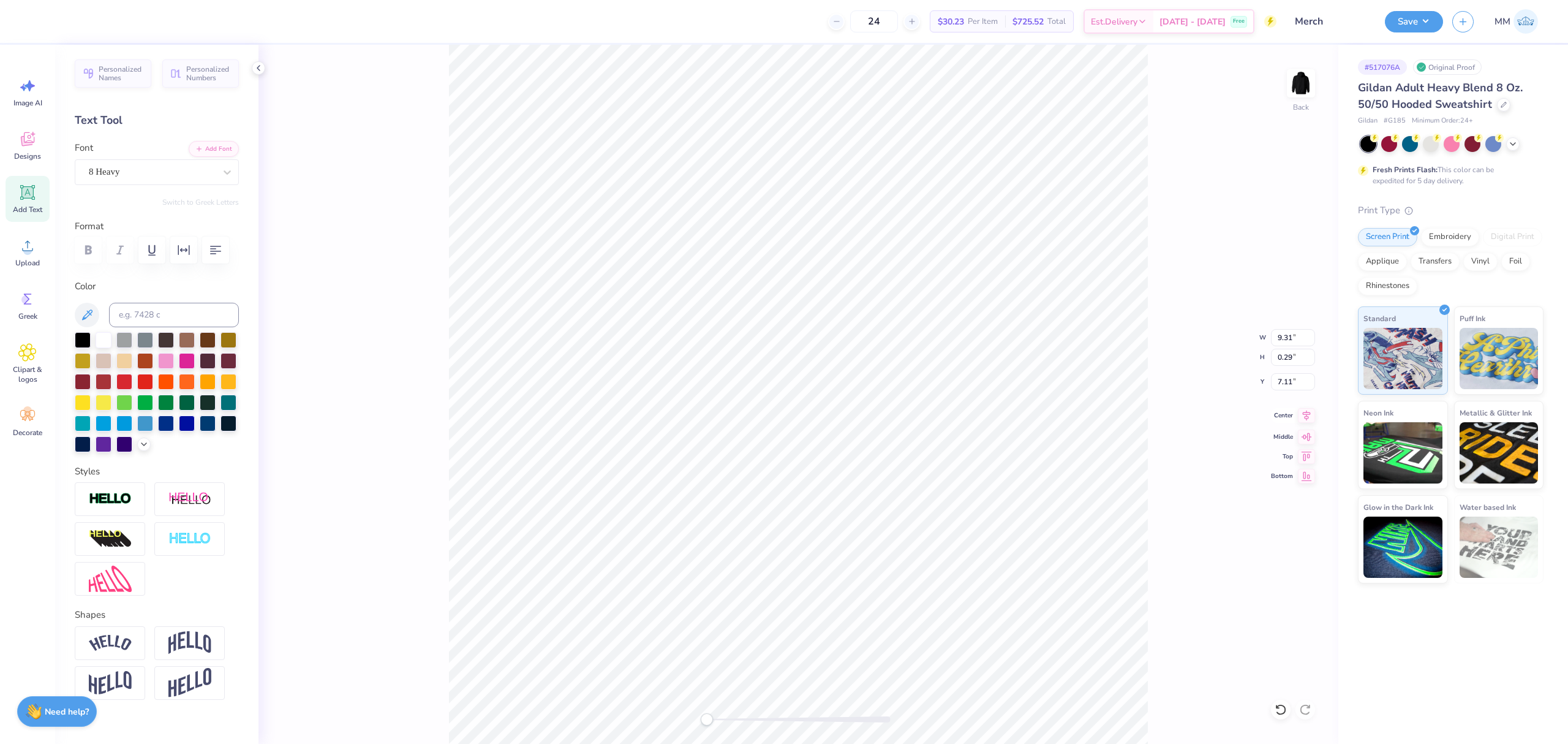
click at [1301, 414] on icon at bounding box center [1307, 415] width 17 height 14
type input "12.00"
type input "0.37"
type input "7.06"
drag, startPoint x: 1303, startPoint y: 418, endPoint x: 1194, endPoint y: 407, distance: 109.6
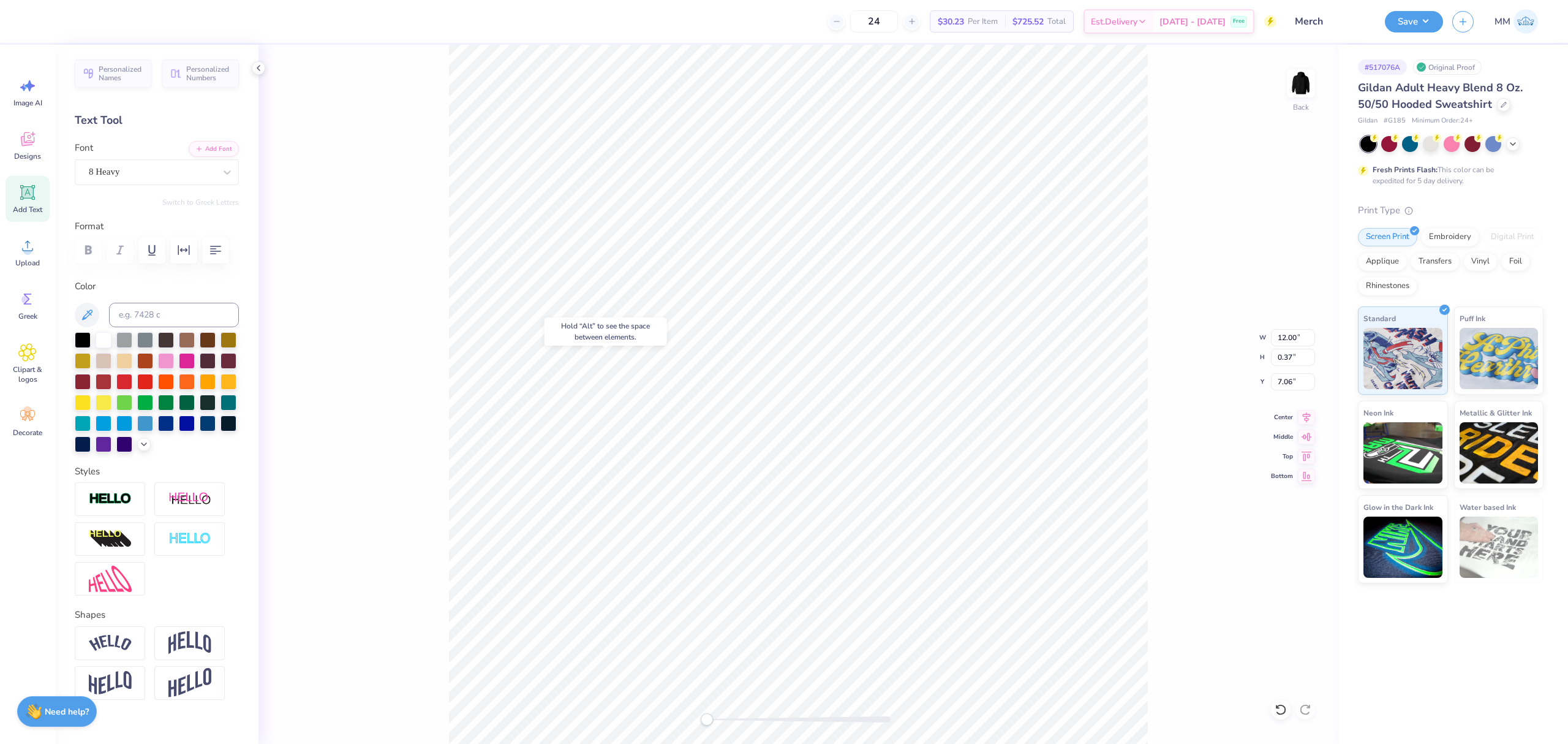
click at [1303, 420] on icon at bounding box center [1307, 417] width 17 height 14
click at [898, 471] on li "Duplicate" at bounding box center [910, 471] width 96 height 24
type input "8.72"
click at [199, 149] on line "button" at bounding box center [199, 148] width 0 height 4
paste textarea "GEORGETOWN UNIVERSITY®"
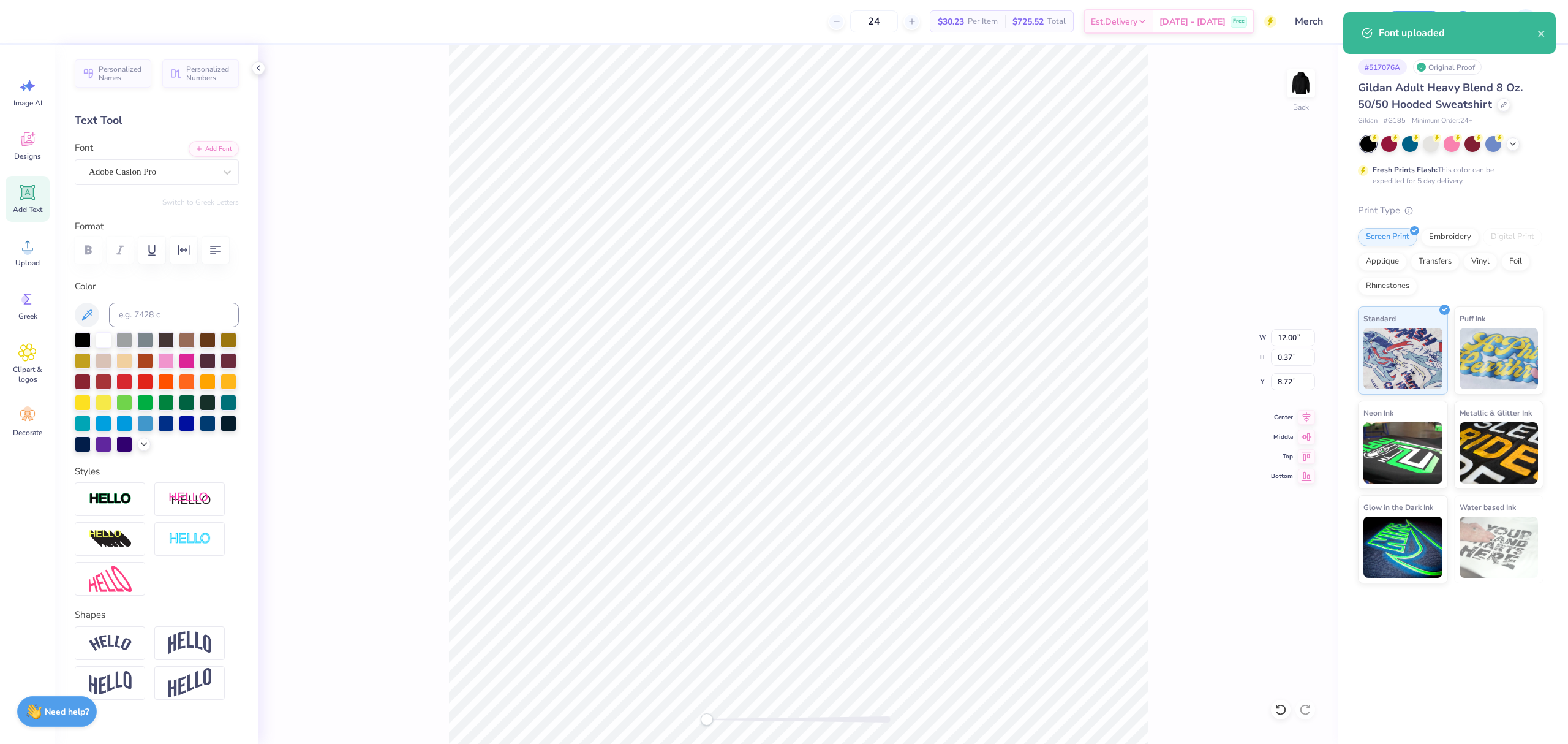
type textarea "GEORGETOWN UNIVERSITY®"
click at [908, 485] on li "Duplicate" at bounding box center [928, 490] width 96 height 24
type input "9.70"
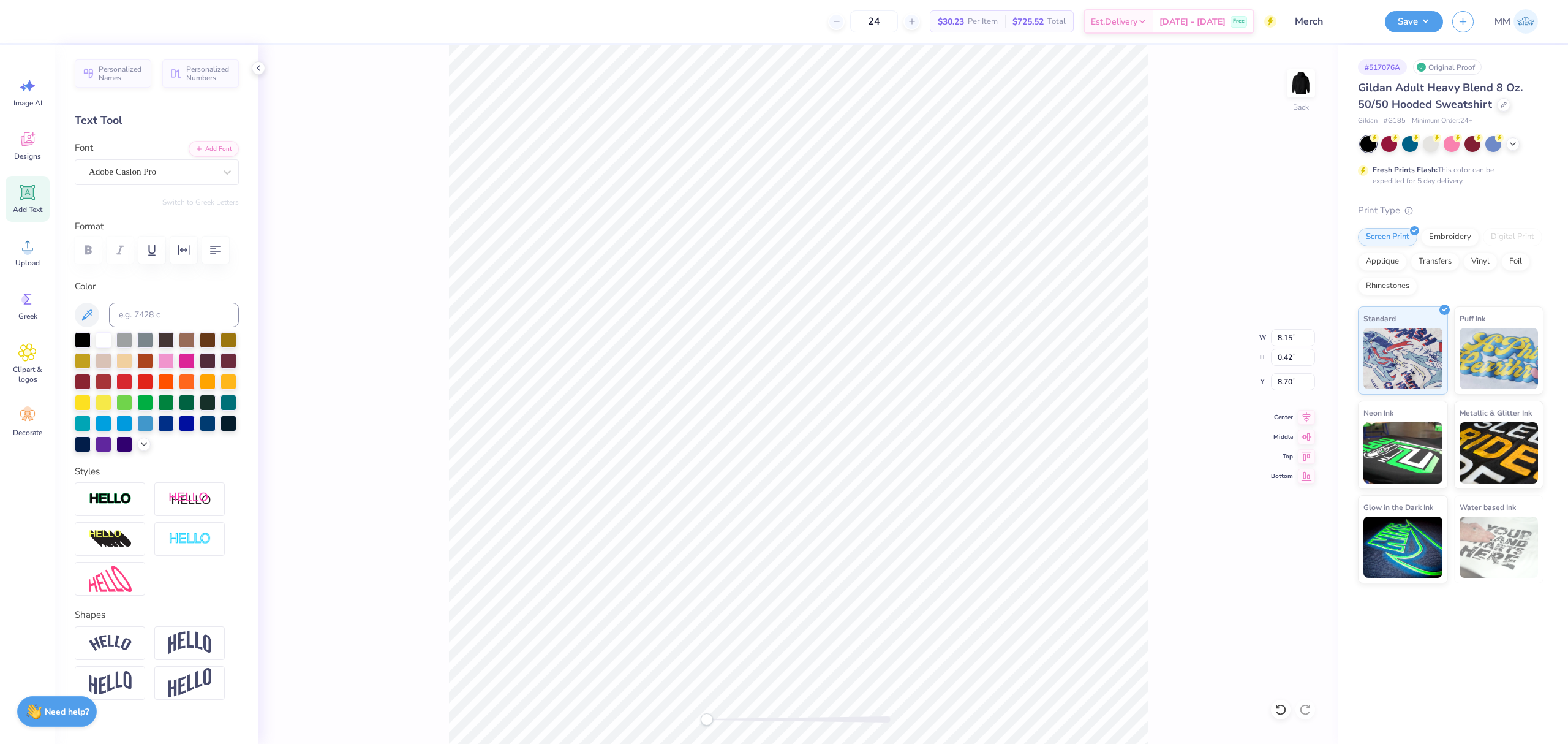
type textarea "GEORGETOWN UNIVERSITY"
type textarea "®"
drag, startPoint x: 726, startPoint y: 714, endPoint x: 763, endPoint y: 719, distance: 37.3
click at [760, 719] on div at bounding box center [799, 719] width 183 height 12
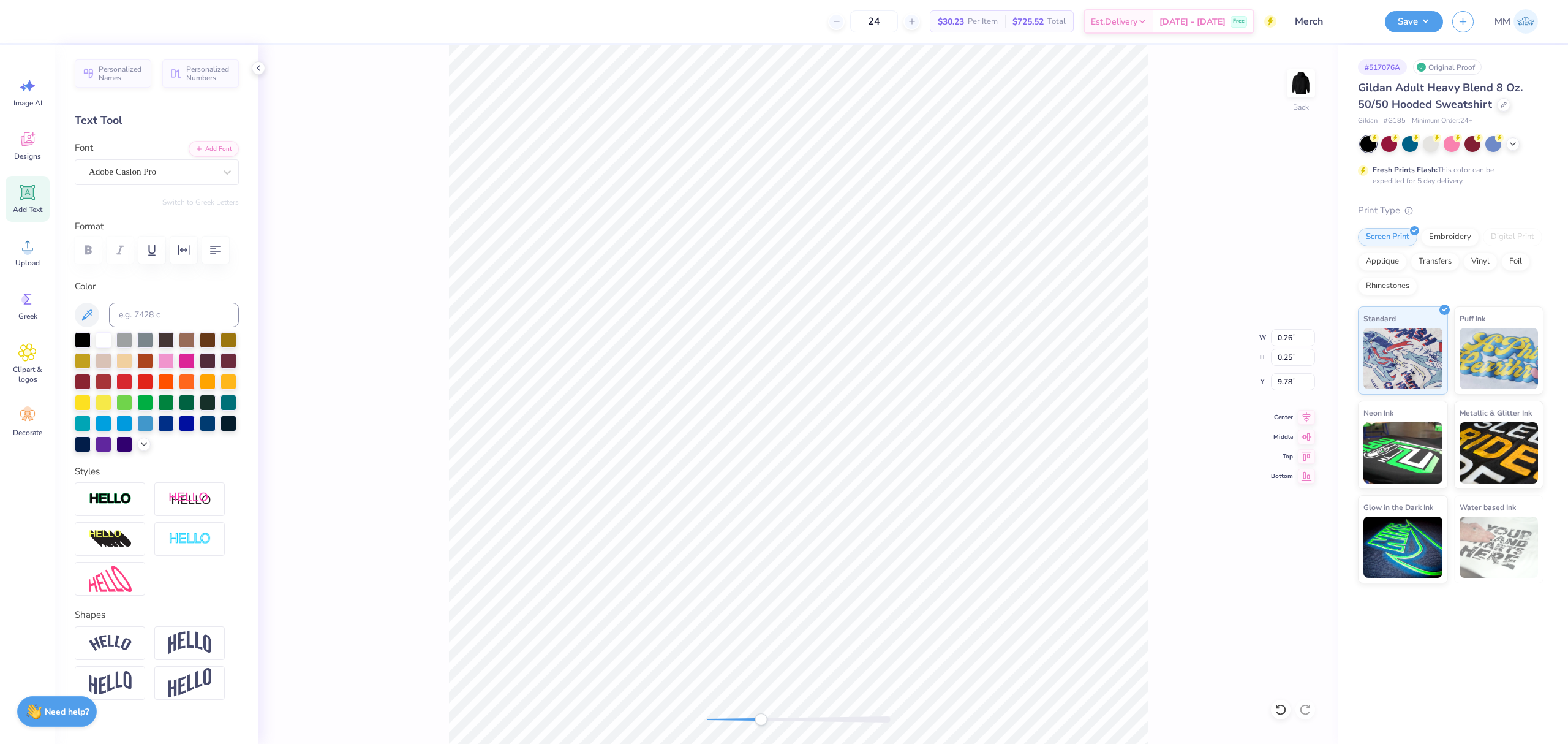
type input "0.26"
type input "0.25"
type input "9.78"
type input "5.97"
type input "0.32"
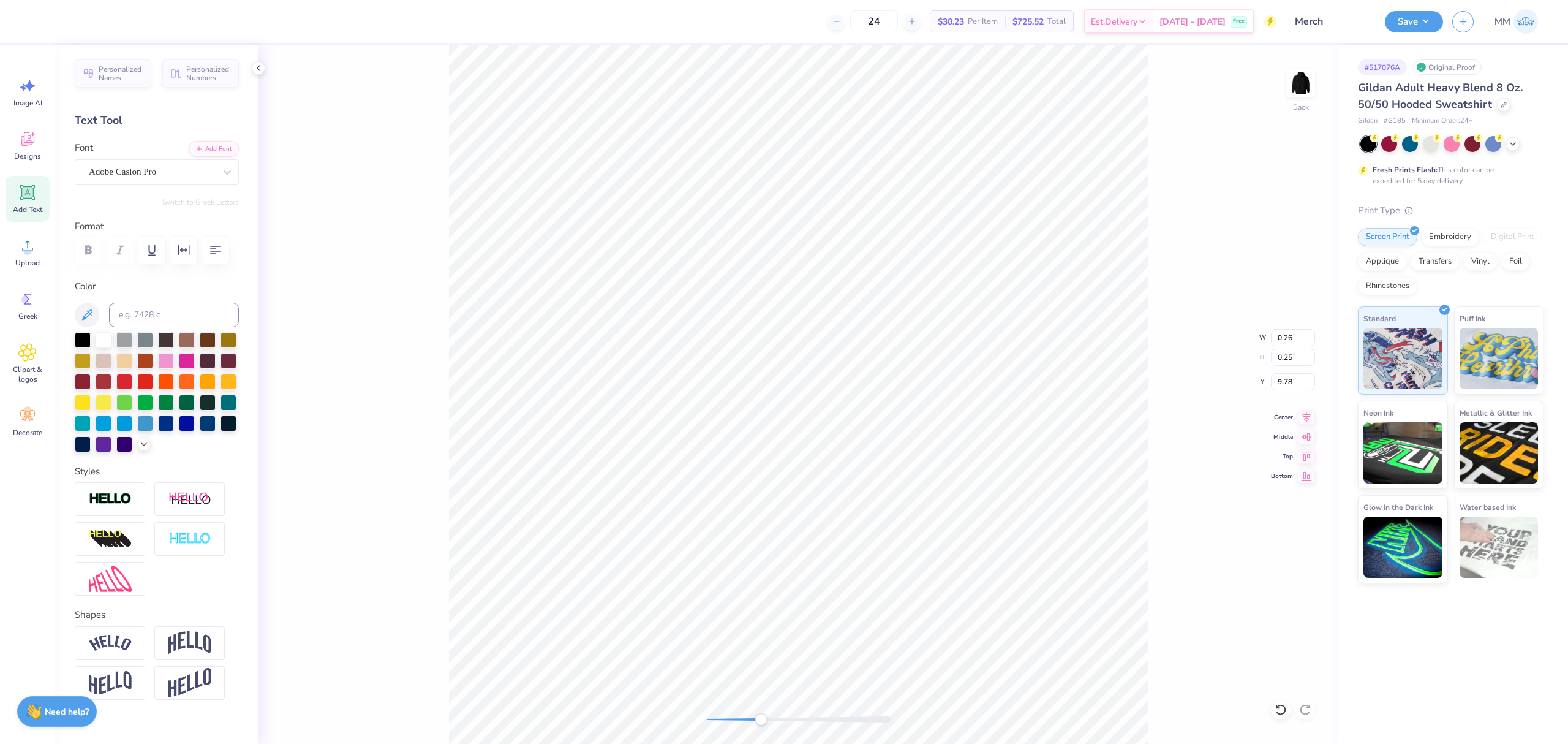
type input "8.20"
type input "6.20"
type input "0.32"
type input "8.20"
click at [892, 509] on li "Group" at bounding box center [902, 512] width 96 height 24
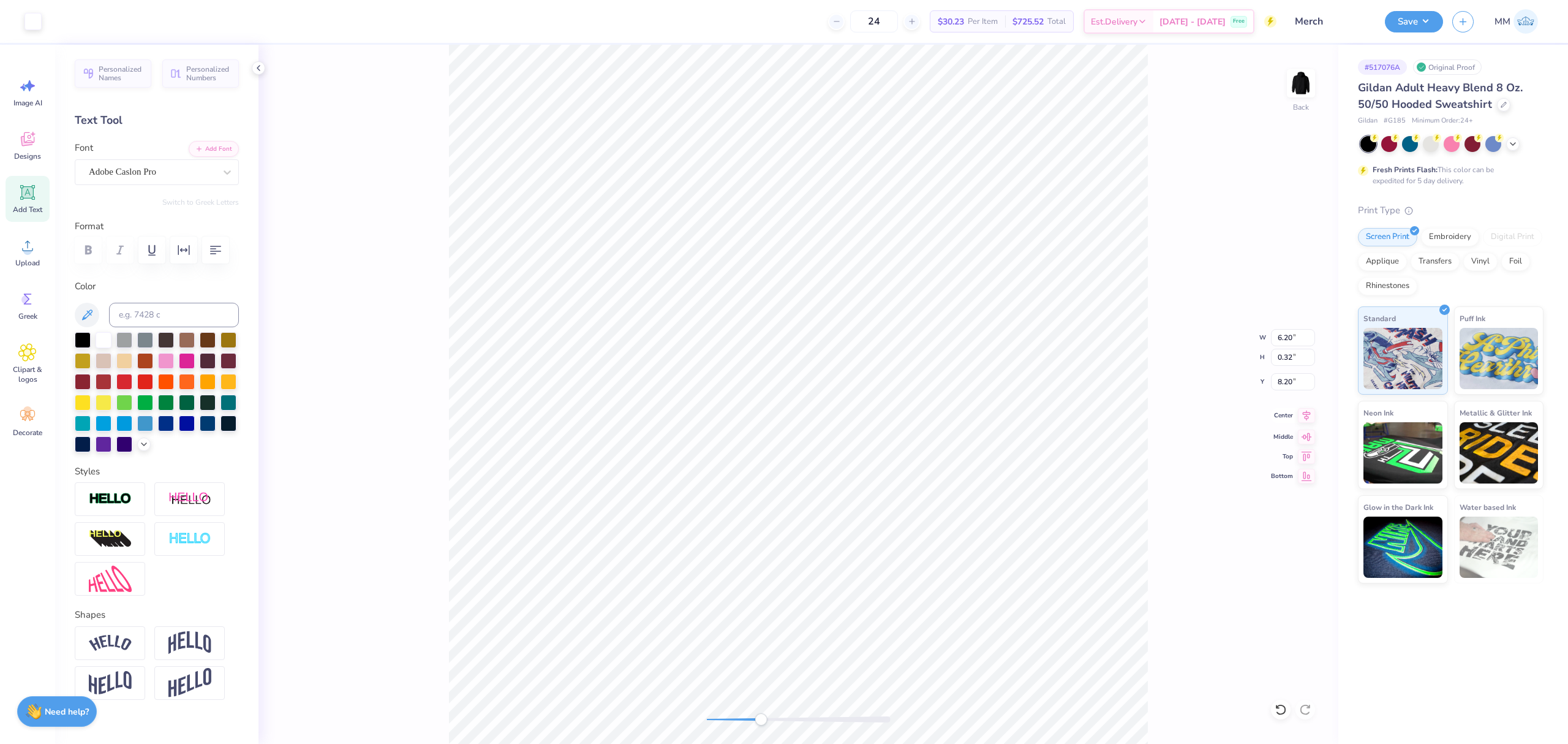
click at [1303, 424] on div "Back W 6.20 6.20 " H 0.32 0.32 " Y 8.20 8.20 " Center Middle Top Bottom" at bounding box center [798, 394] width 1080 height 699
drag, startPoint x: 756, startPoint y: 719, endPoint x: 775, endPoint y: 720, distance: 19.0
click at [760, 721] on div "Accessibility label" at bounding box center [757, 719] width 12 height 12
type input "6.45"
type input "0.33"
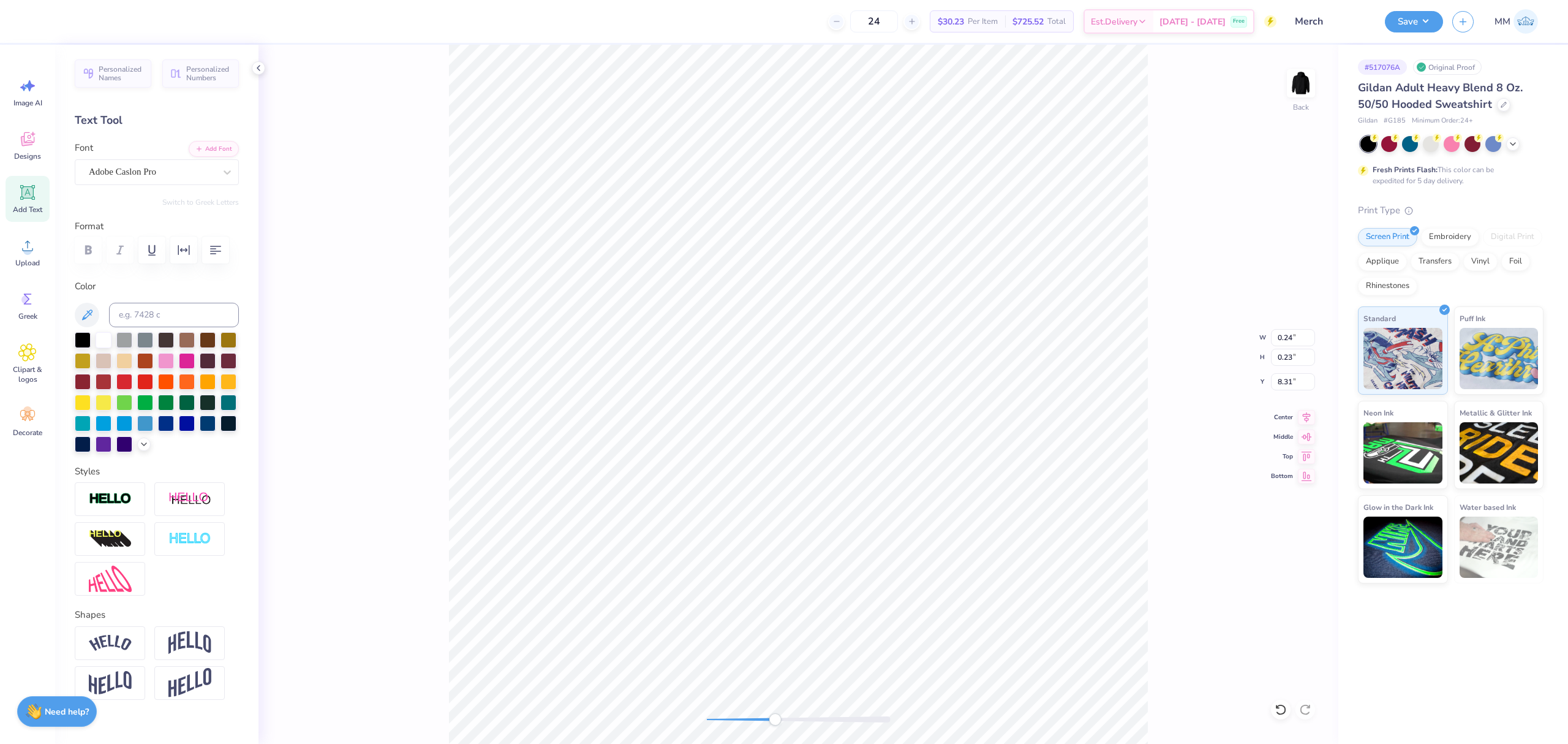
type input "8.20"
click at [1034, 505] on li "Group" at bounding box center [1055, 505] width 96 height 24
click at [1301, 417] on icon at bounding box center [1307, 415] width 17 height 14
click at [677, 713] on div "Back W 6.45 6.45 " H 0.33 0.33 " Y 8.20 8.20 " Center Middle Top Bottom" at bounding box center [798, 394] width 1080 height 699
click at [1308, 413] on icon at bounding box center [1307, 415] width 8 height 10
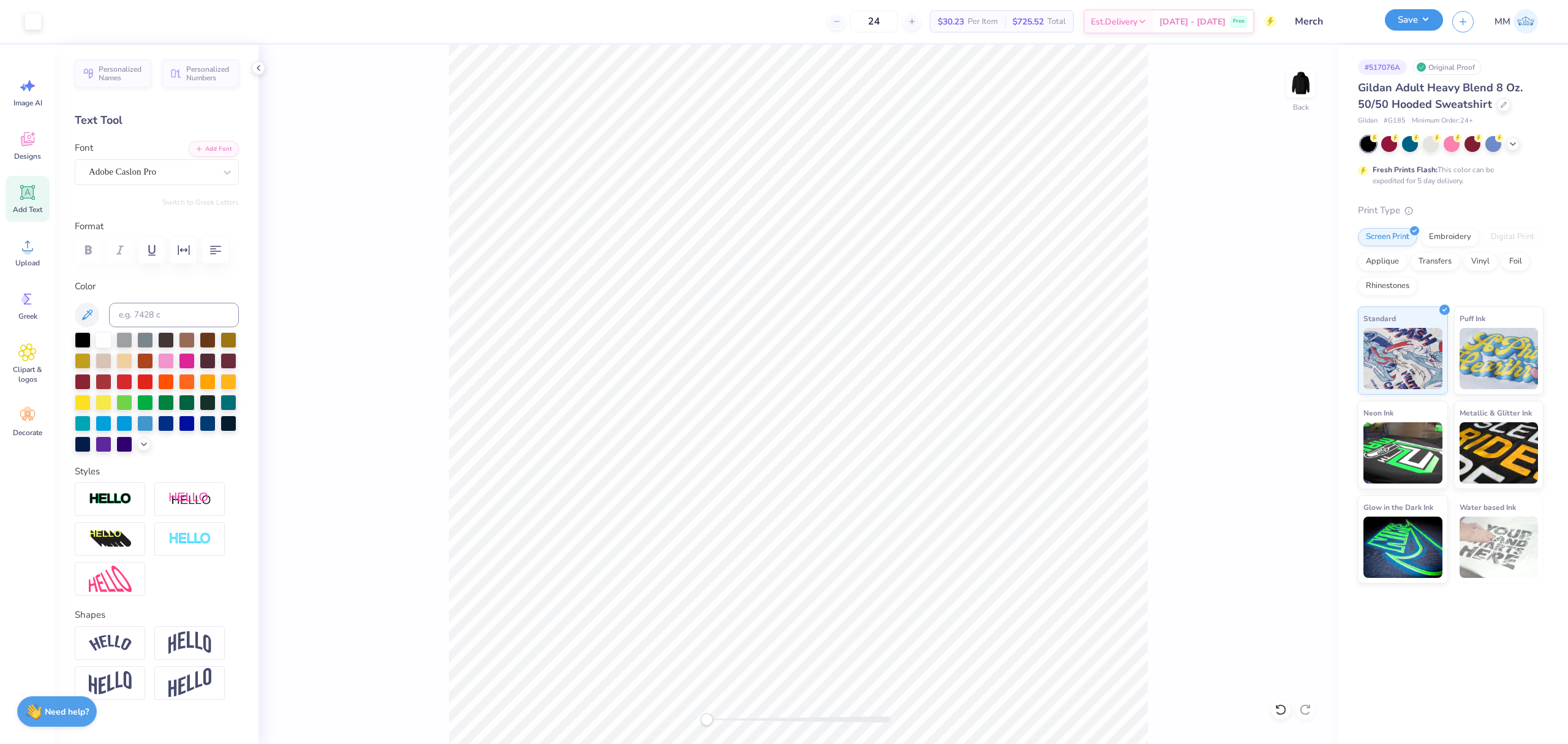
click at [1426, 13] on button "Save" at bounding box center [1413, 20] width 59 height 21
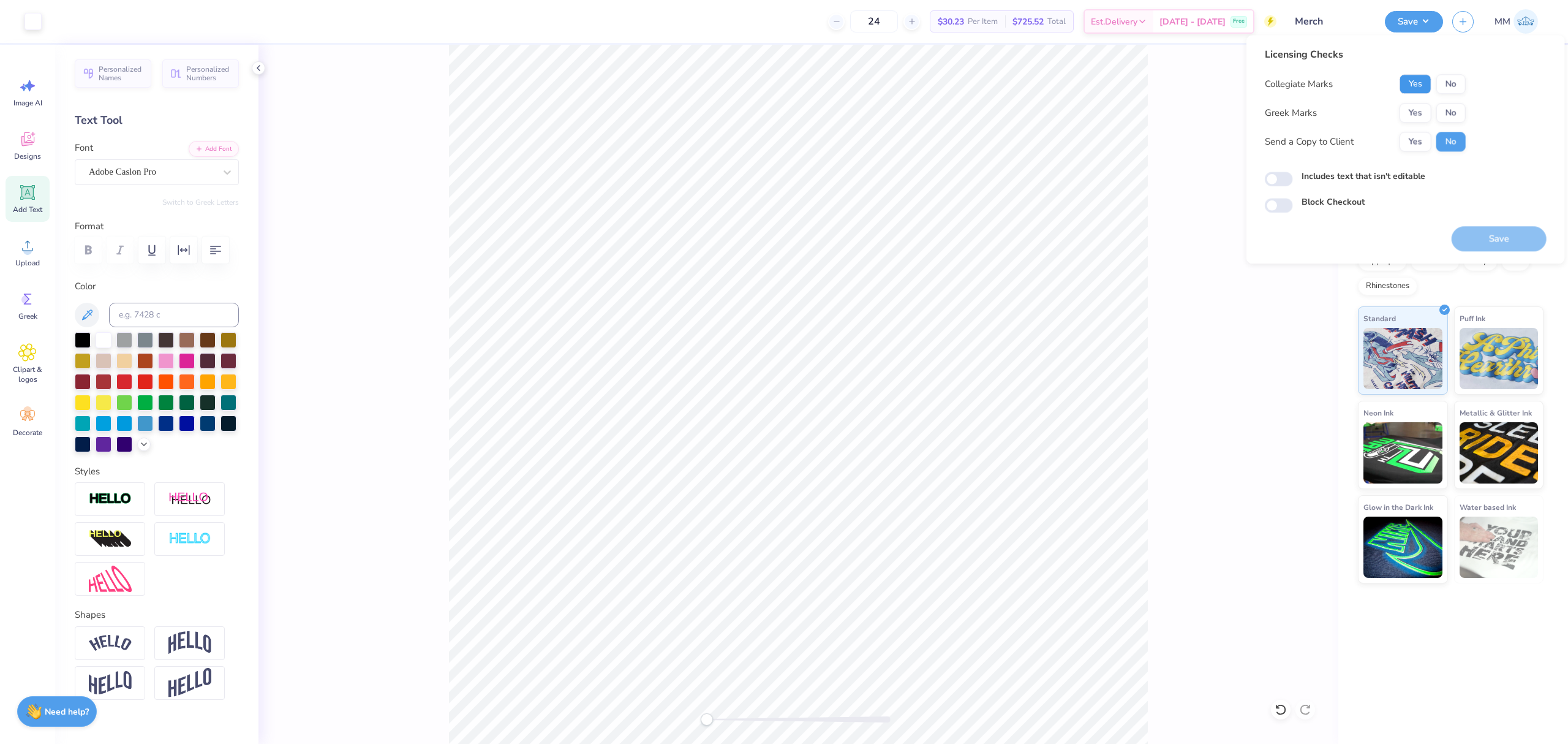
click at [1421, 83] on button "Yes" at bounding box center [1416, 83] width 32 height 20
click at [1448, 116] on button "No" at bounding box center [1451, 112] width 30 height 20
click at [1380, 178] on label "Includes text that isn't editable" at bounding box center [1363, 176] width 124 height 13
click at [1293, 178] on input "Includes text that isn't editable" at bounding box center [1279, 179] width 28 height 14
checkbox input "true"
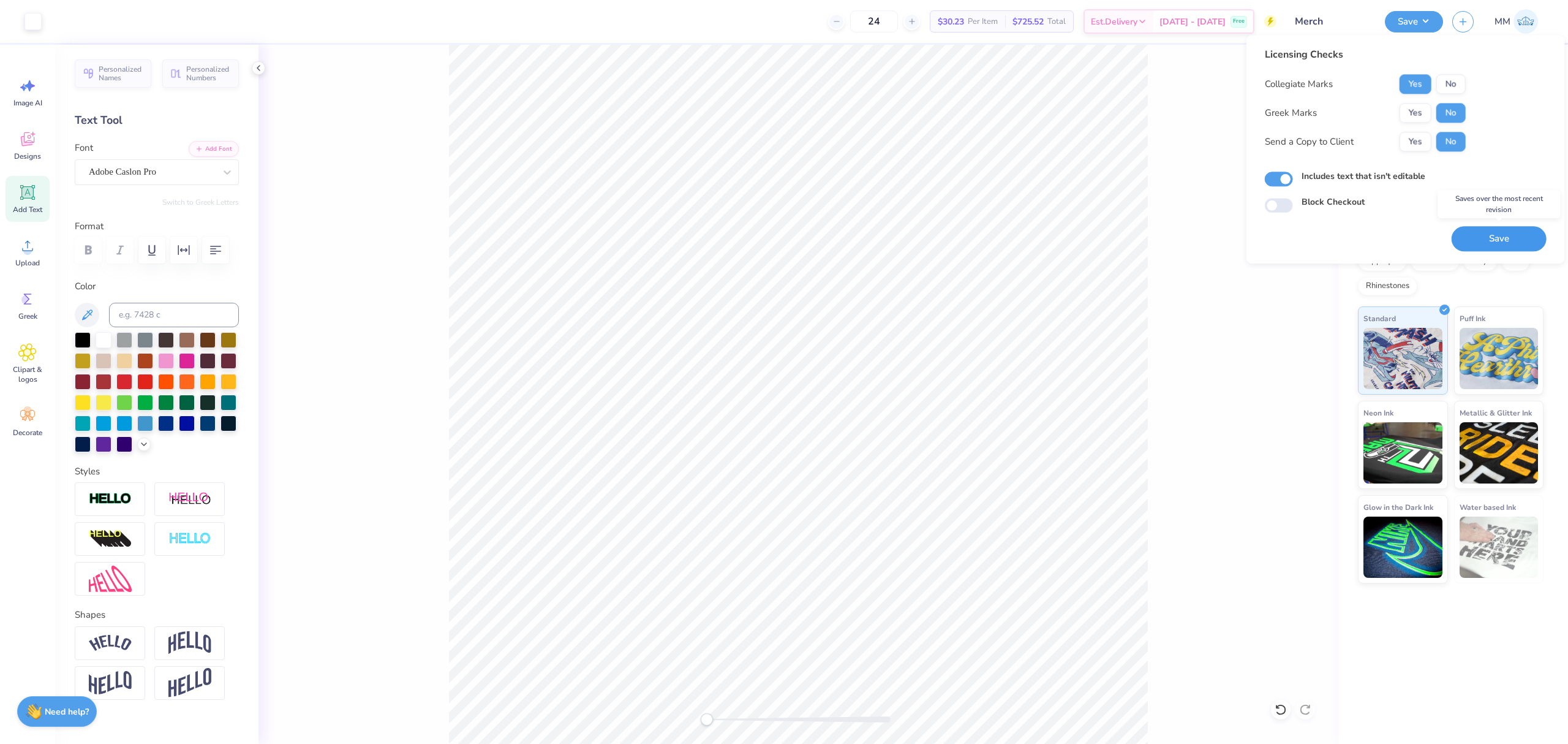
click at [1464, 243] on button "Save" at bounding box center [1499, 239] width 95 height 25
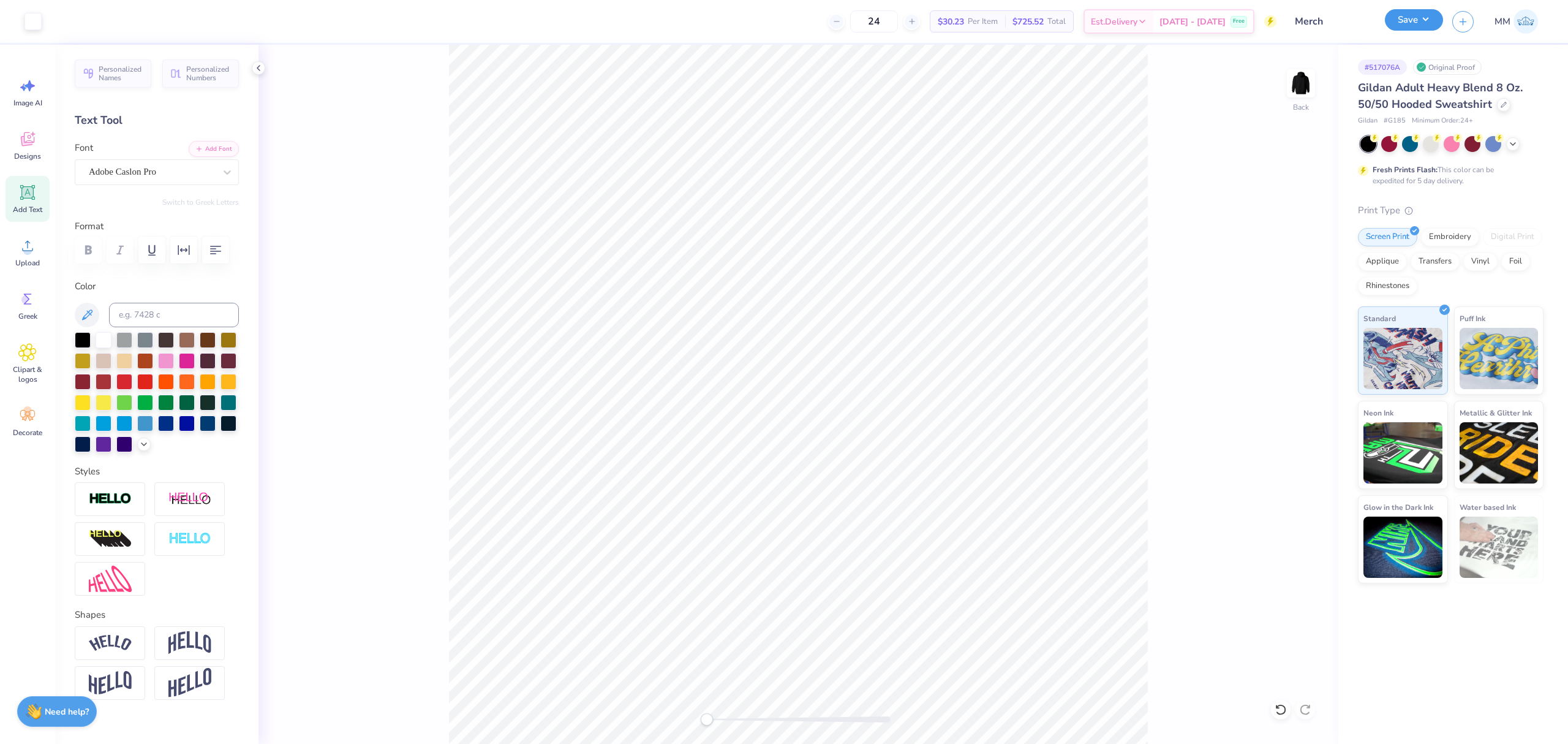
click at [1413, 25] on button "Save" at bounding box center [1413, 20] width 59 height 21
click at [1301, 420] on icon at bounding box center [1307, 415] width 17 height 14
click at [1304, 410] on icon at bounding box center [1307, 415] width 17 height 14
click at [1302, 418] on icon at bounding box center [1307, 415] width 17 height 14
click at [1405, 20] on button "Save" at bounding box center [1413, 20] width 59 height 21
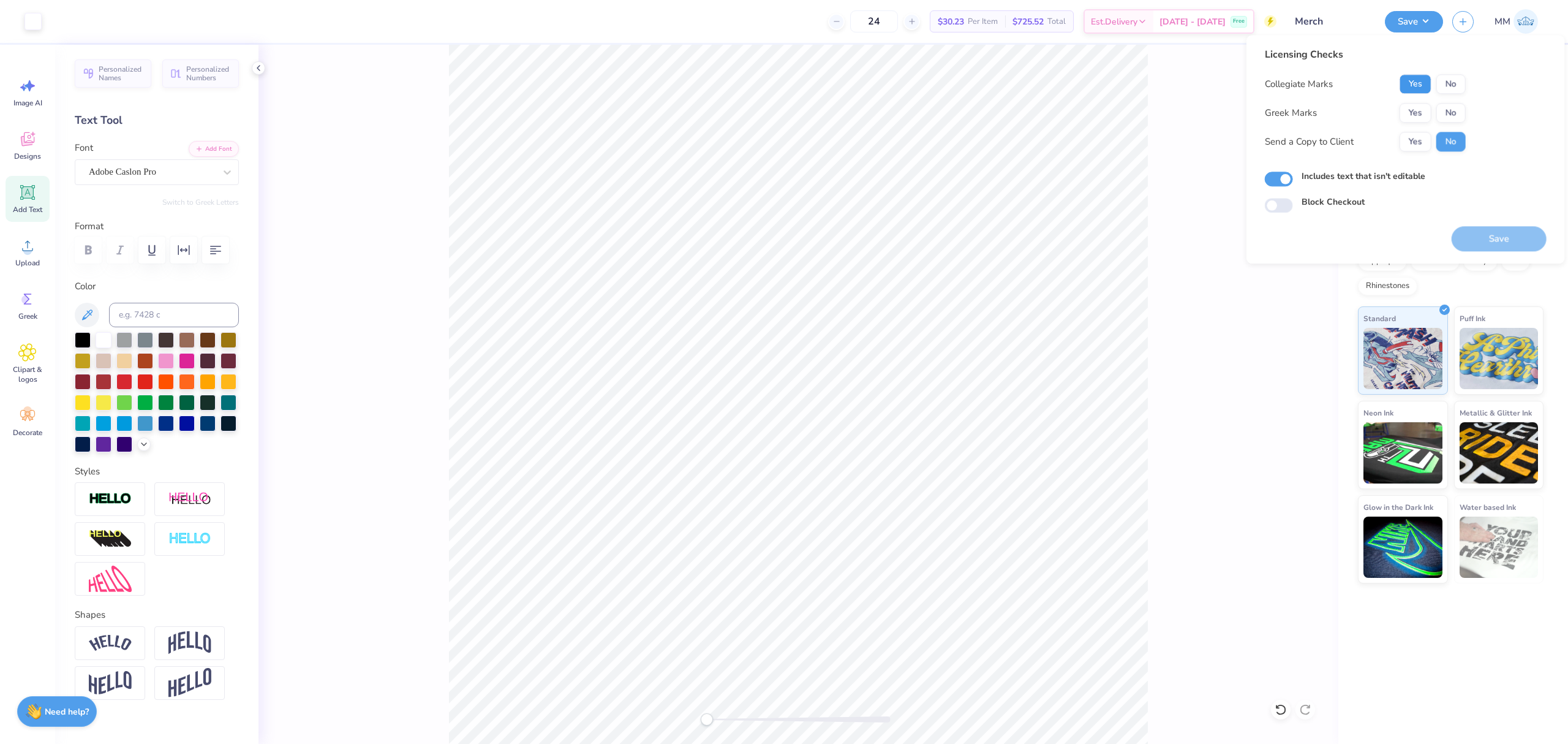
click at [1404, 87] on button "Yes" at bounding box center [1416, 83] width 32 height 20
click at [1446, 118] on button "No" at bounding box center [1451, 112] width 30 height 20
click at [1471, 243] on button "Save" at bounding box center [1499, 239] width 95 height 25
